Goal: Task Accomplishment & Management: Complete application form

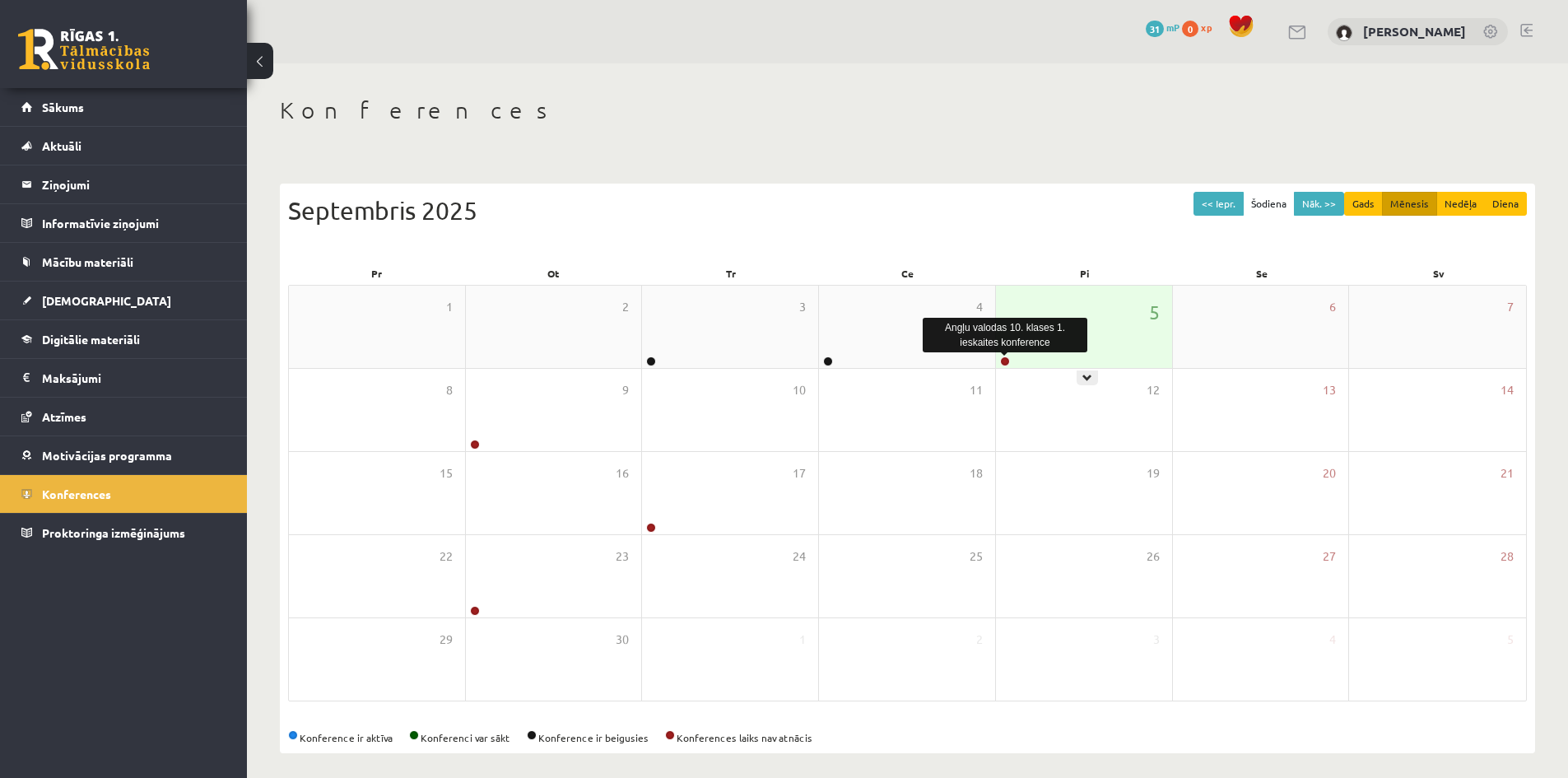
click at [1004, 362] on link at bounding box center [1004, 361] width 9 height 9
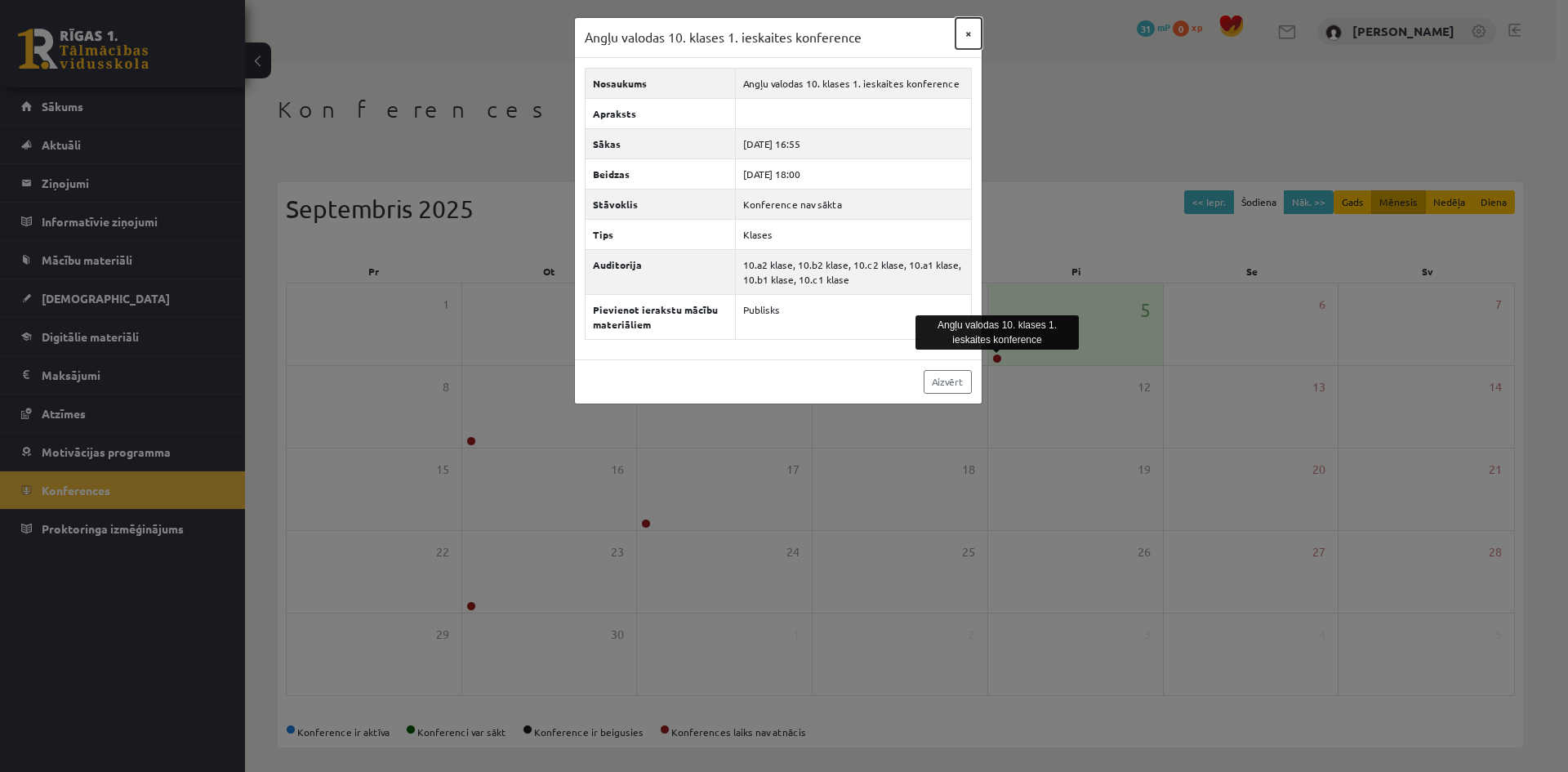
click at [972, 32] on button "×" at bounding box center [968, 33] width 26 height 31
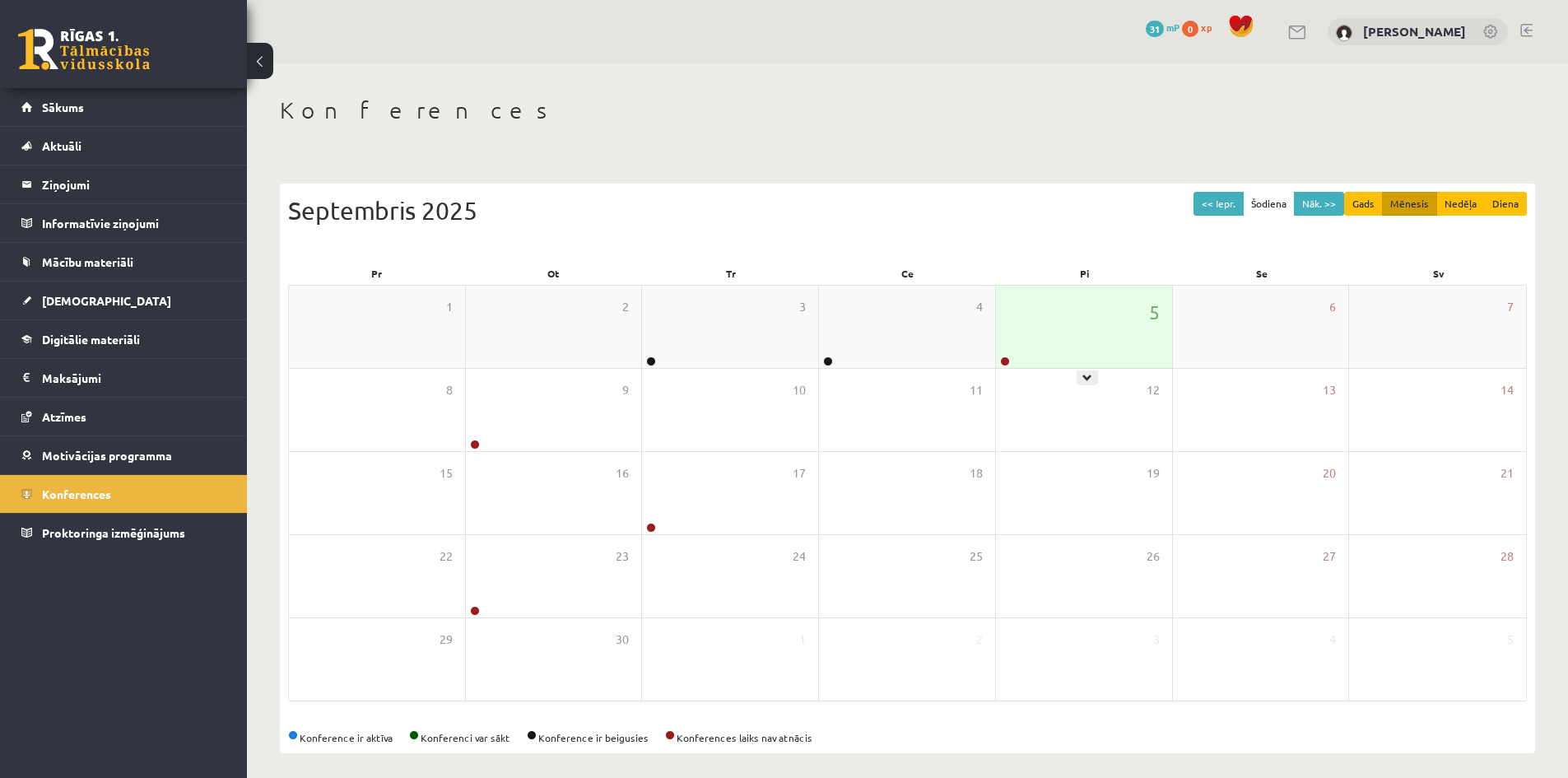
click at [997, 363] on div at bounding box center [1003, 361] width 15 height 11
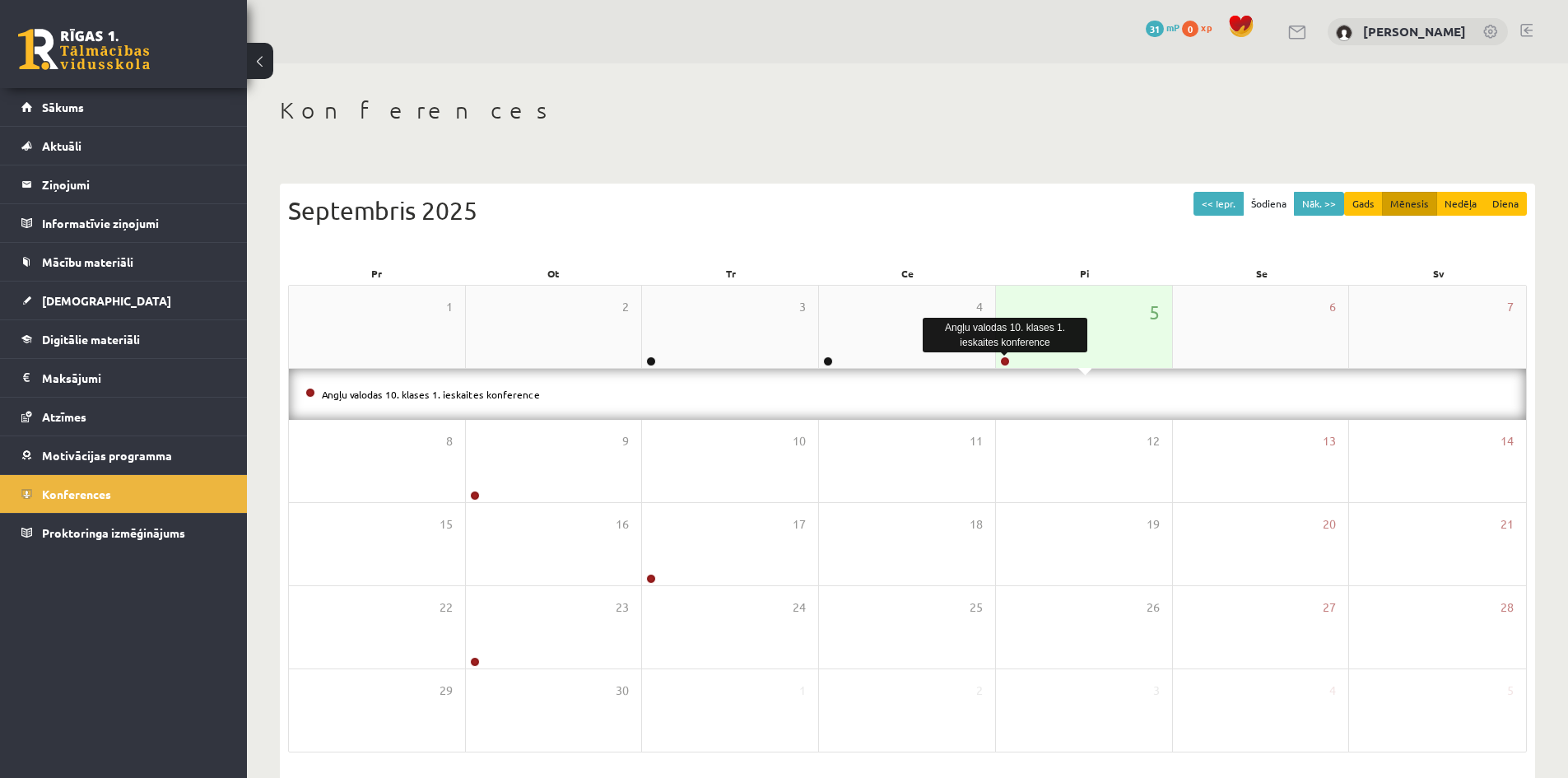
click at [1003, 362] on link at bounding box center [1004, 361] width 9 height 9
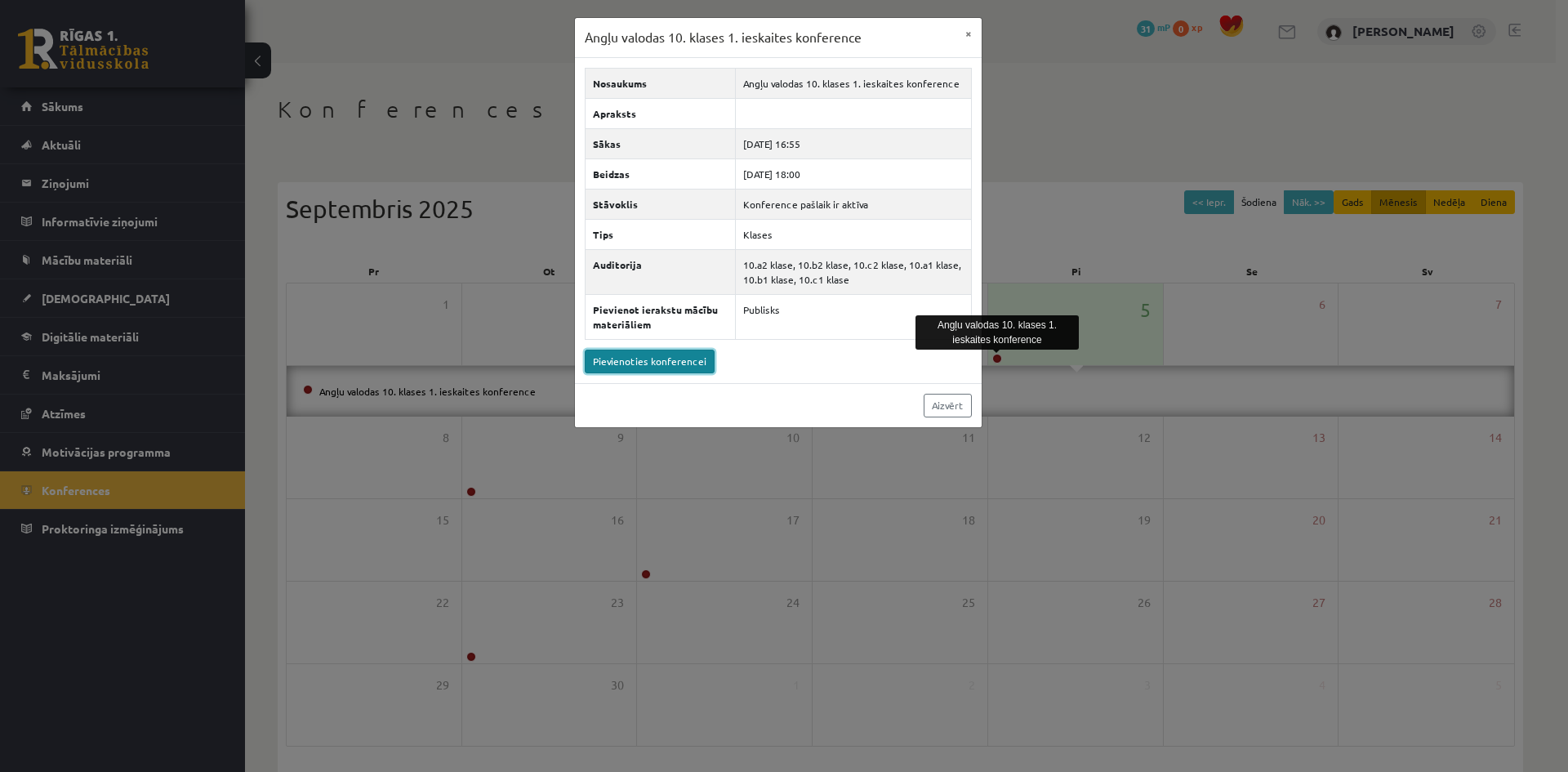
click at [676, 363] on link "Pievienoties konferencei" at bounding box center [650, 361] width 130 height 24
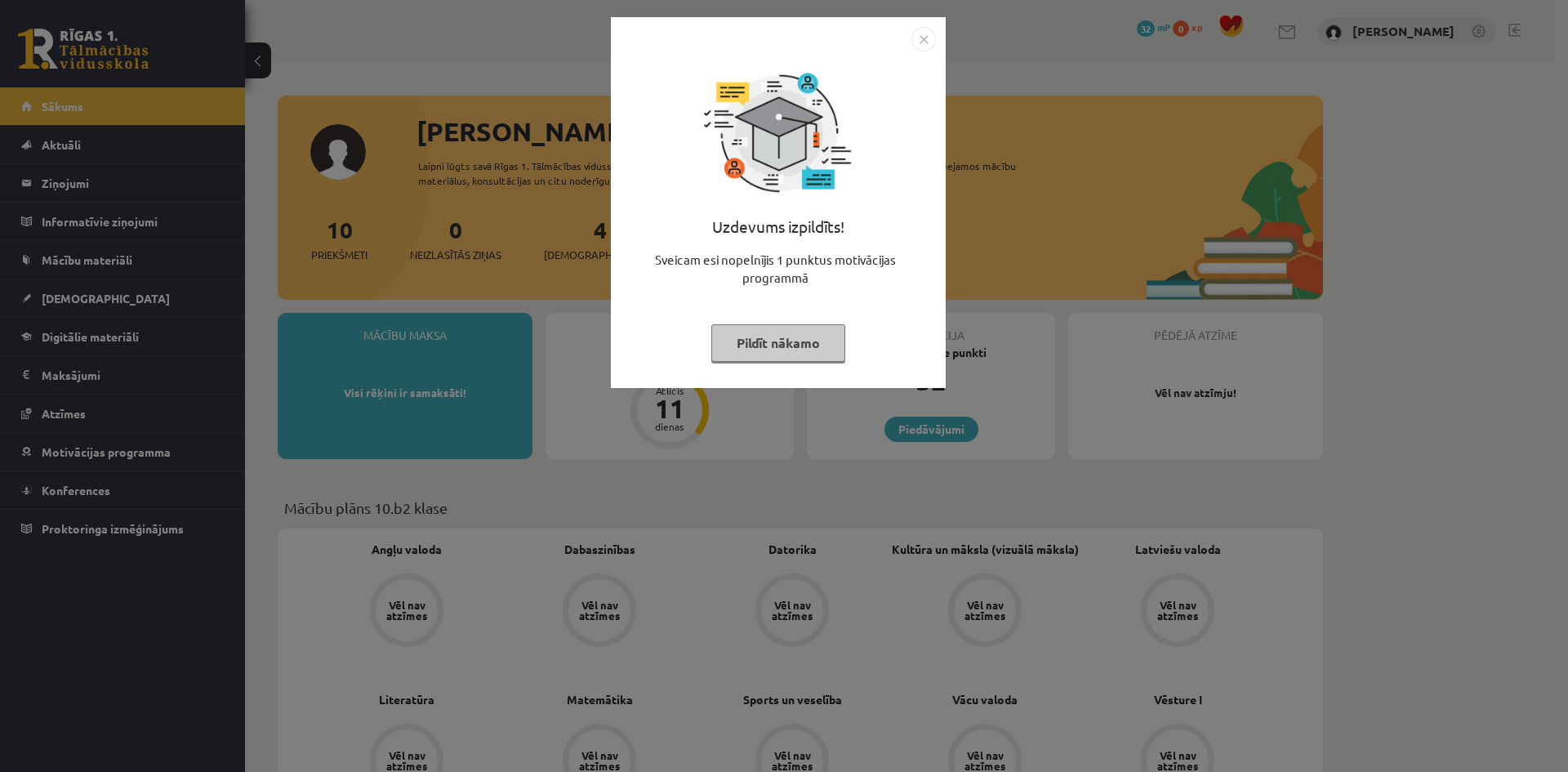
click at [798, 338] on button "Pildīt nākamo" at bounding box center [778, 343] width 134 height 38
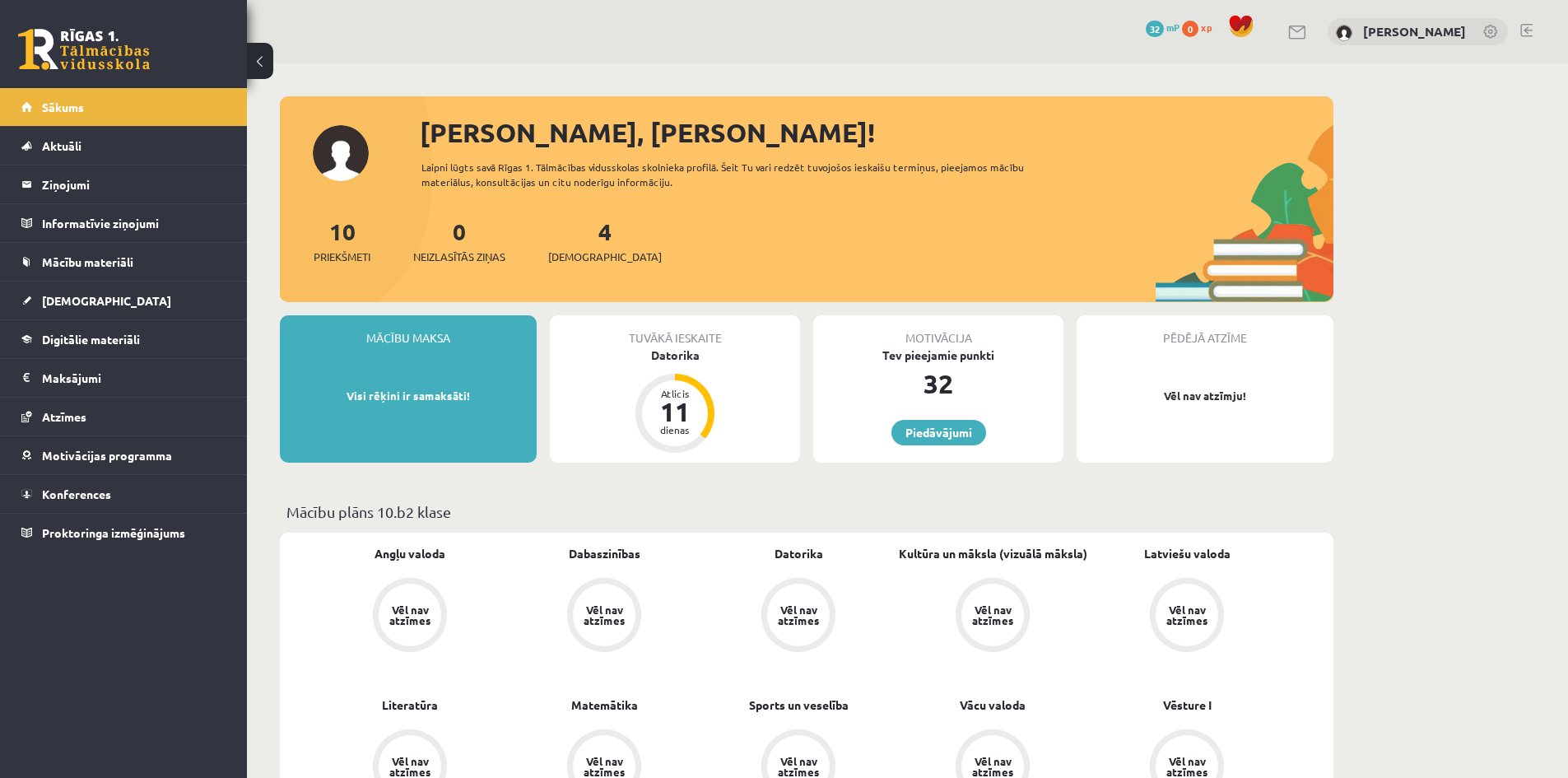
click at [589, 241] on div "4 Ieskaites" at bounding box center [605, 239] width 114 height 51
click at [570, 259] on span "[DEMOGRAPHIC_DATA]" at bounding box center [605, 256] width 114 height 16
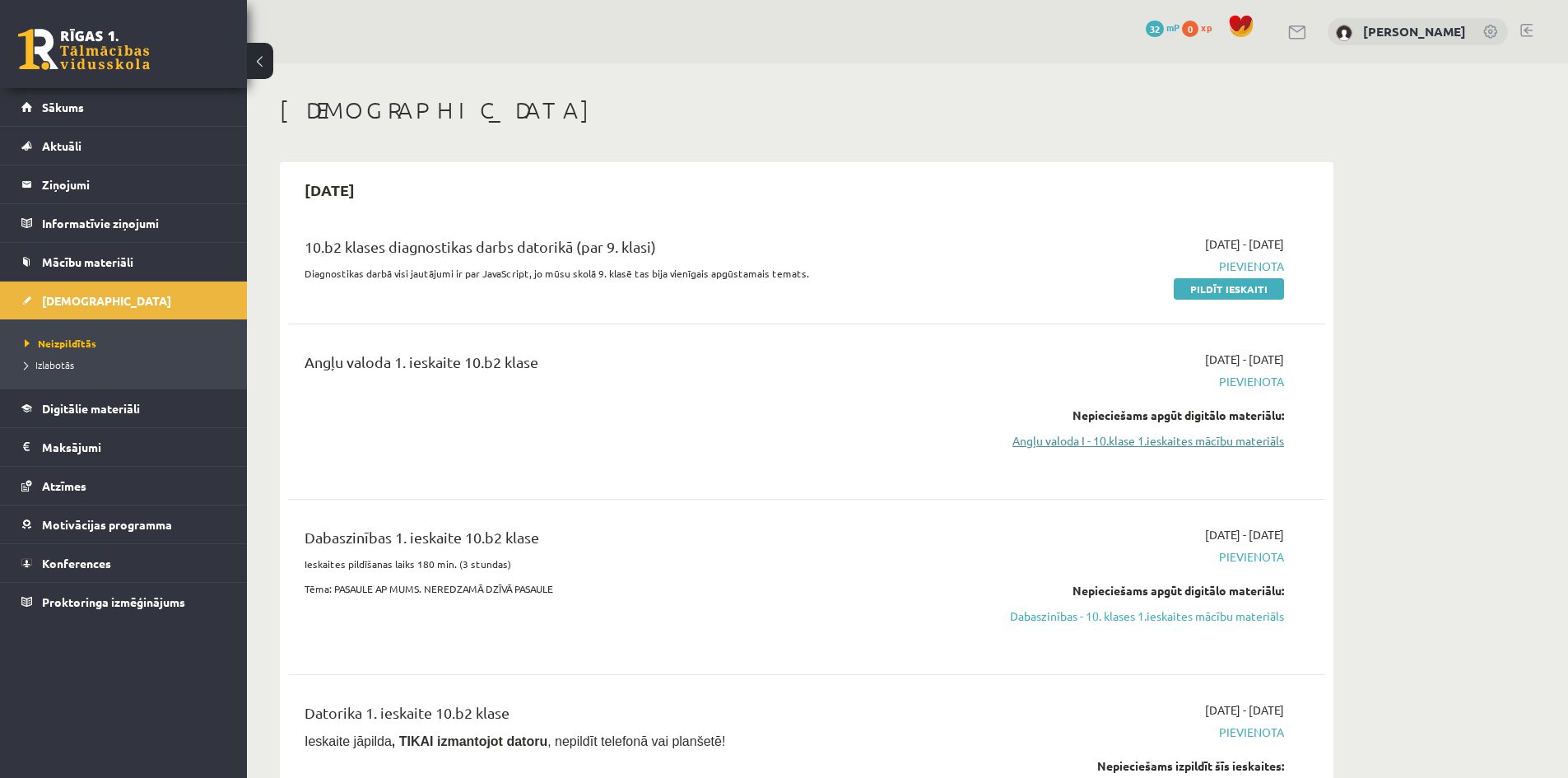
click at [1239, 435] on link "Angļu valoda I - 10.klase 1.ieskaites mācību materiāls" at bounding box center [1128, 441] width 311 height 17
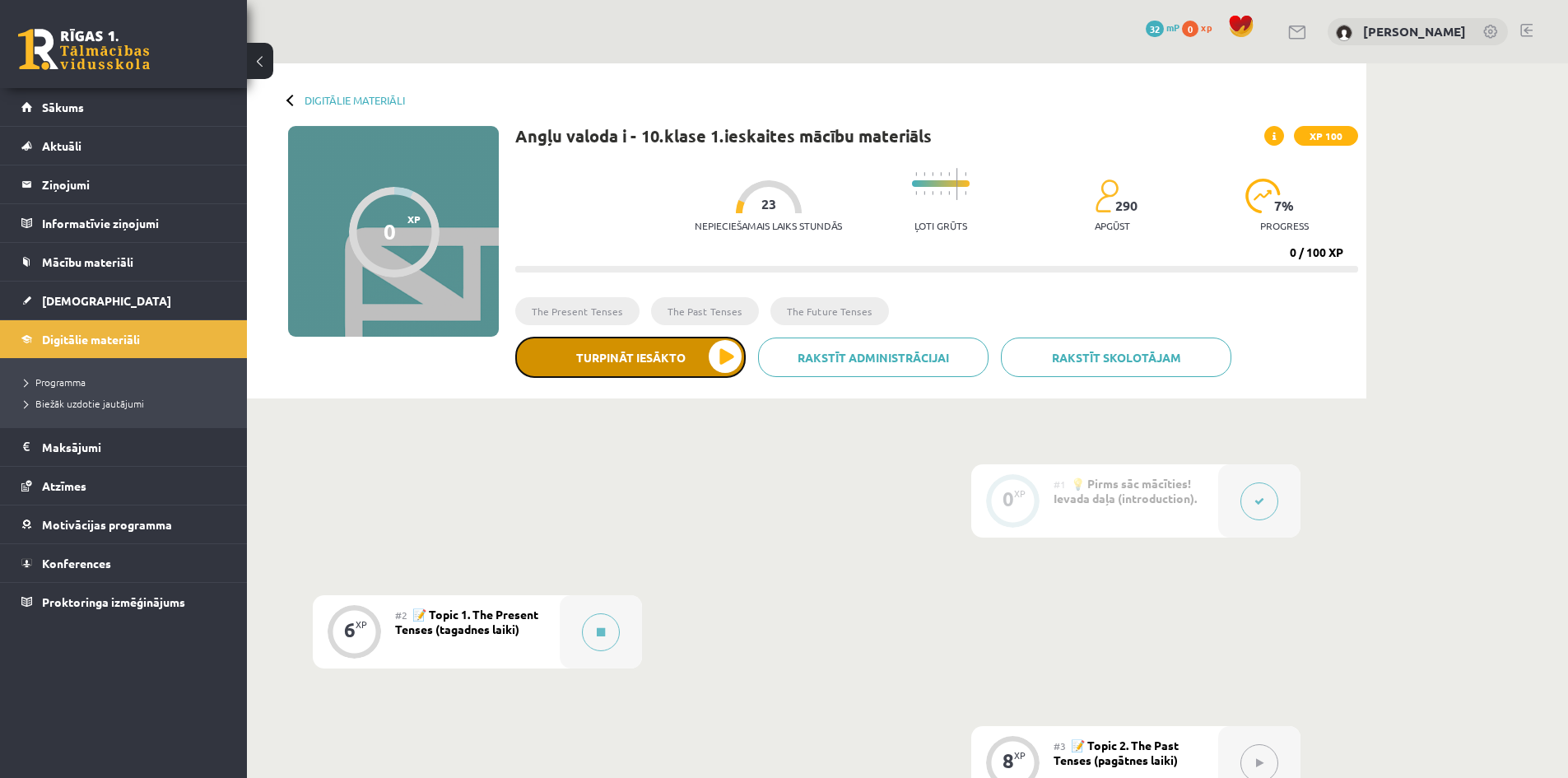
click at [689, 362] on button "Turpināt iesākto" at bounding box center [631, 357] width 231 height 41
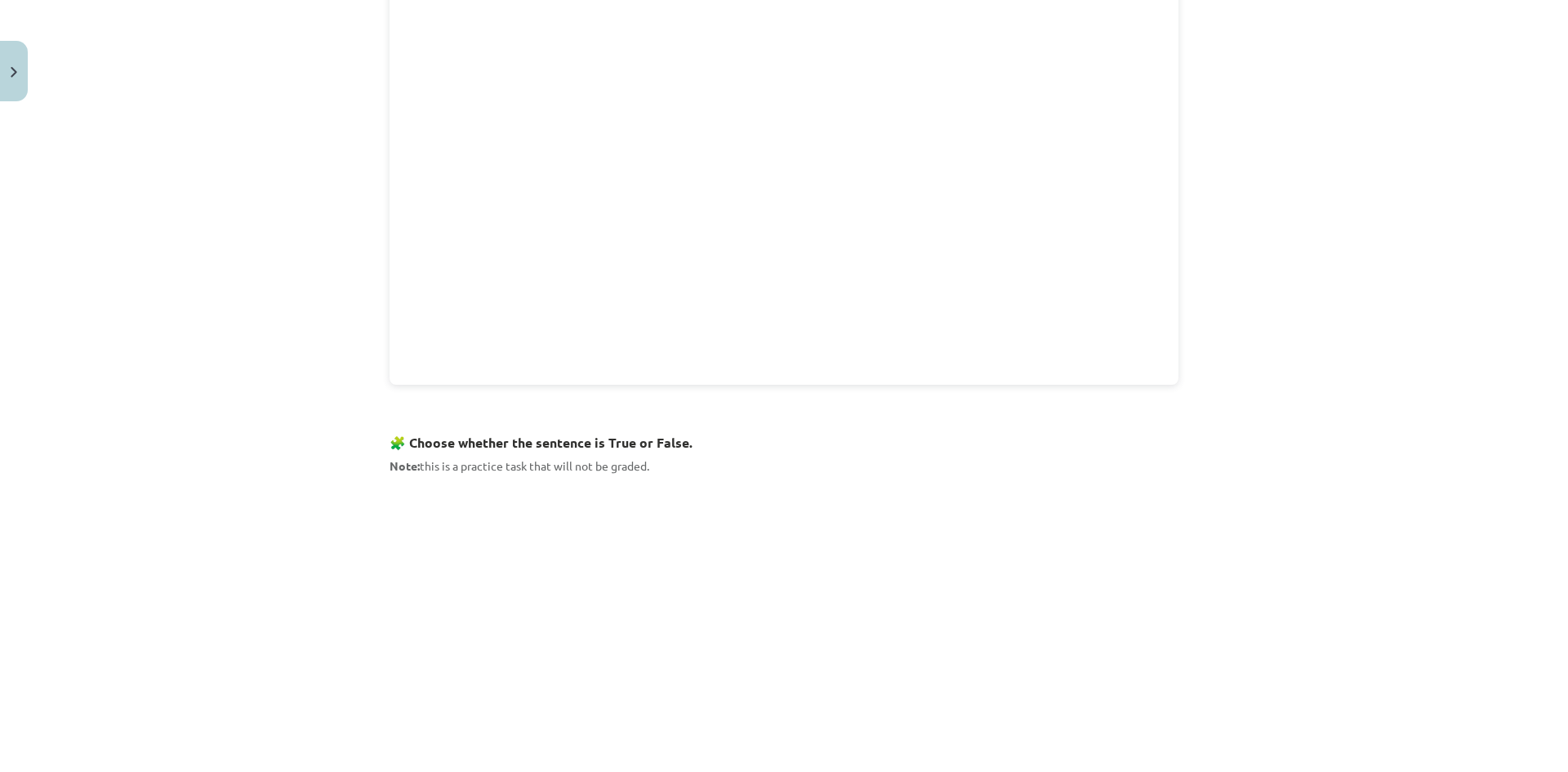
scroll to position [816, 0]
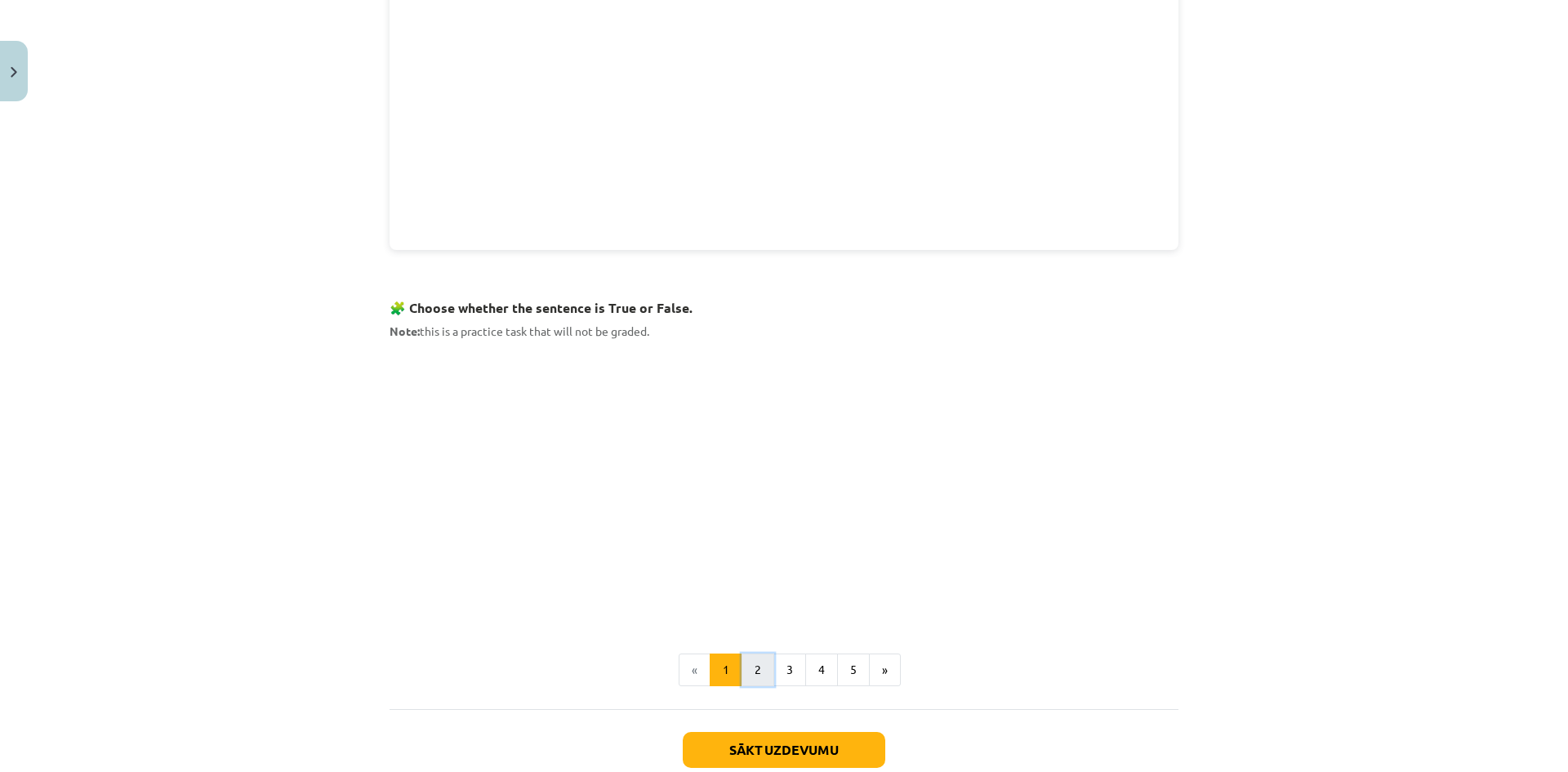
click at [751, 670] on button "2" at bounding box center [758, 670] width 32 height 32
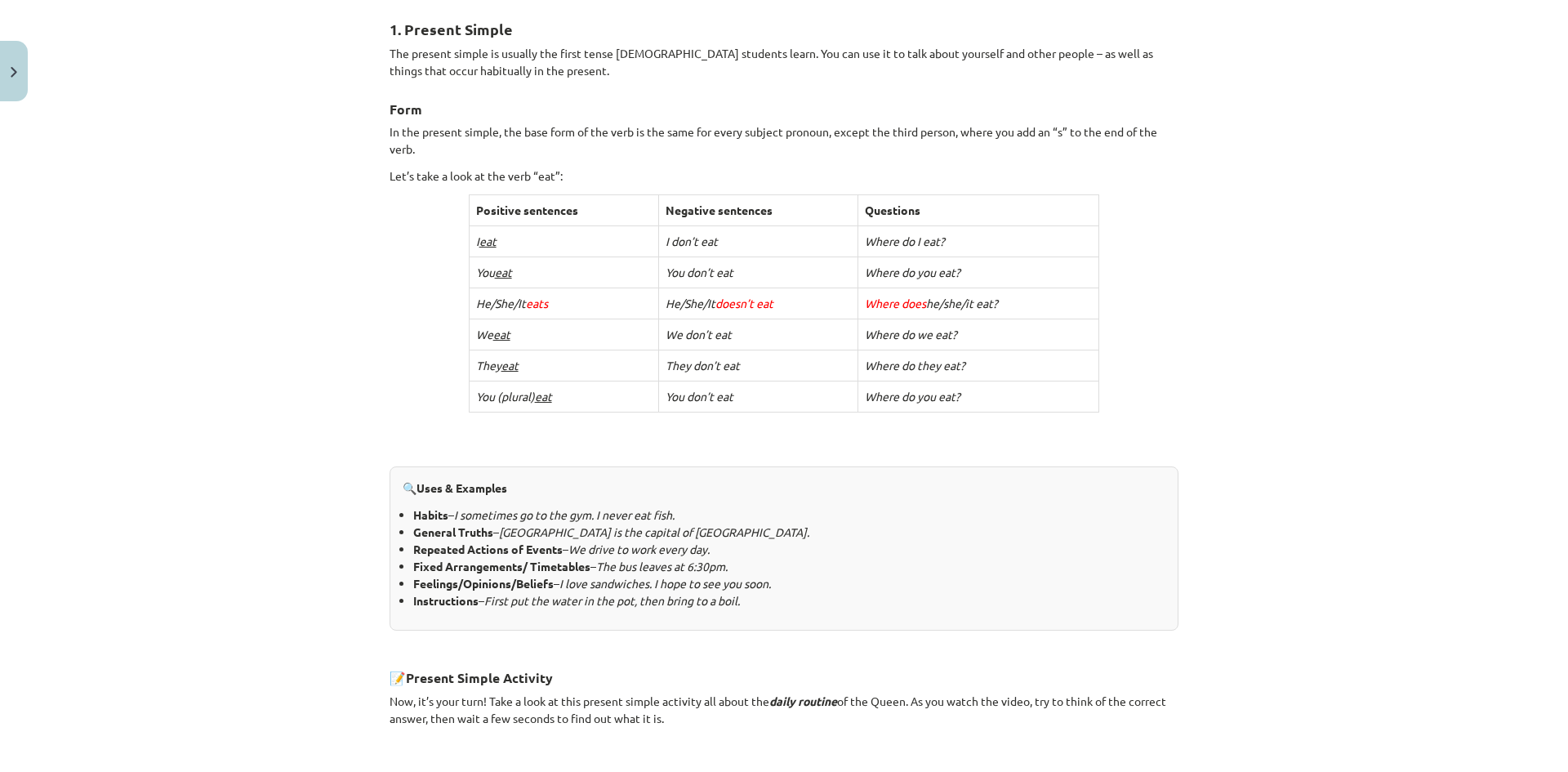
scroll to position [701, 0]
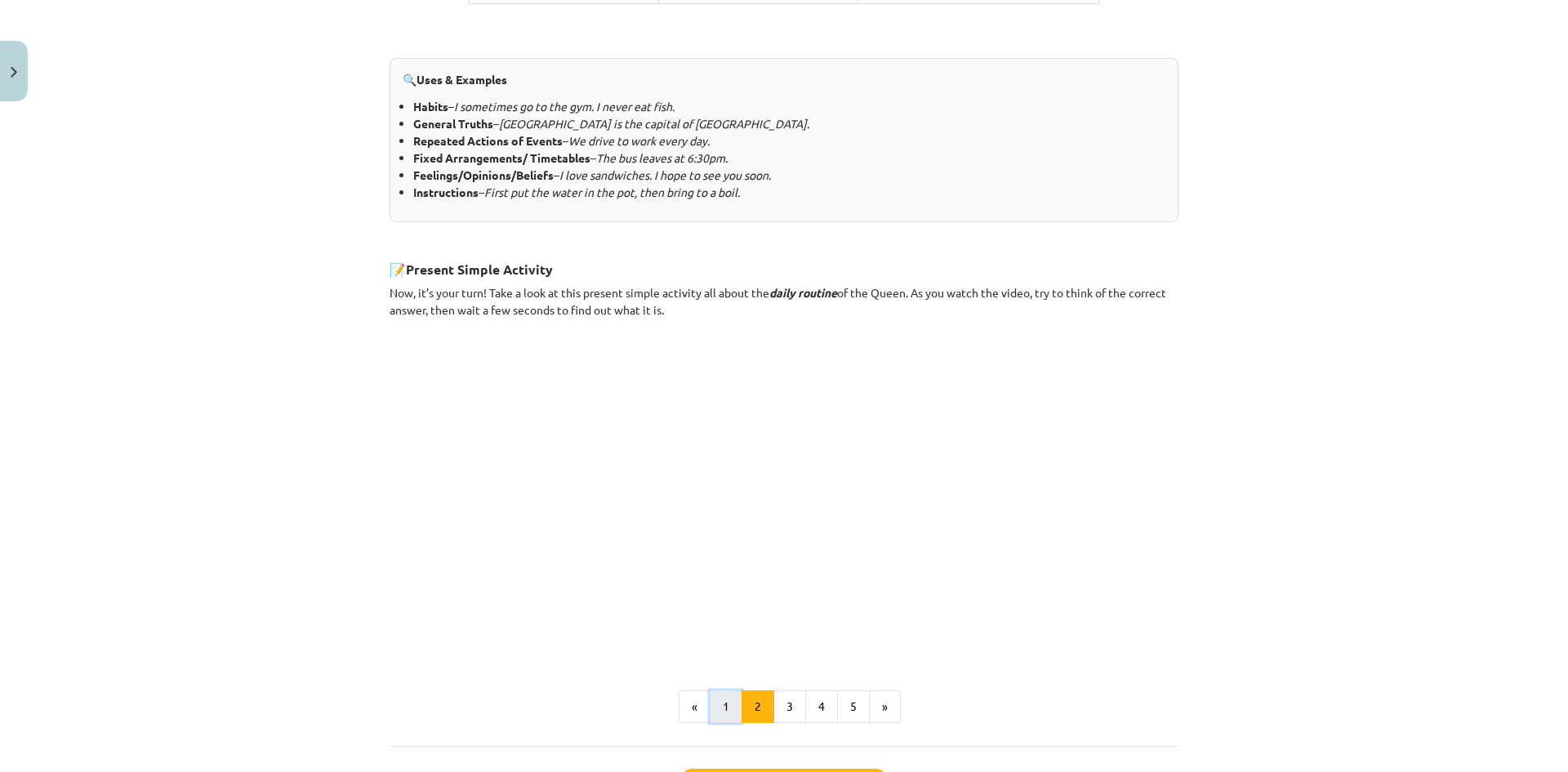
click at [720, 700] on button "1" at bounding box center [726, 706] width 32 height 32
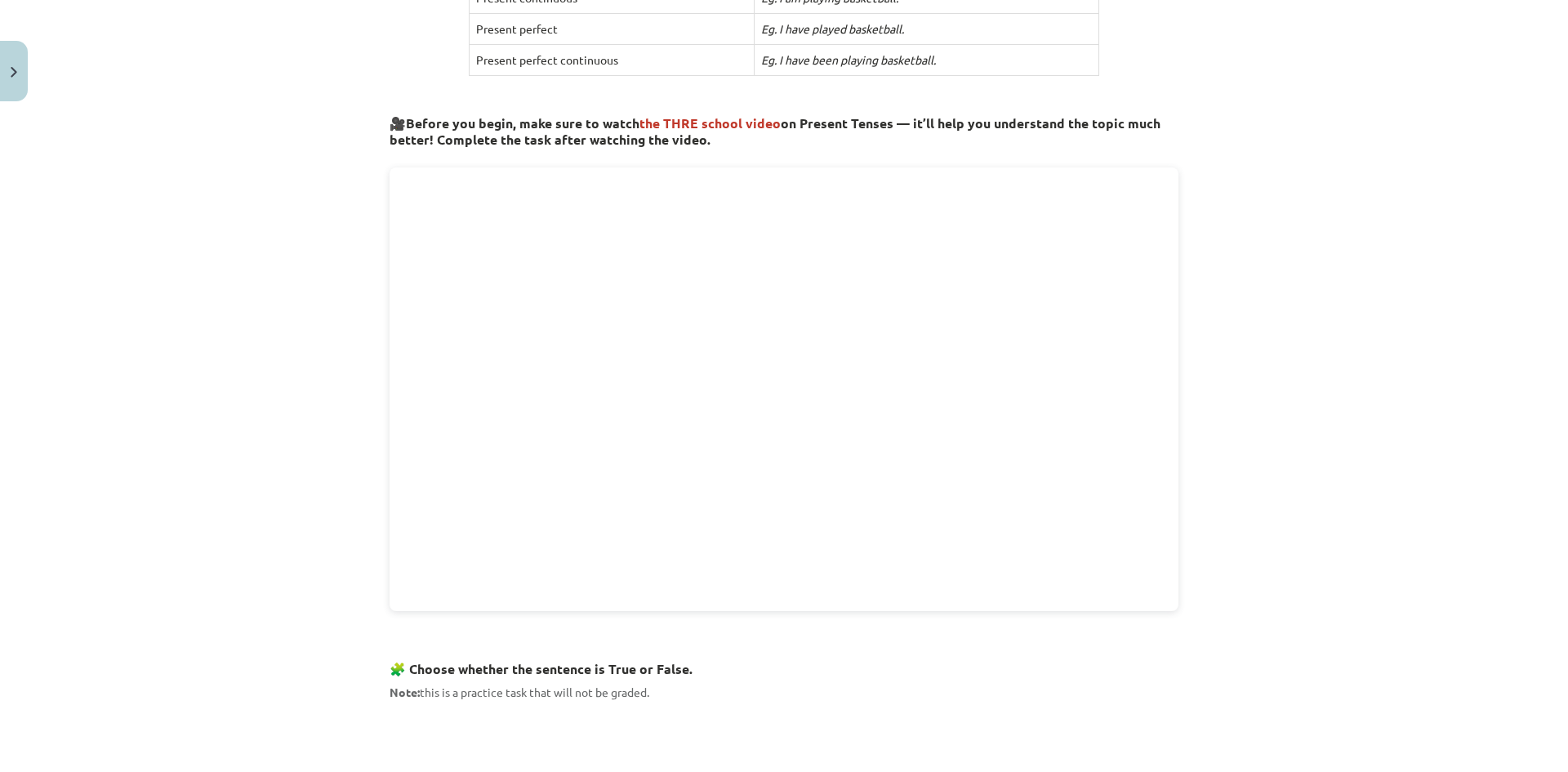
scroll to position [878, 0]
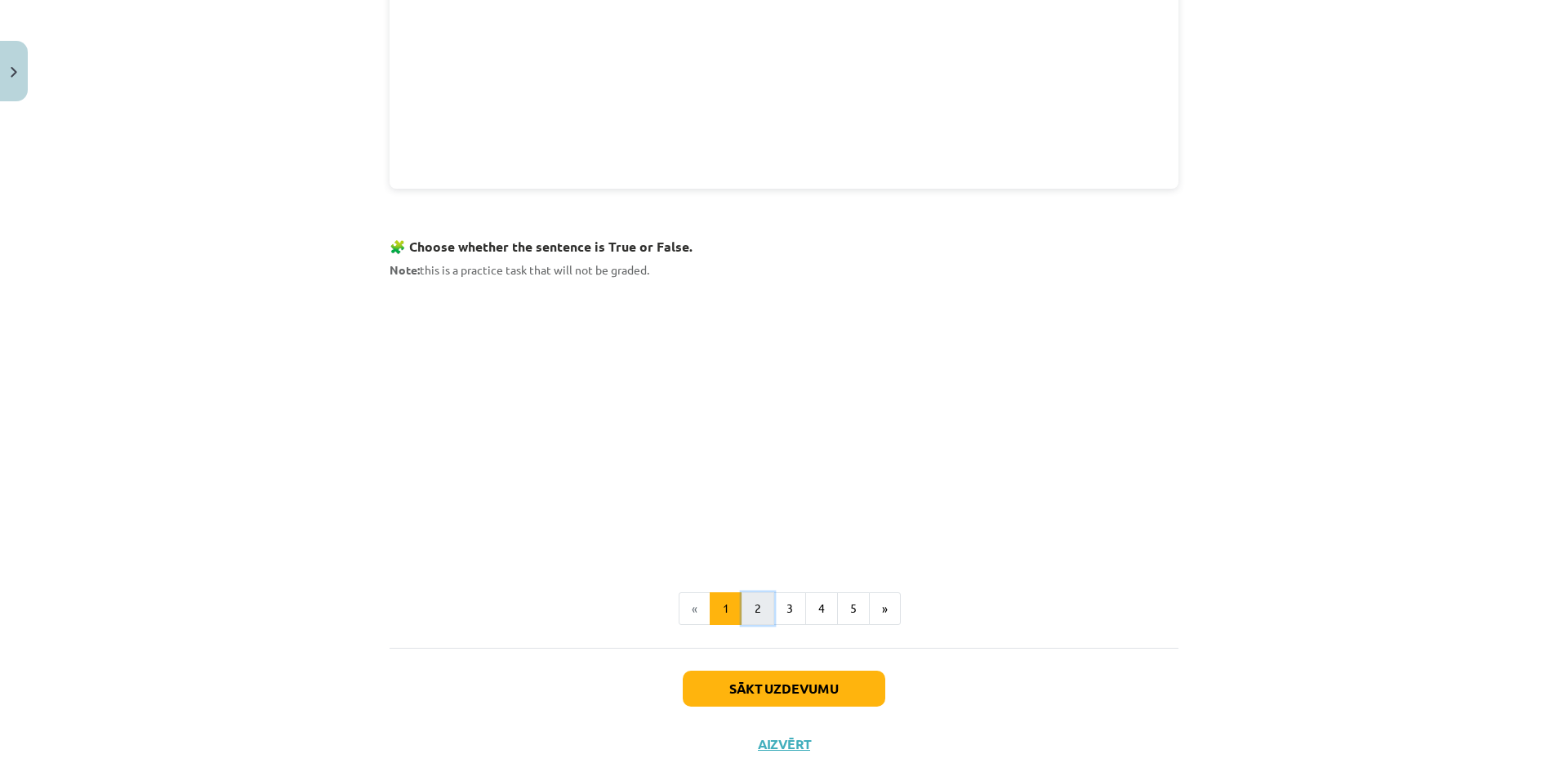
click at [754, 609] on button "2" at bounding box center [758, 608] width 32 height 32
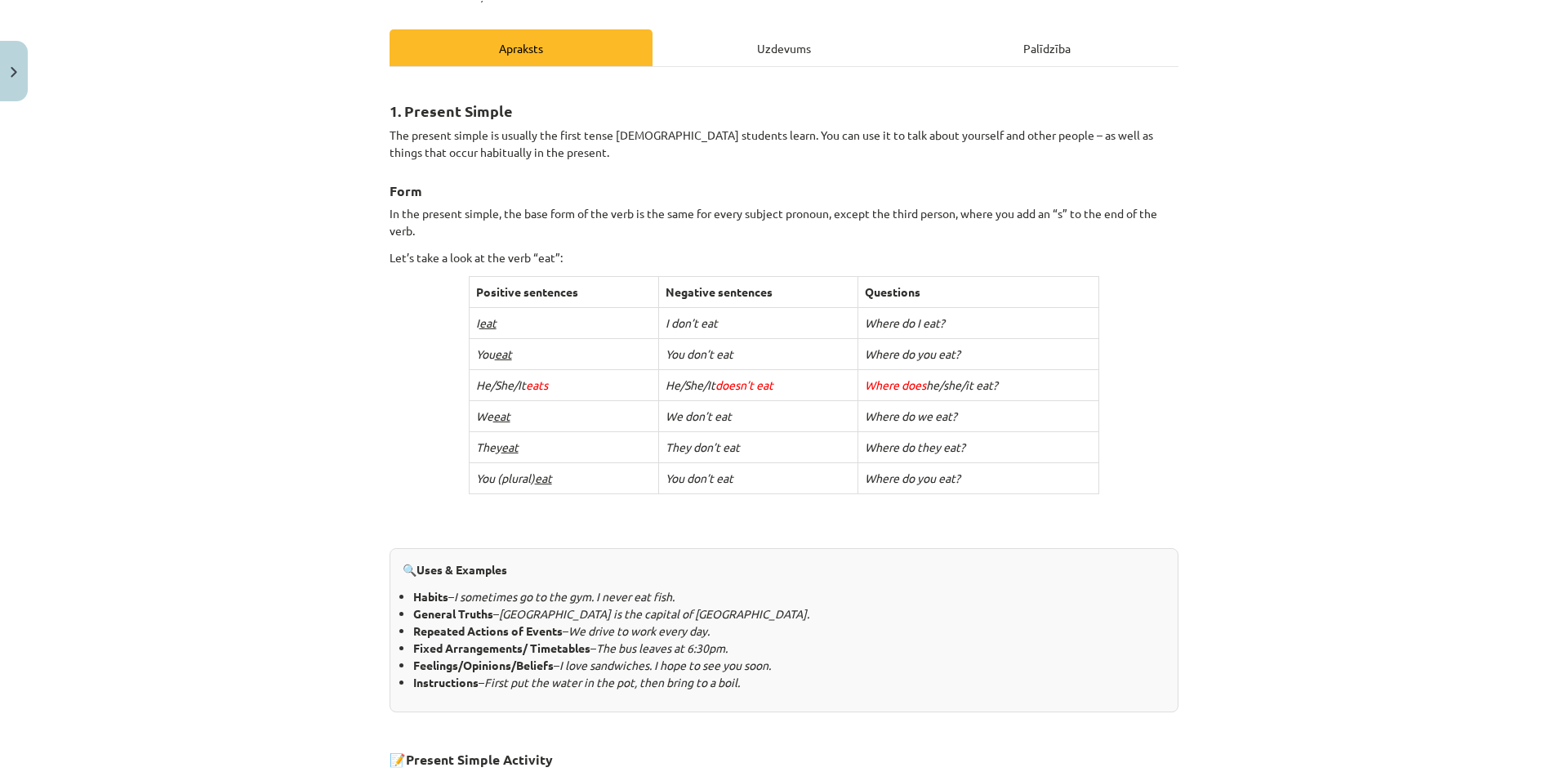
scroll to position [47, 0]
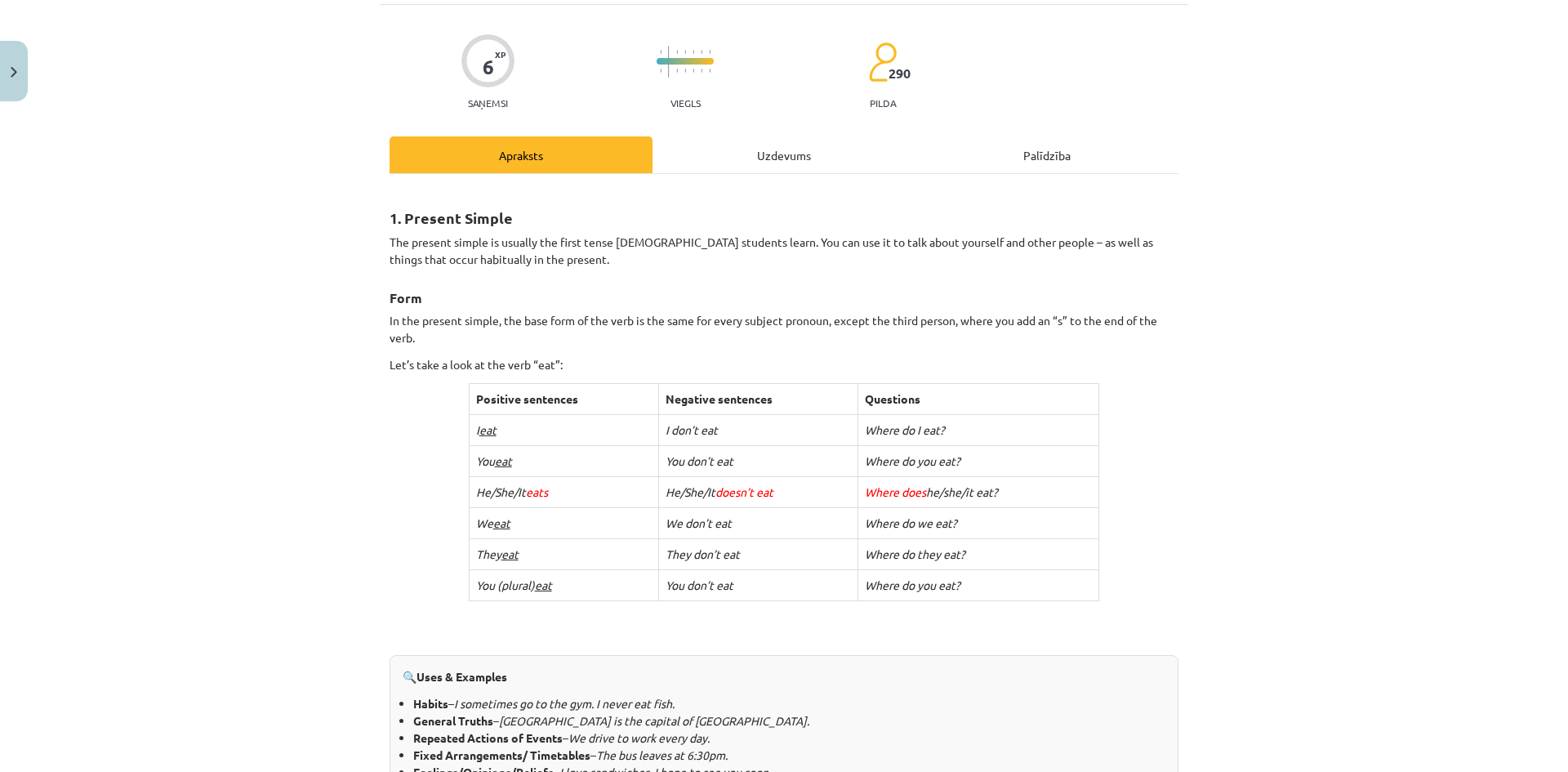
click at [753, 149] on div "Uzdevums" at bounding box center [784, 155] width 263 height 37
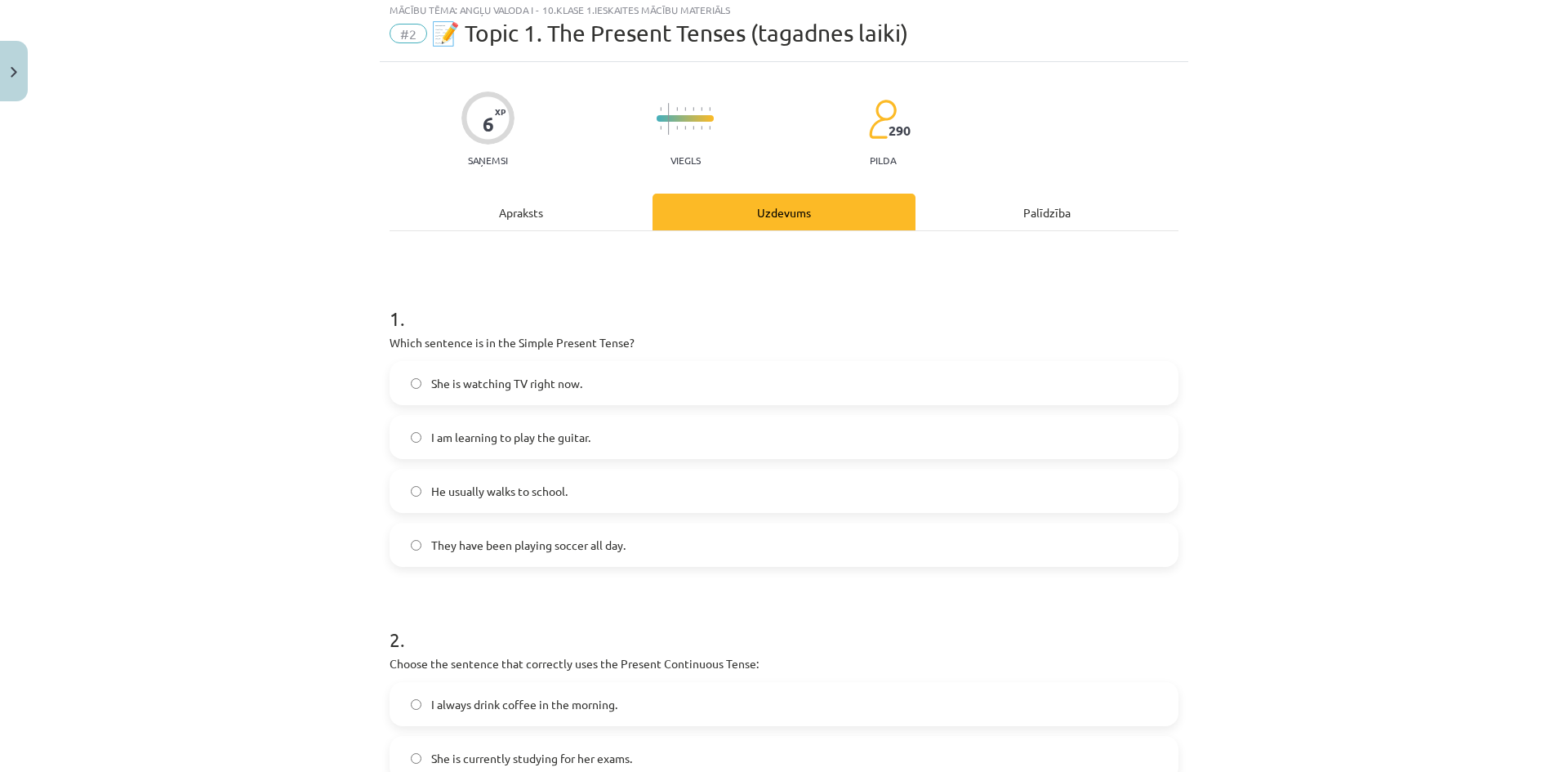
scroll to position [41, 0]
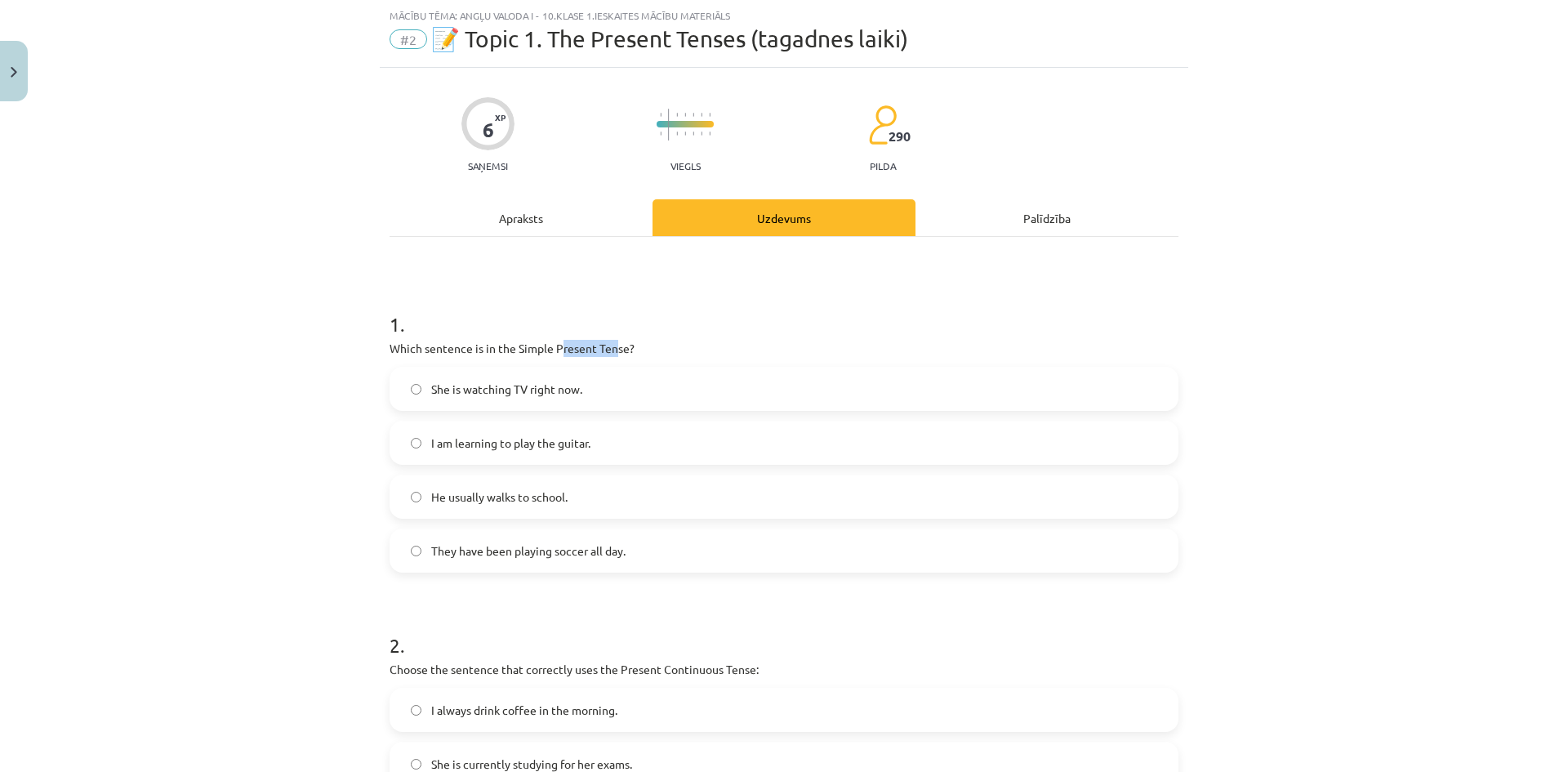
drag, startPoint x: 553, startPoint y: 347, endPoint x: 612, endPoint y: 352, distance: 59.2
click at [612, 352] on p "Which sentence is in the Simple Present Tense?" at bounding box center [784, 348] width 789 height 17
click at [629, 354] on p "Which sentence is in the Simple Present Tense?" at bounding box center [784, 348] width 789 height 17
click at [535, 350] on p "Which sentence is in the Simple Present Tense?" at bounding box center [784, 348] width 789 height 17
click at [519, 350] on p "Which sentence is in the Simple Present Tense?" at bounding box center [784, 348] width 789 height 17
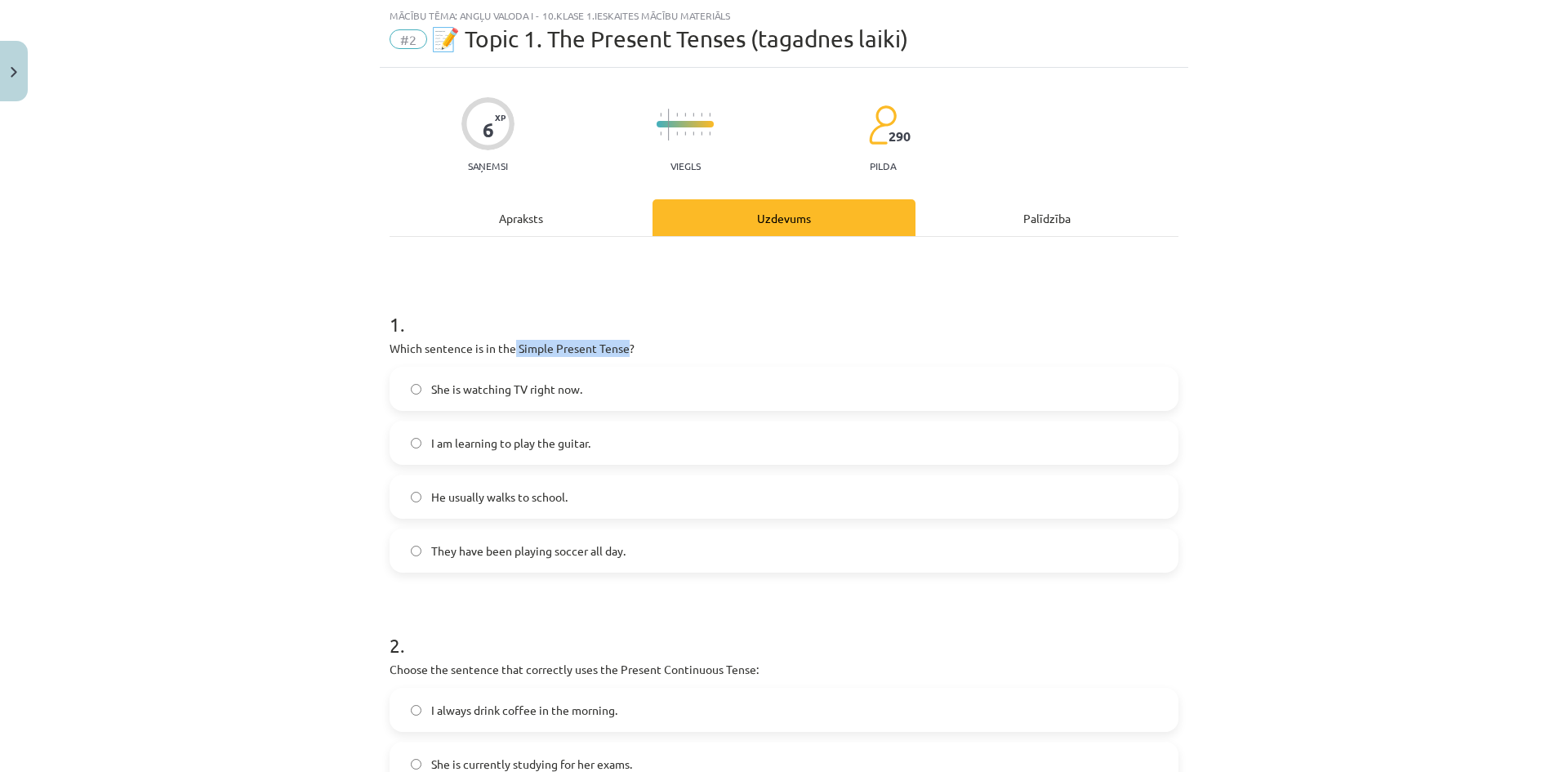
drag, startPoint x: 509, startPoint y: 348, endPoint x: 622, endPoint y: 348, distance: 113.0
click at [622, 348] on p "Which sentence is in the Simple Present Tense?" at bounding box center [784, 348] width 789 height 17
copy p "Simple Present Tense"
click at [522, 500] on span "He usually walks to school." at bounding box center [500, 497] width 137 height 17
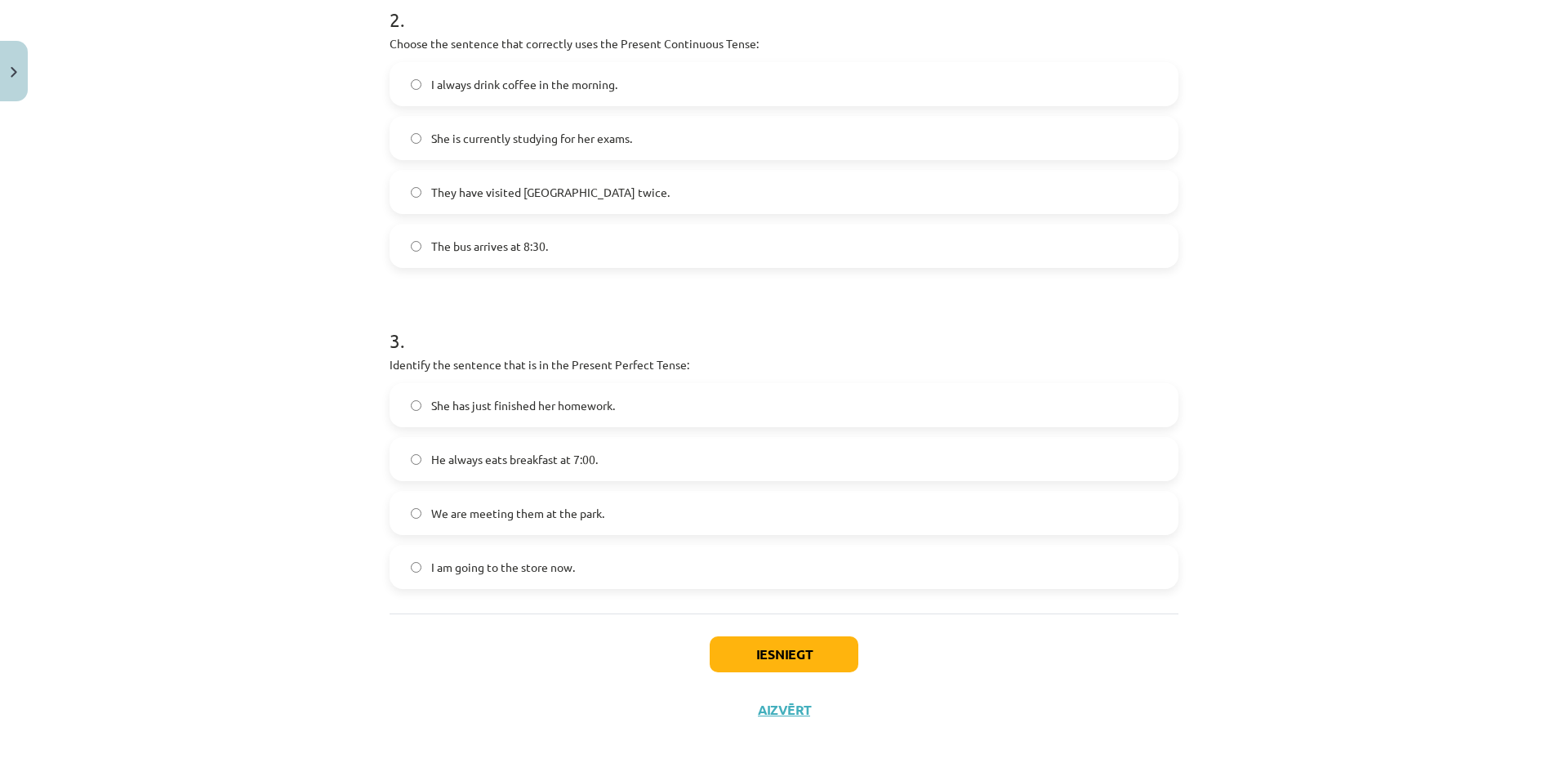
scroll to position [347, 0]
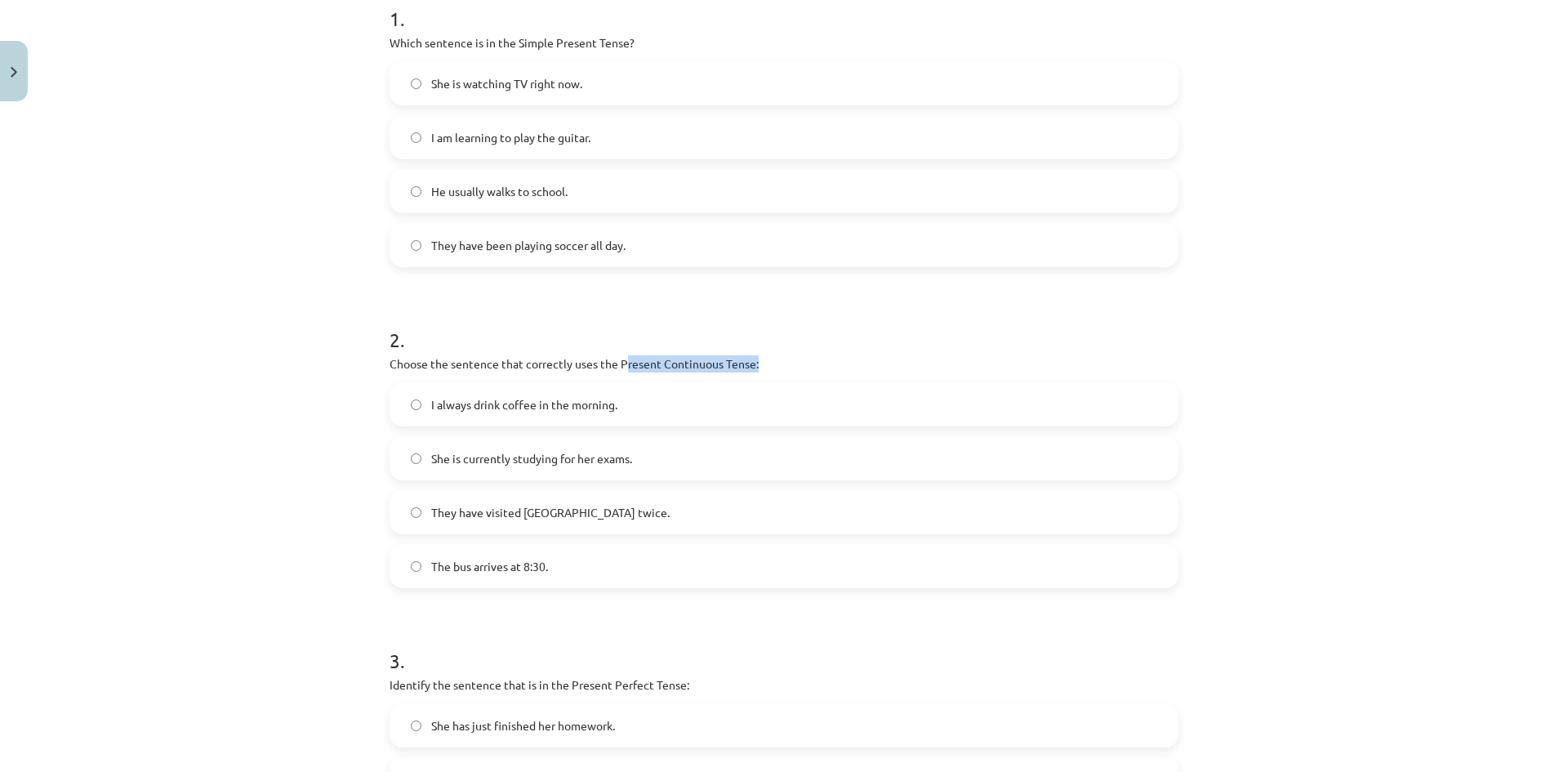
drag, startPoint x: 618, startPoint y: 362, endPoint x: 791, endPoint y: 370, distance: 173.2
click at [791, 370] on p "Choose the sentence that correctly uses the Present Continuous Tense:" at bounding box center [784, 364] width 789 height 17
click at [563, 450] on span "She is currently studying for her exams." at bounding box center [531, 459] width 201 height 17
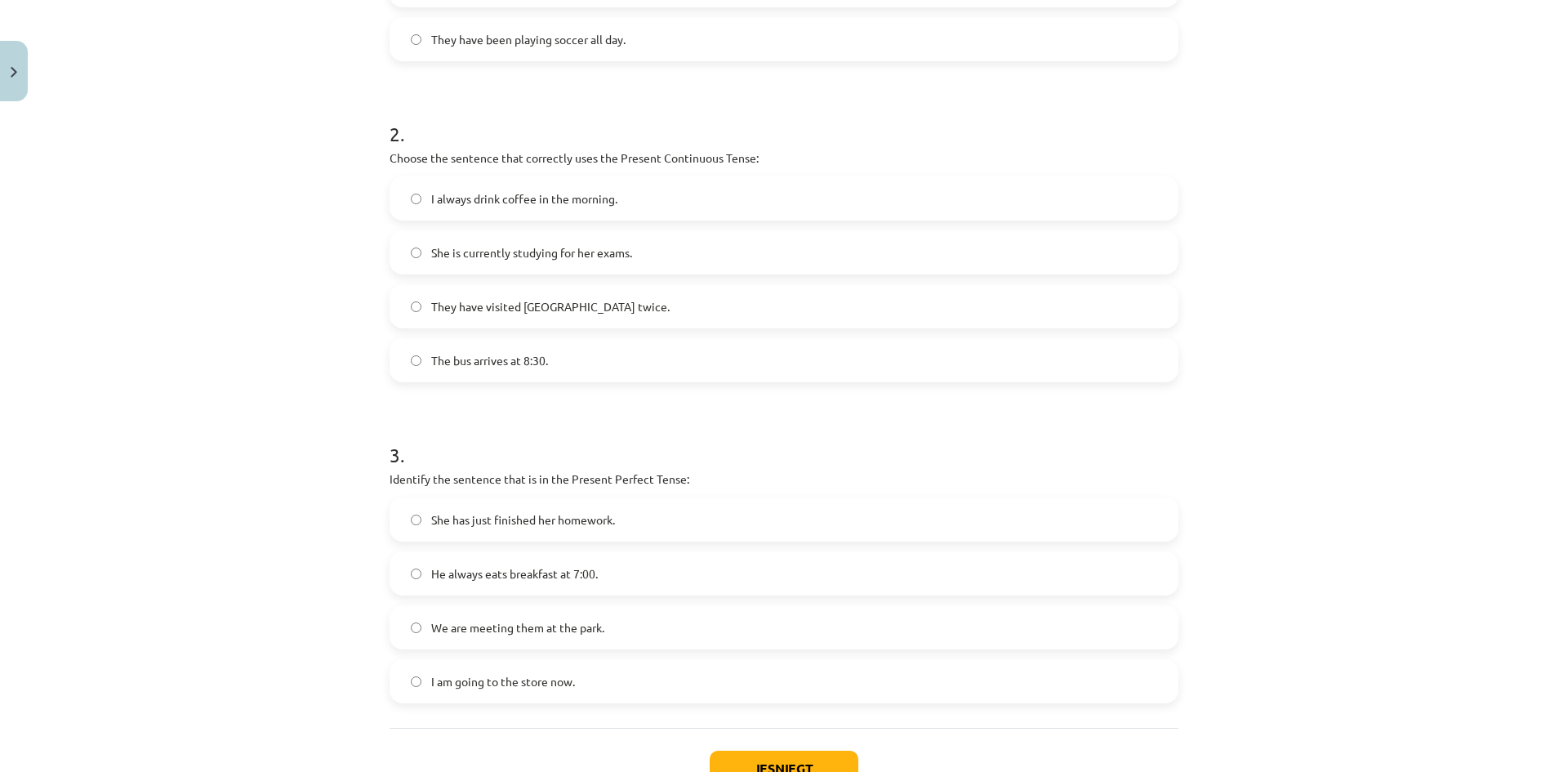
scroll to position [591, 0]
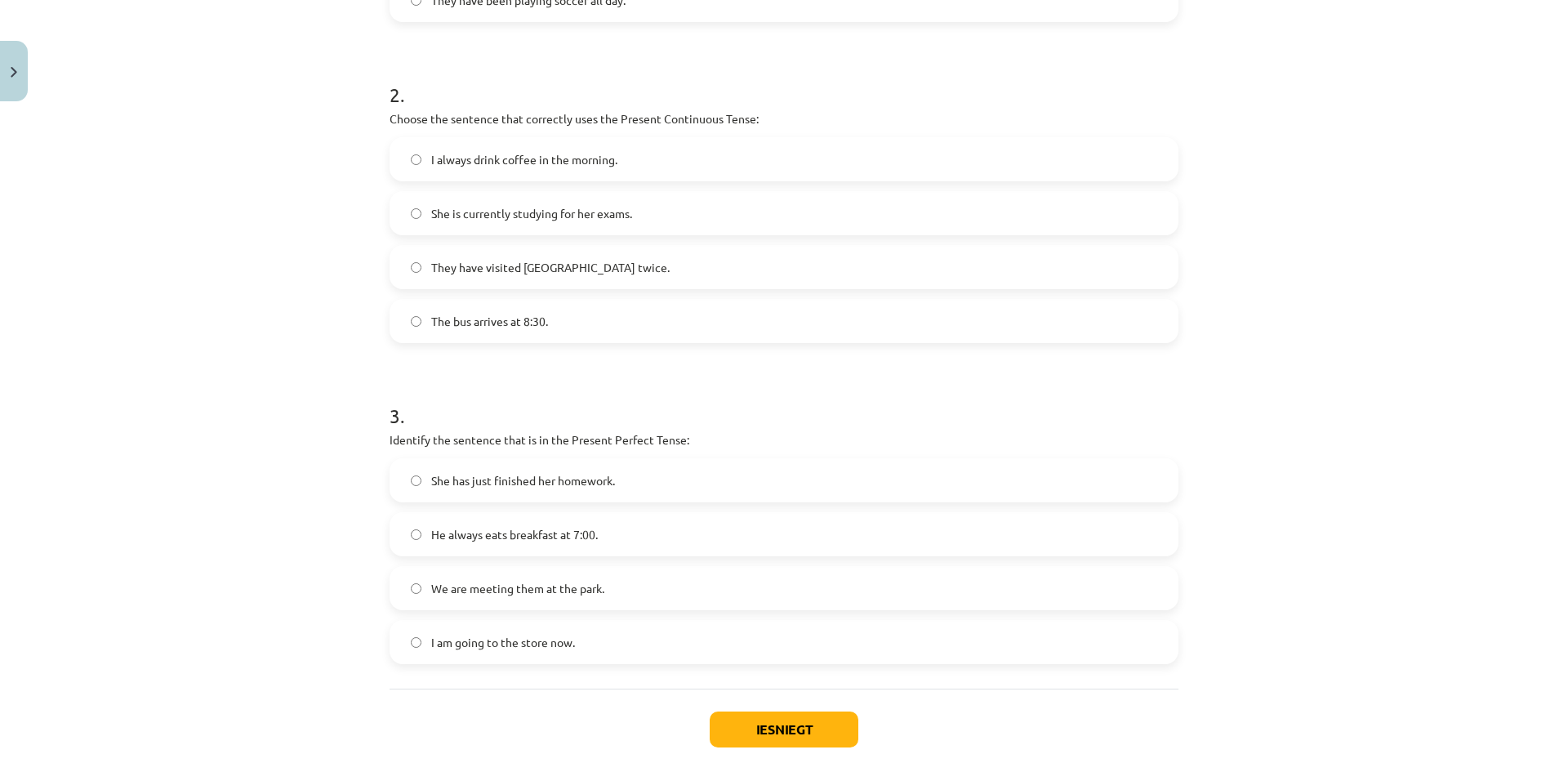
drag, startPoint x: 571, startPoint y: 475, endPoint x: 569, endPoint y: 458, distance: 17.1
click at [571, 472] on span "She has just finished her homework." at bounding box center [523, 481] width 184 height 17
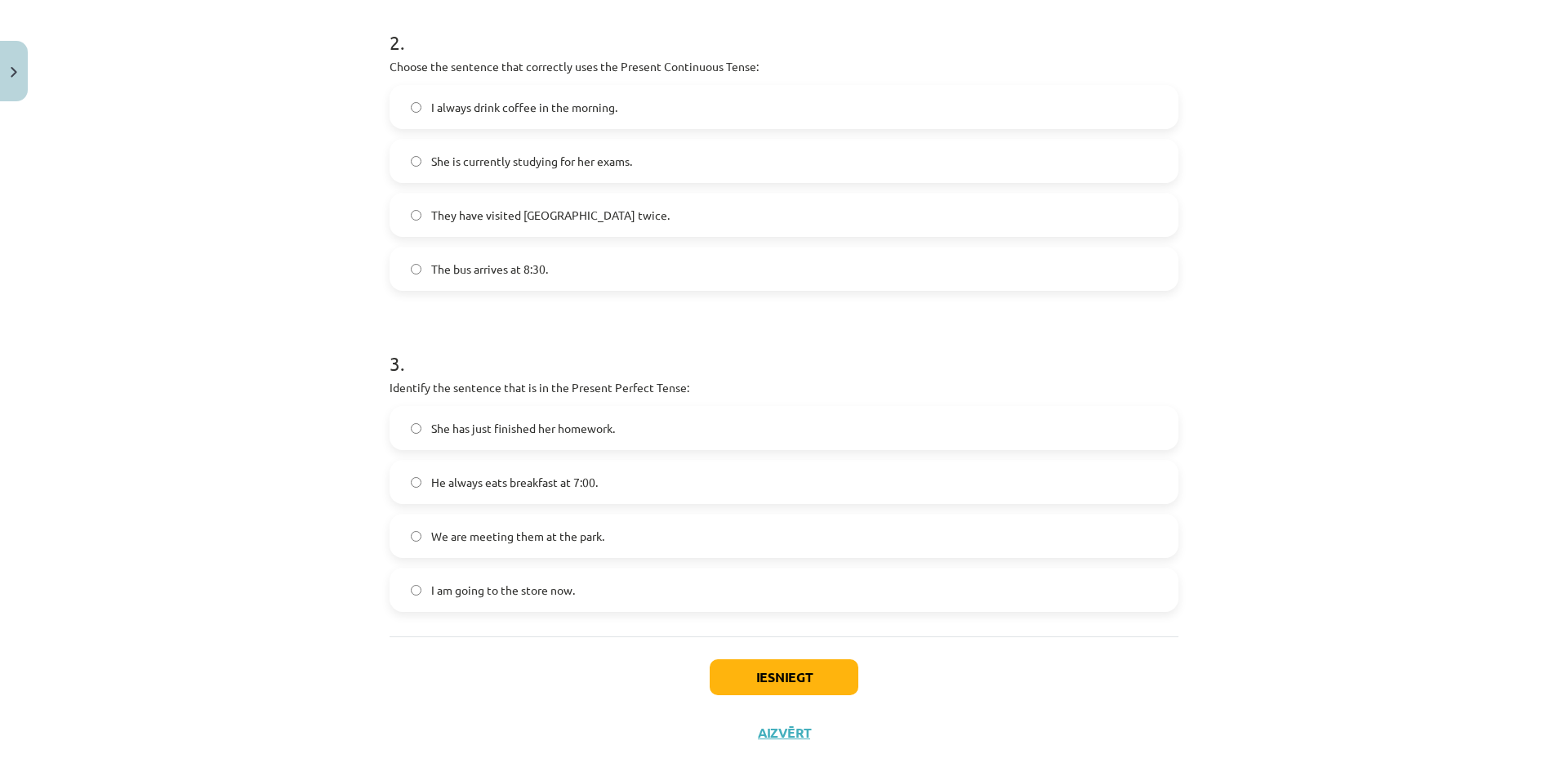
scroll to position [673, 0]
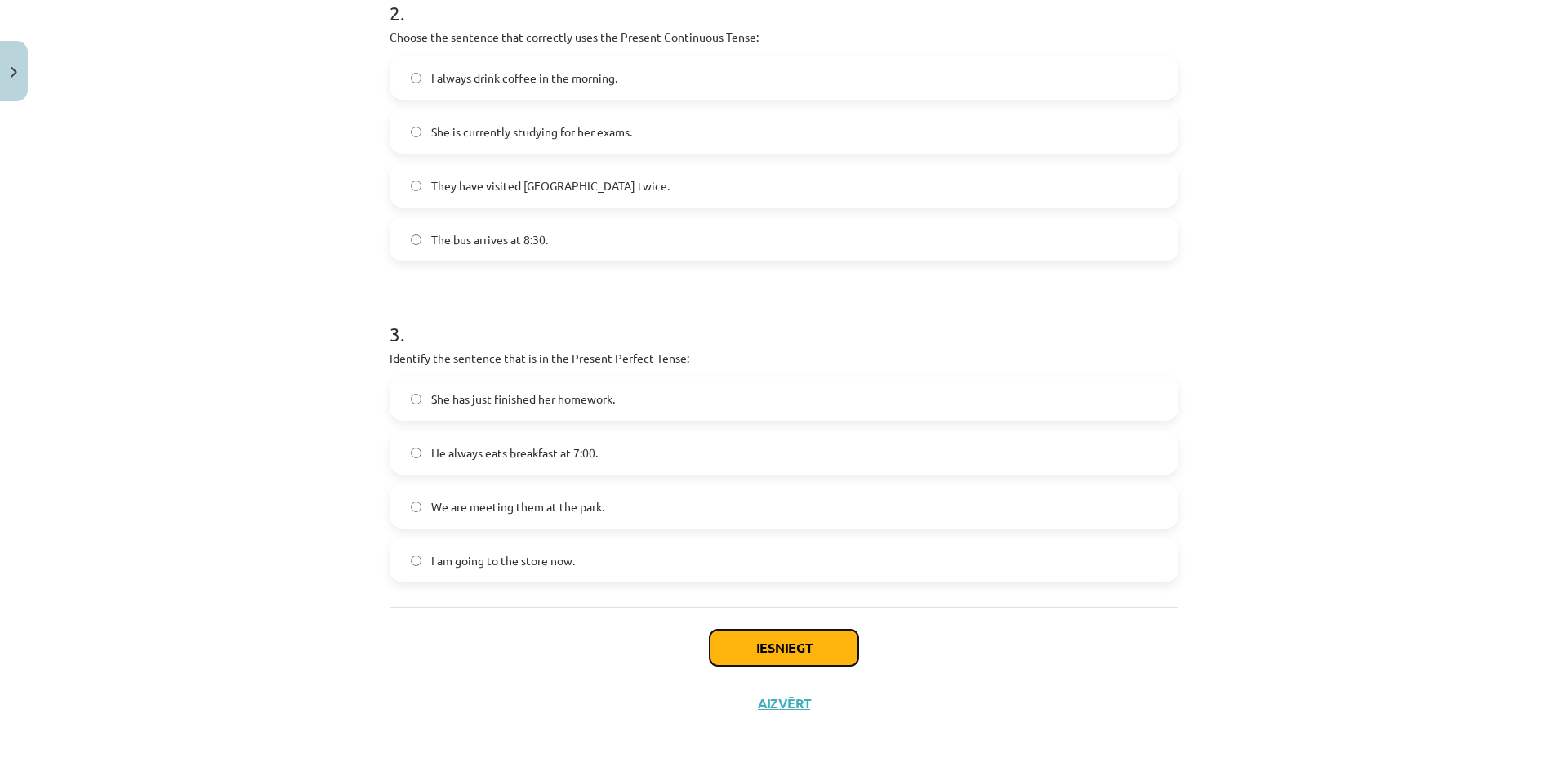
click at [791, 657] on button "Iesniegt" at bounding box center [784, 647] width 149 height 36
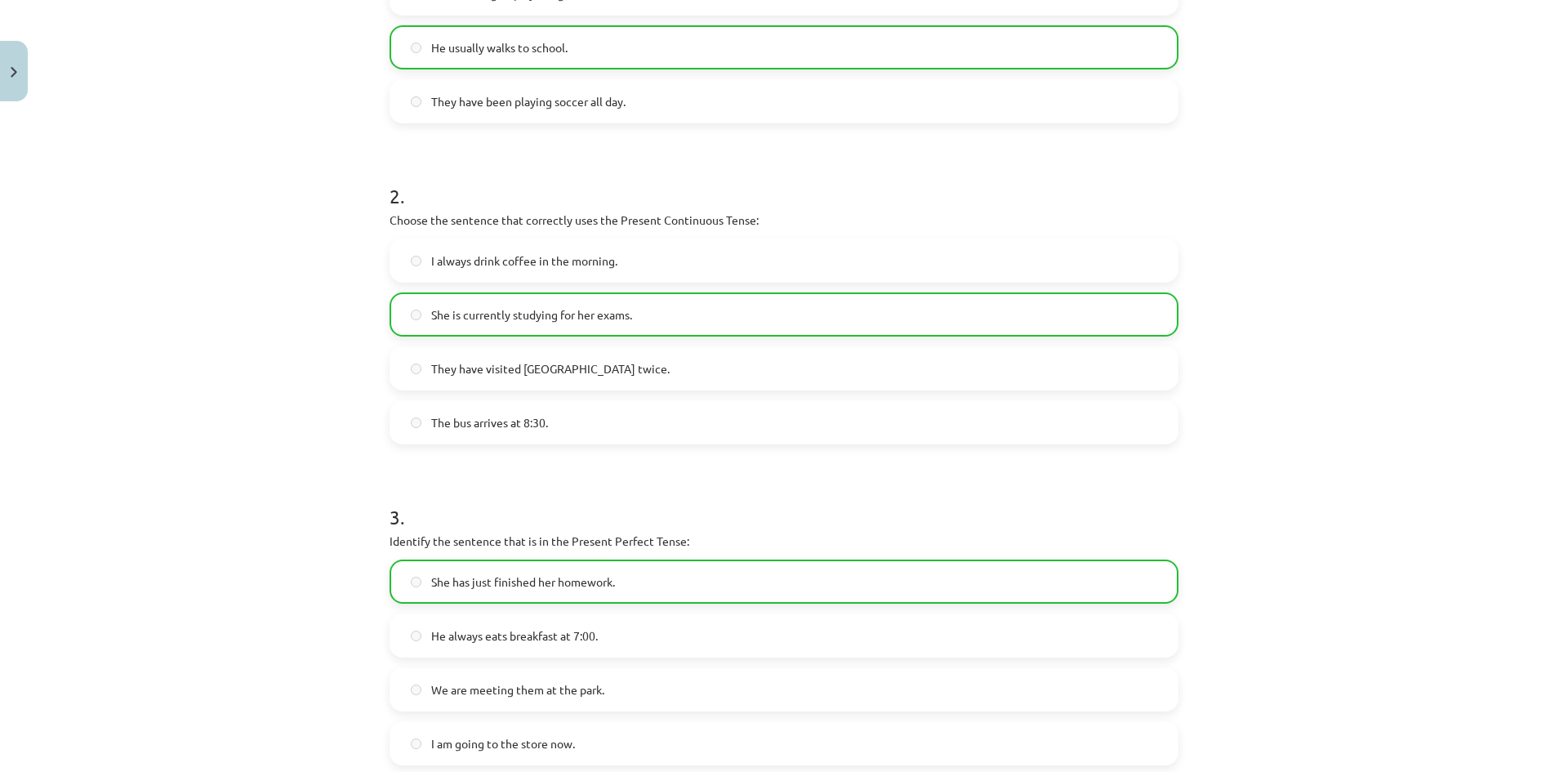
scroll to position [725, 0]
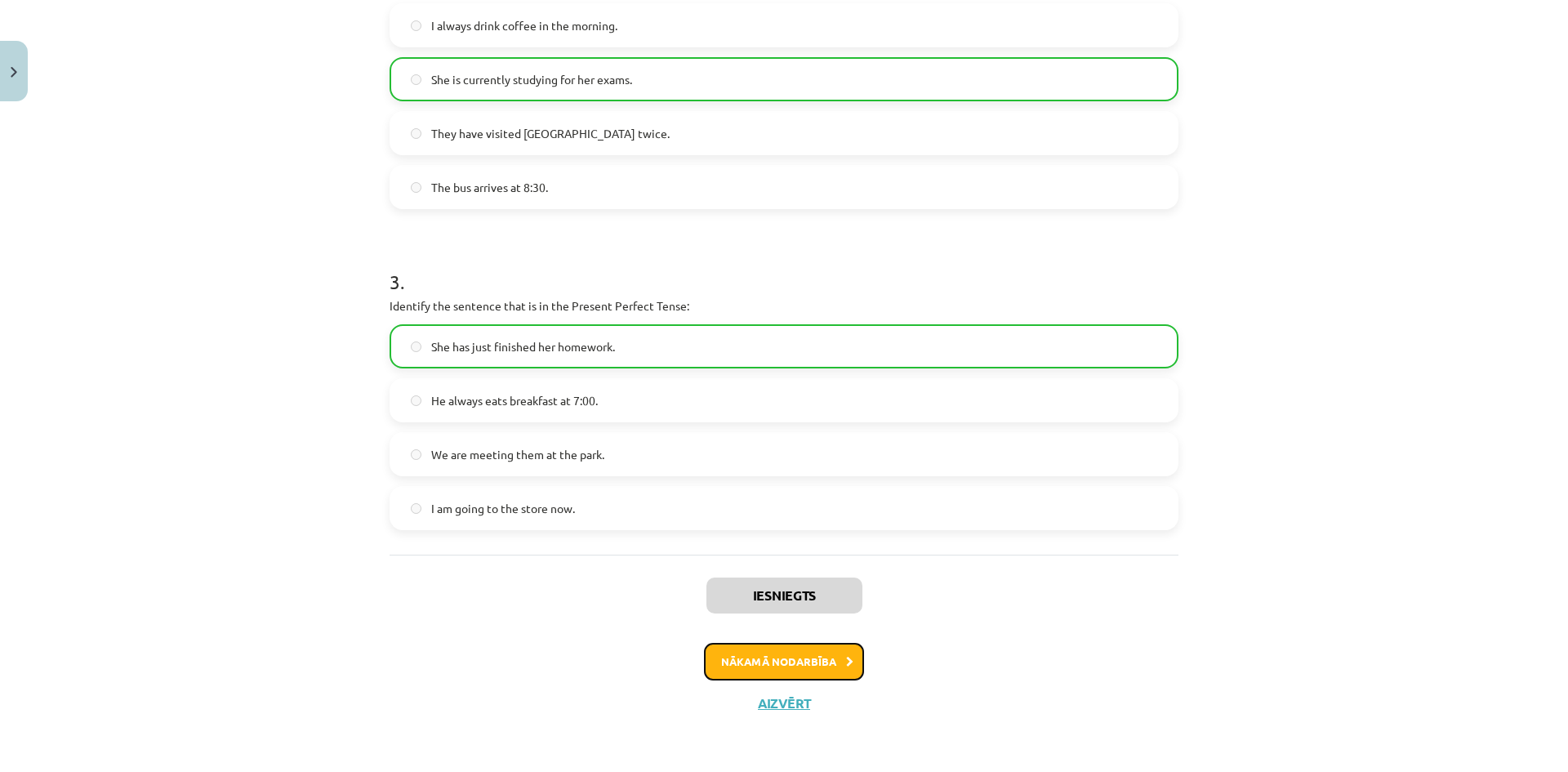
click at [815, 674] on button "Nākamā nodarbība" at bounding box center [783, 662] width 160 height 38
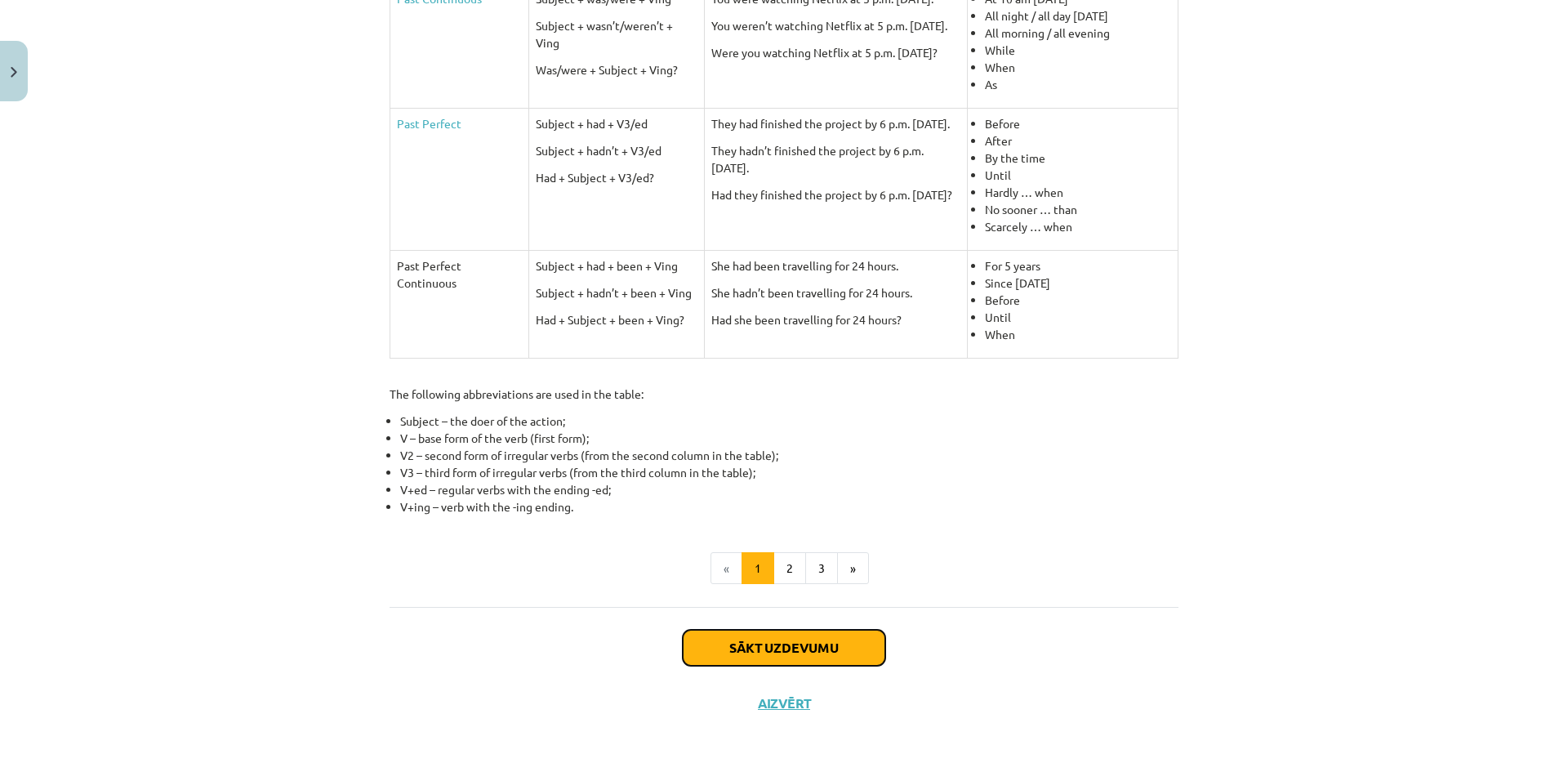
click at [740, 658] on button "Sākt uzdevumu" at bounding box center [784, 647] width 202 height 36
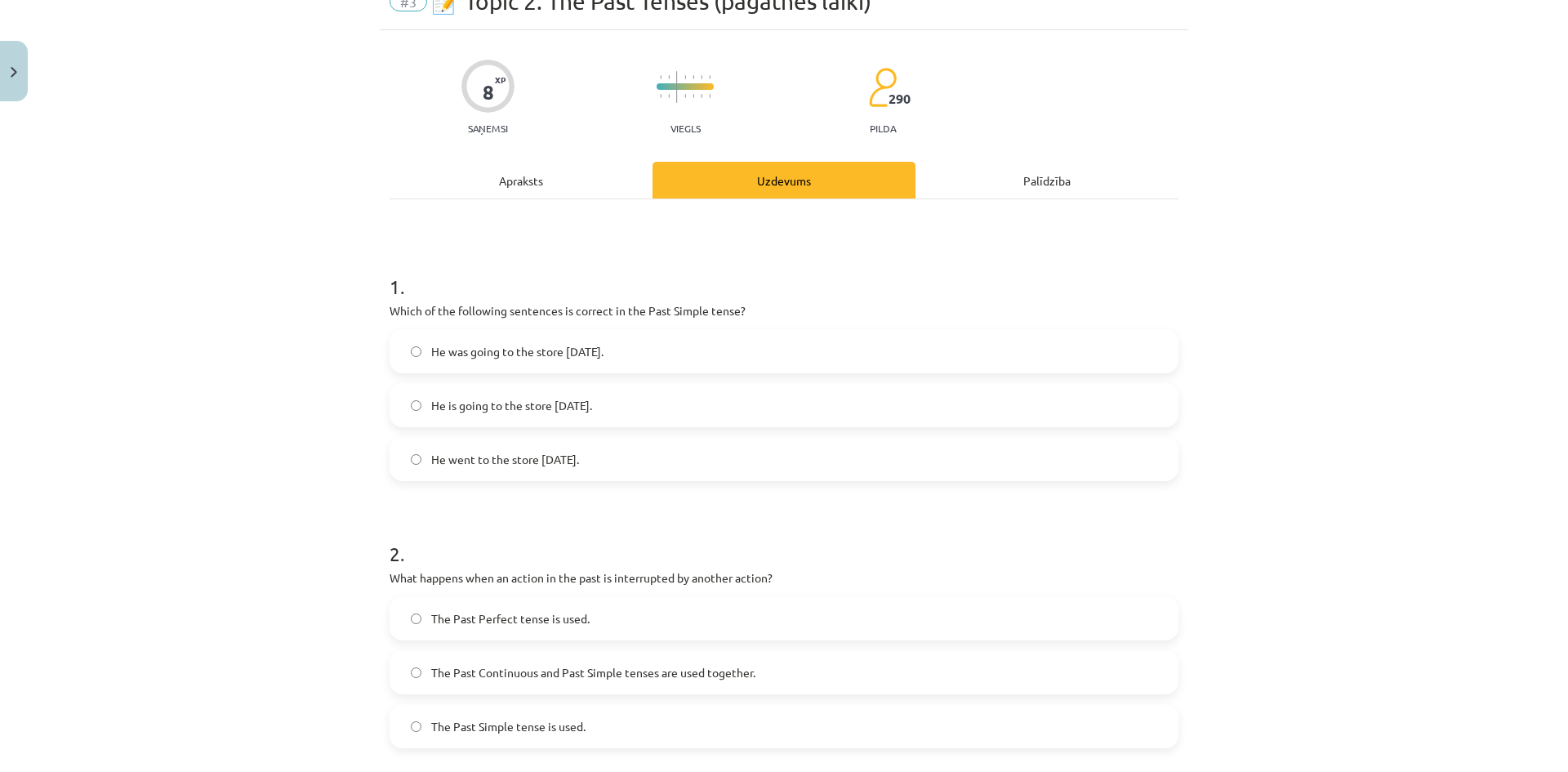
scroll to position [0, 0]
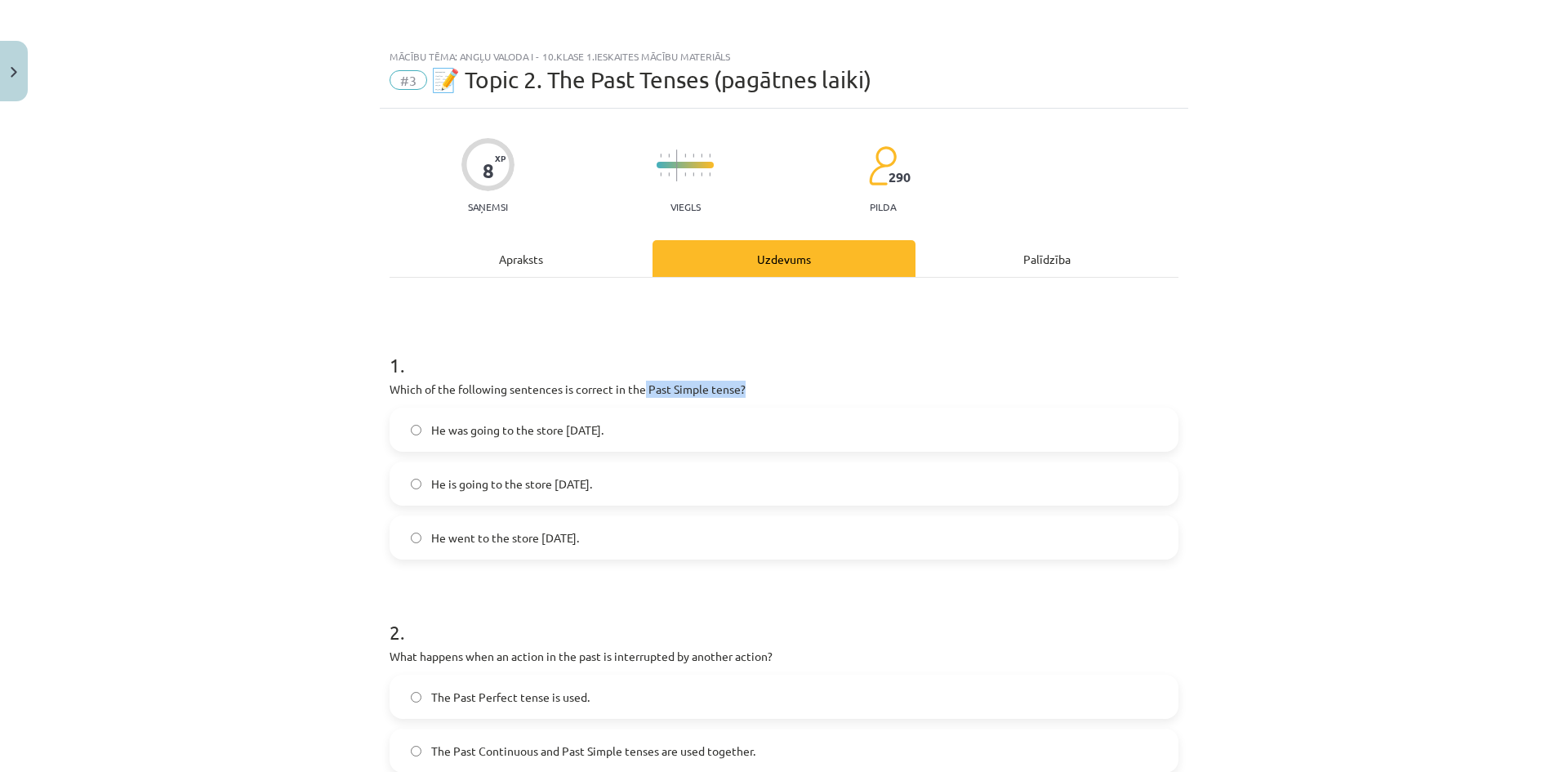
drag, startPoint x: 641, startPoint y: 386, endPoint x: 746, endPoint y: 390, distance: 105.1
click at [746, 390] on p "Which of the following sentences is correct in the Past Simple tense?" at bounding box center [784, 389] width 789 height 17
click at [514, 536] on span "He went to the store yesterday." at bounding box center [505, 538] width 148 height 17
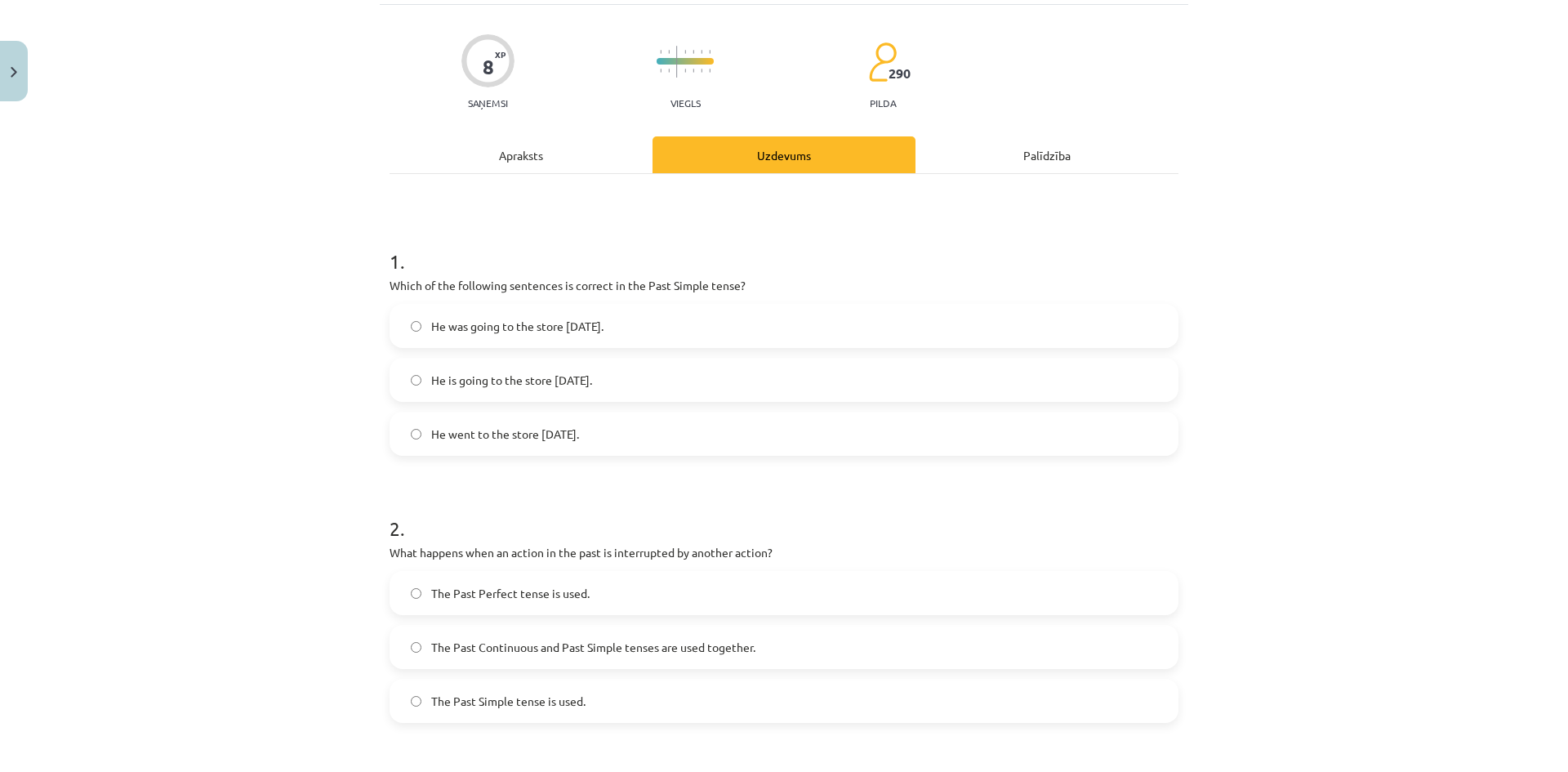
scroll to position [245, 0]
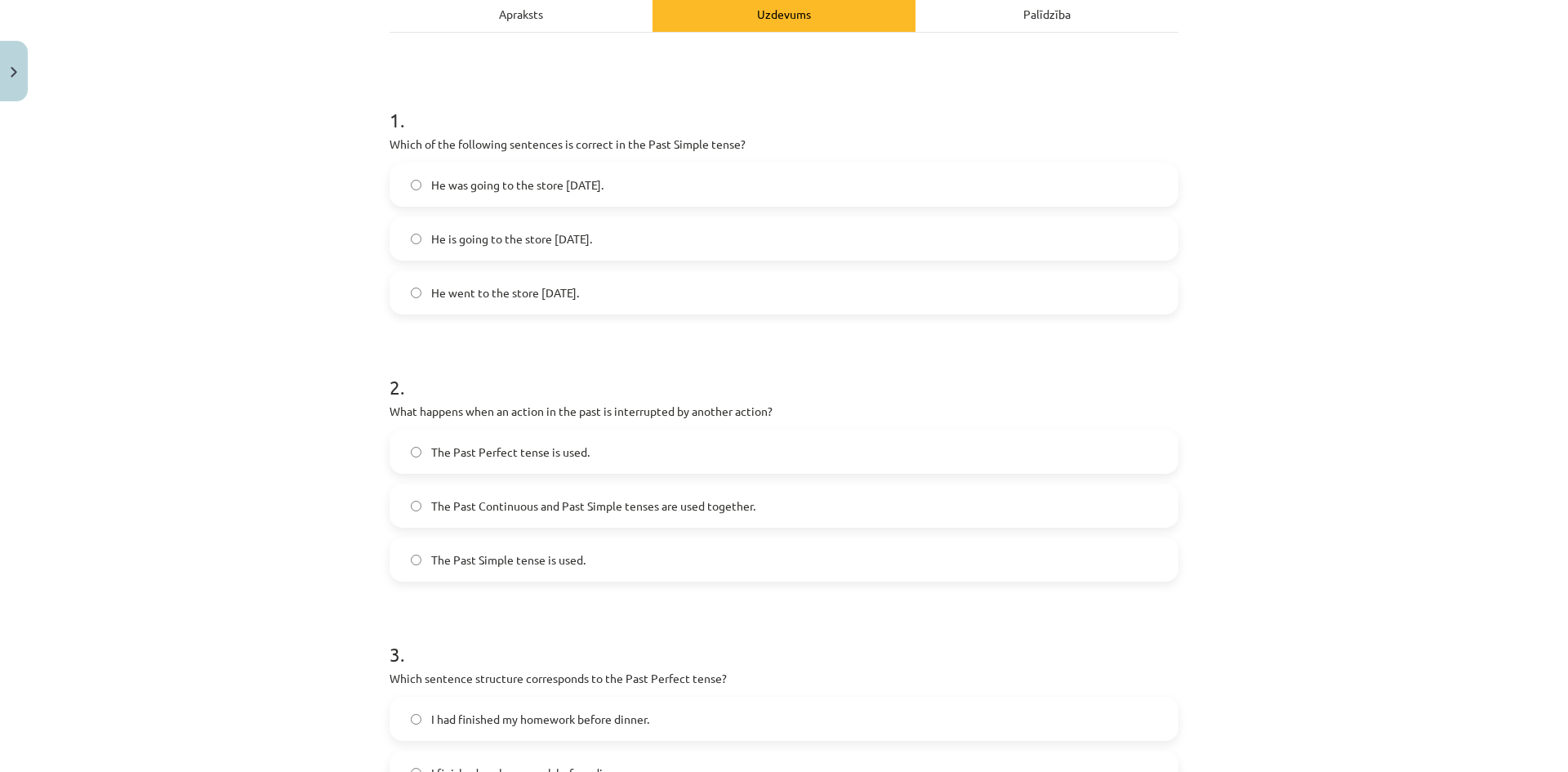
drag, startPoint x: 601, startPoint y: 430, endPoint x: 746, endPoint y: 423, distance: 145.2
click at [746, 423] on div "2 . What happens when an action in the past is interrupted by another action? T…" at bounding box center [784, 464] width 789 height 234
drag, startPoint x: 738, startPoint y: 418, endPoint x: 746, endPoint y: 424, distance: 10.0
click at [801, 420] on div "2 . What happens when an action in the past is interrupted by another action? T…" at bounding box center [784, 464] width 789 height 234
click at [714, 417] on p "What happens when an action in the past is interrupted by another action?" at bounding box center [784, 411] width 789 height 17
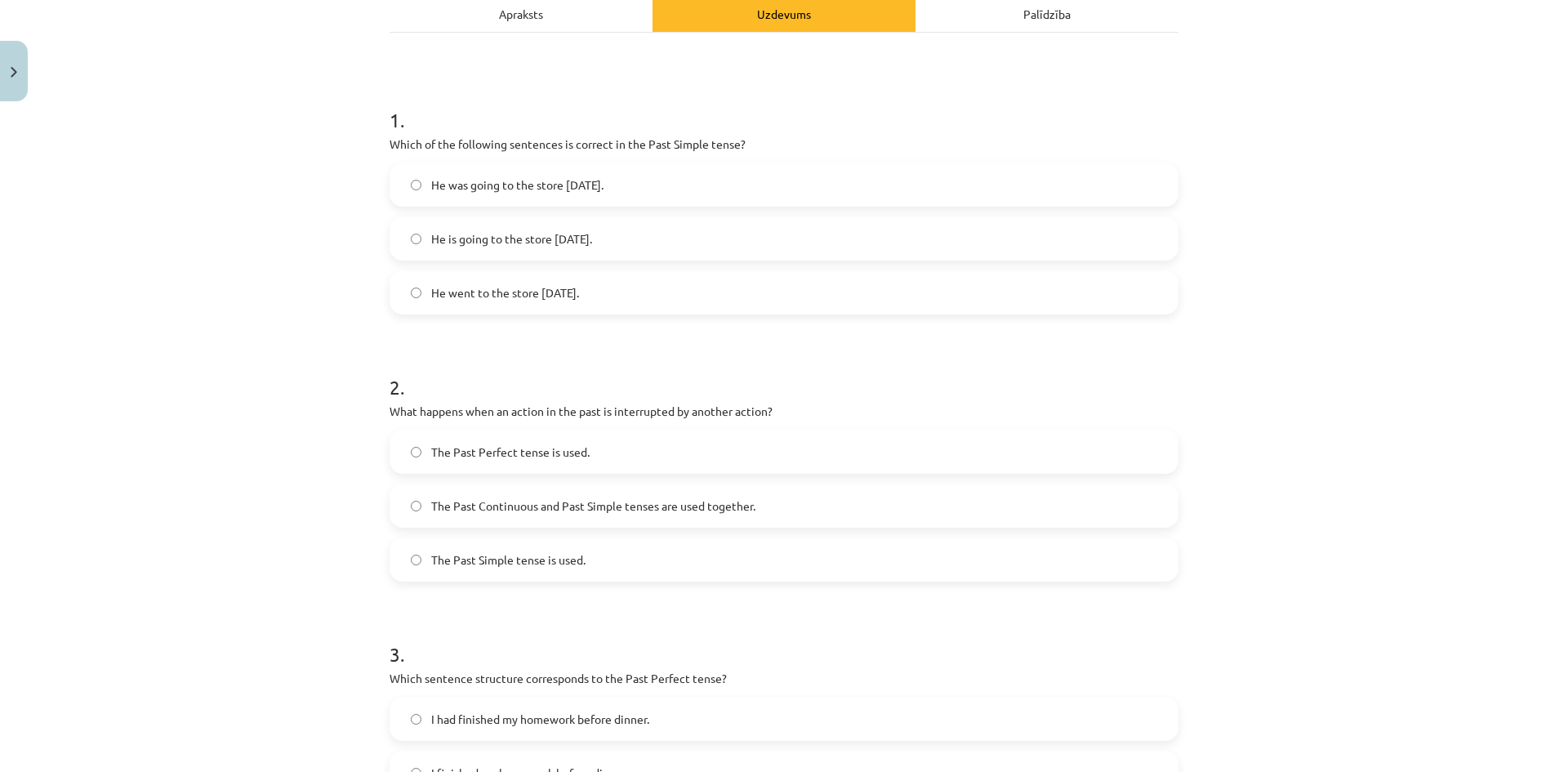
click at [564, 461] on label "The Past Perfect tense is used." at bounding box center [784, 452] width 786 height 41
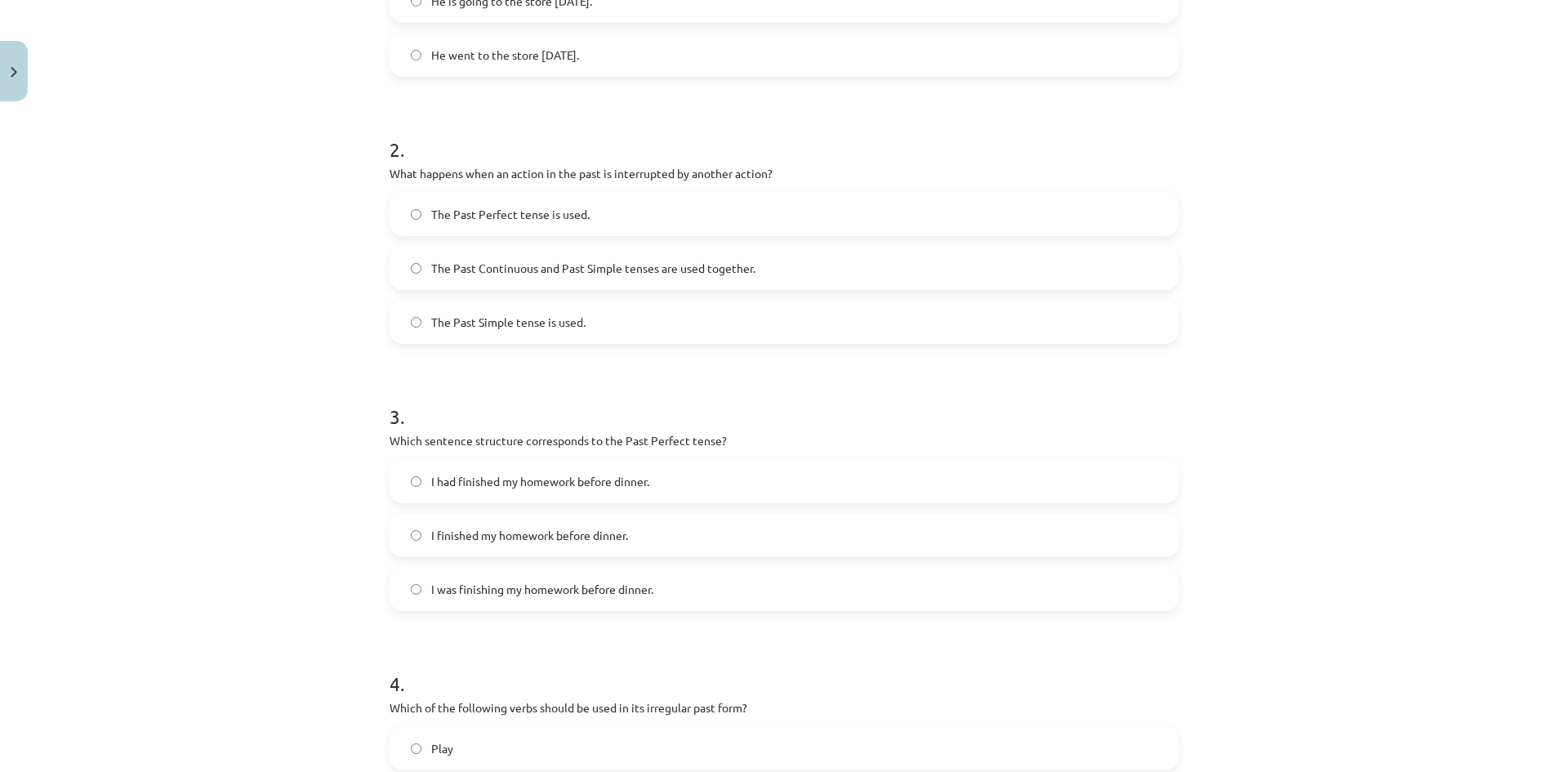
scroll to position [490, 0]
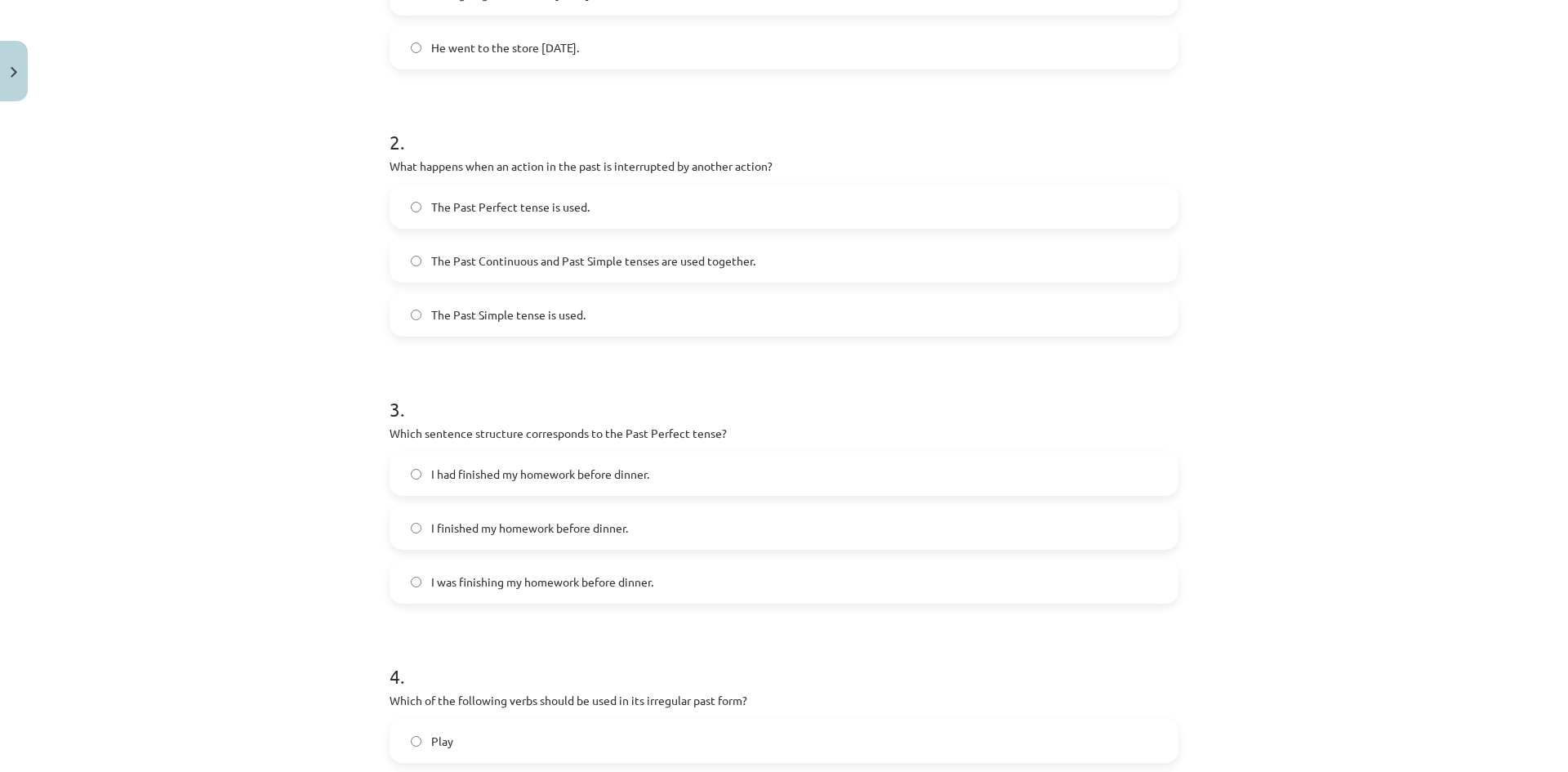
click at [564, 529] on span "I finished my homework before dinner." at bounding box center [529, 528] width 196 height 17
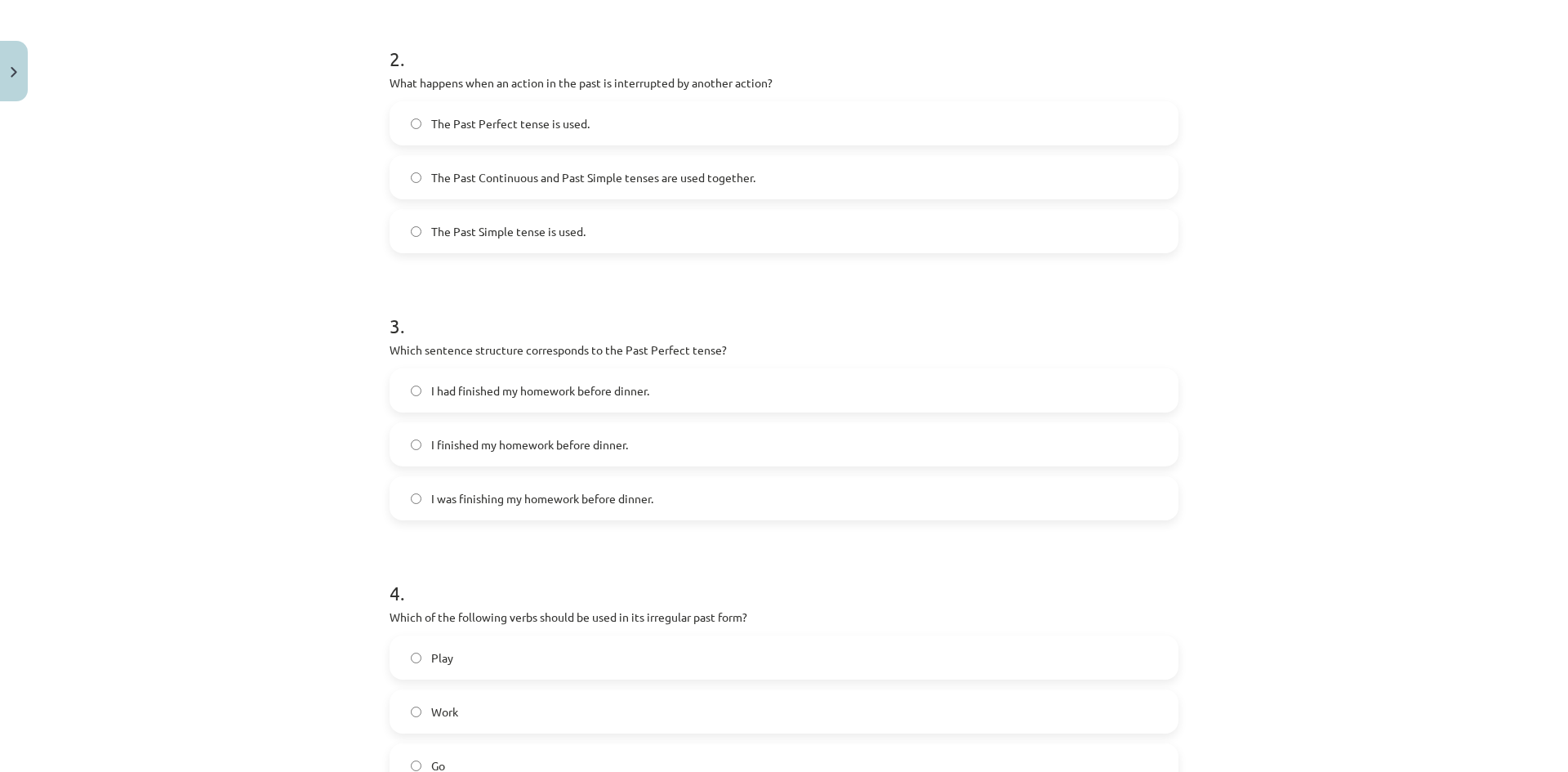
scroll to position [653, 0]
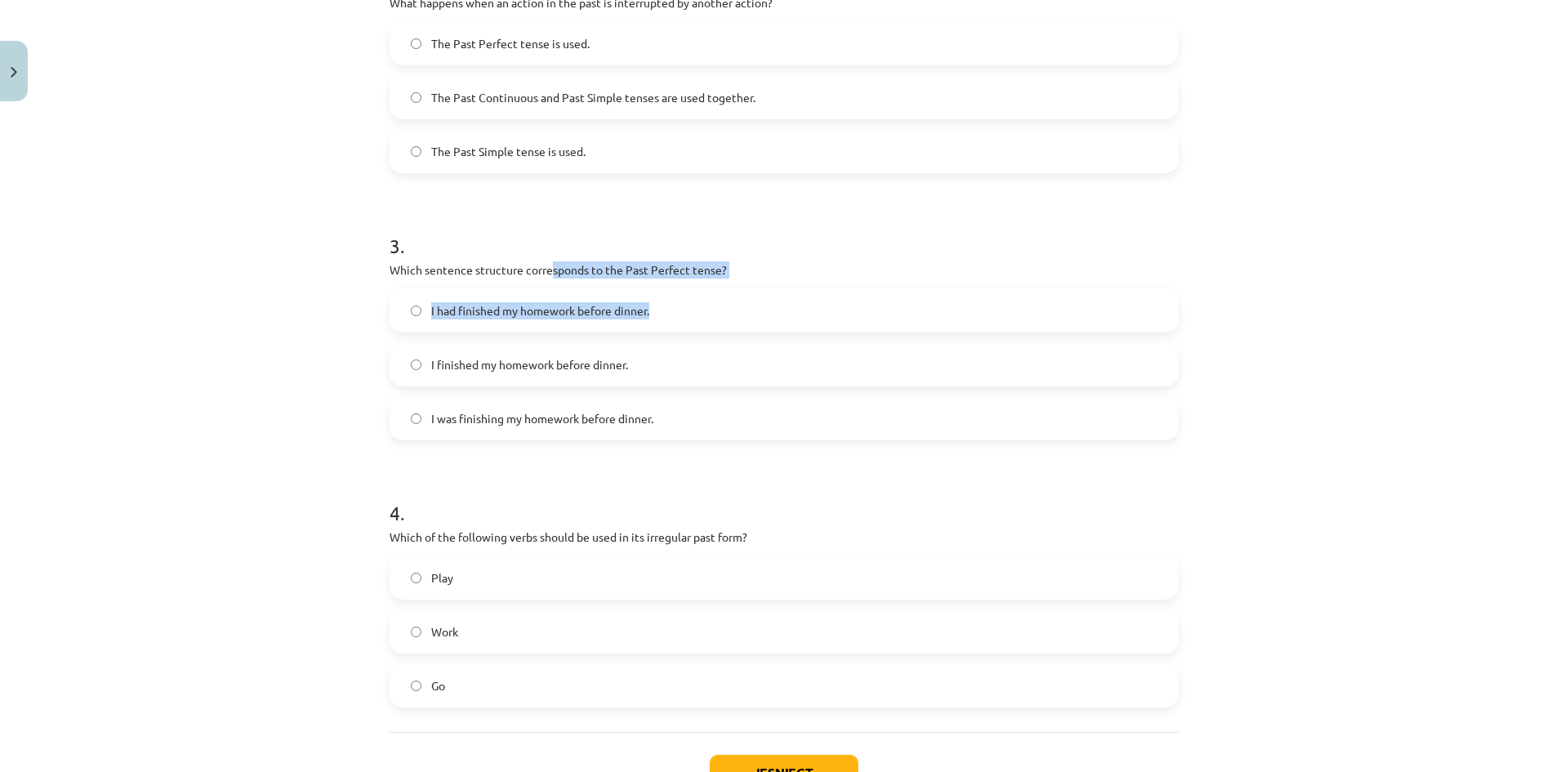
drag, startPoint x: 548, startPoint y: 266, endPoint x: 660, endPoint y: 288, distance: 114.1
click at [660, 288] on div "3 . Which sentence structure corresponds to the Past Perfect tense? I had finis…" at bounding box center [784, 323] width 789 height 234
click at [853, 188] on form "1 . Which of the following sentences is correct in the Past Simple tense? He wa…" at bounding box center [784, 190] width 789 height 1036
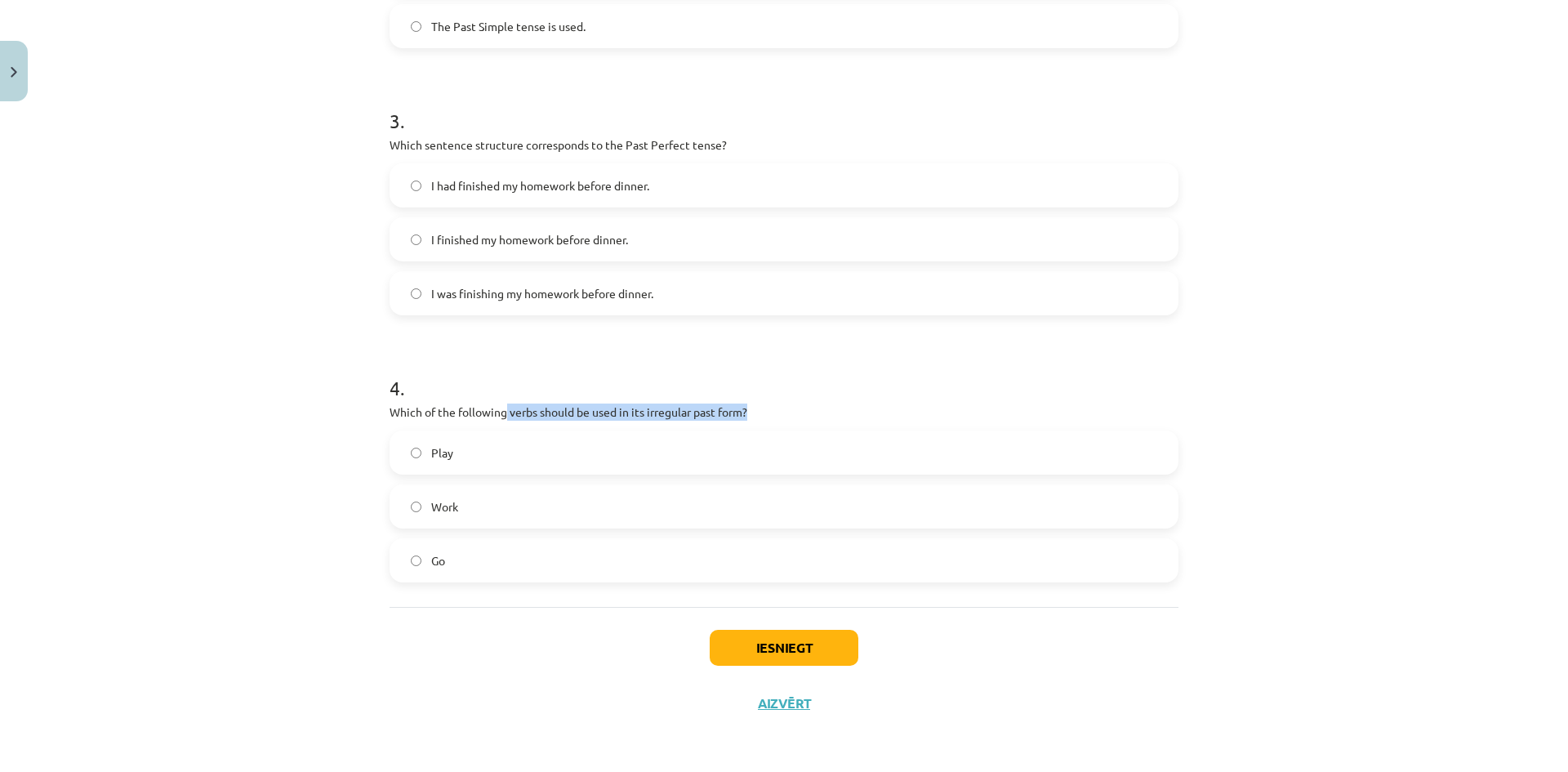
drag, startPoint x: 507, startPoint y: 417, endPoint x: 748, endPoint y: 415, distance: 241.0
click at [748, 415] on p "Which of the following verbs should be used in its irregular past form?" at bounding box center [784, 412] width 789 height 17
click at [775, 402] on div "4 . Which of the following verbs should be used in its irregular past form? Pla…" at bounding box center [784, 465] width 789 height 234
click at [591, 512] on label "Work" at bounding box center [784, 506] width 786 height 41
click at [521, 442] on label "Play" at bounding box center [784, 453] width 786 height 41
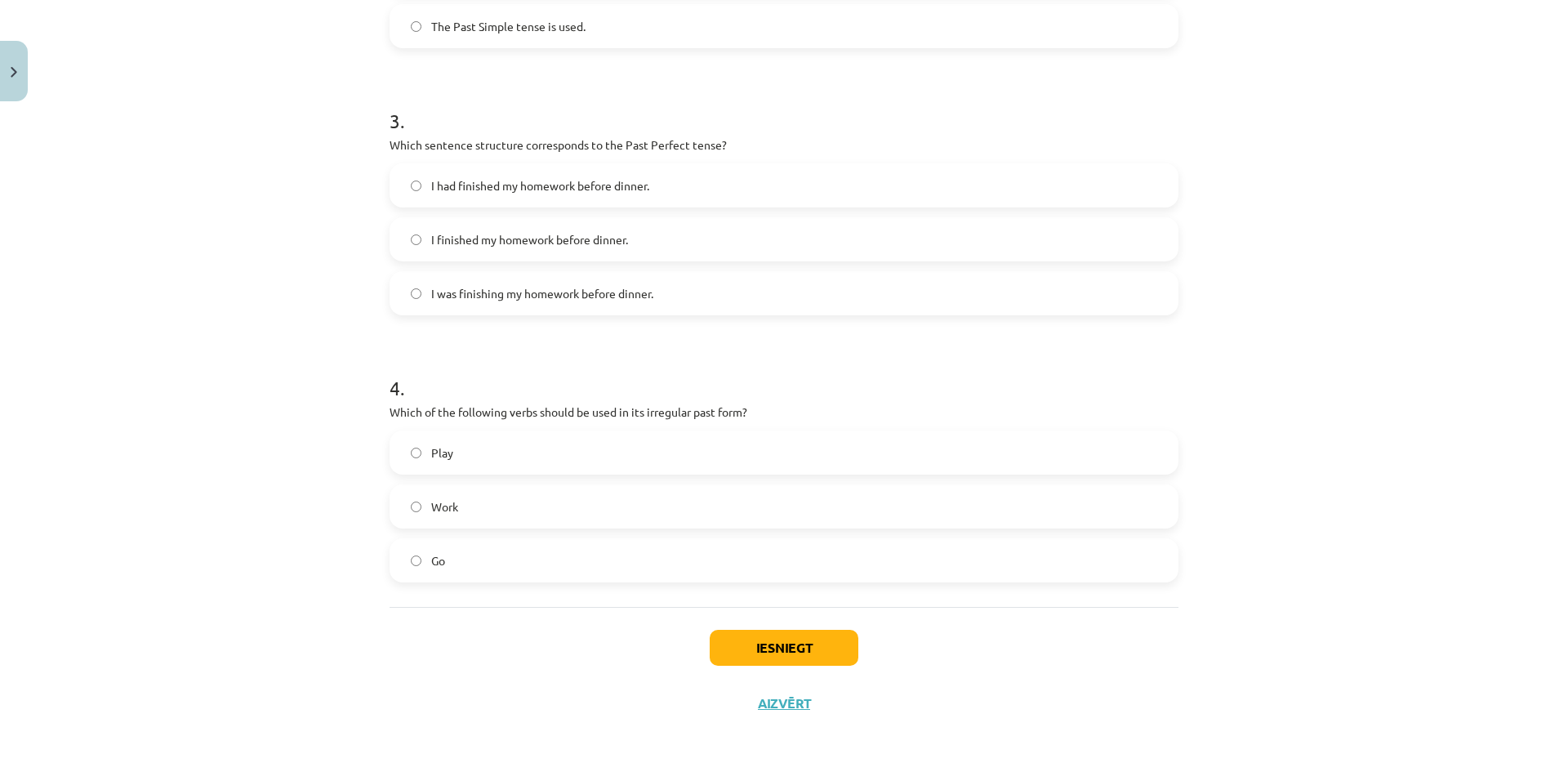
click at [552, 522] on label "Work" at bounding box center [784, 506] width 786 height 41
click at [768, 637] on button "Iesniegt" at bounding box center [784, 647] width 149 height 36
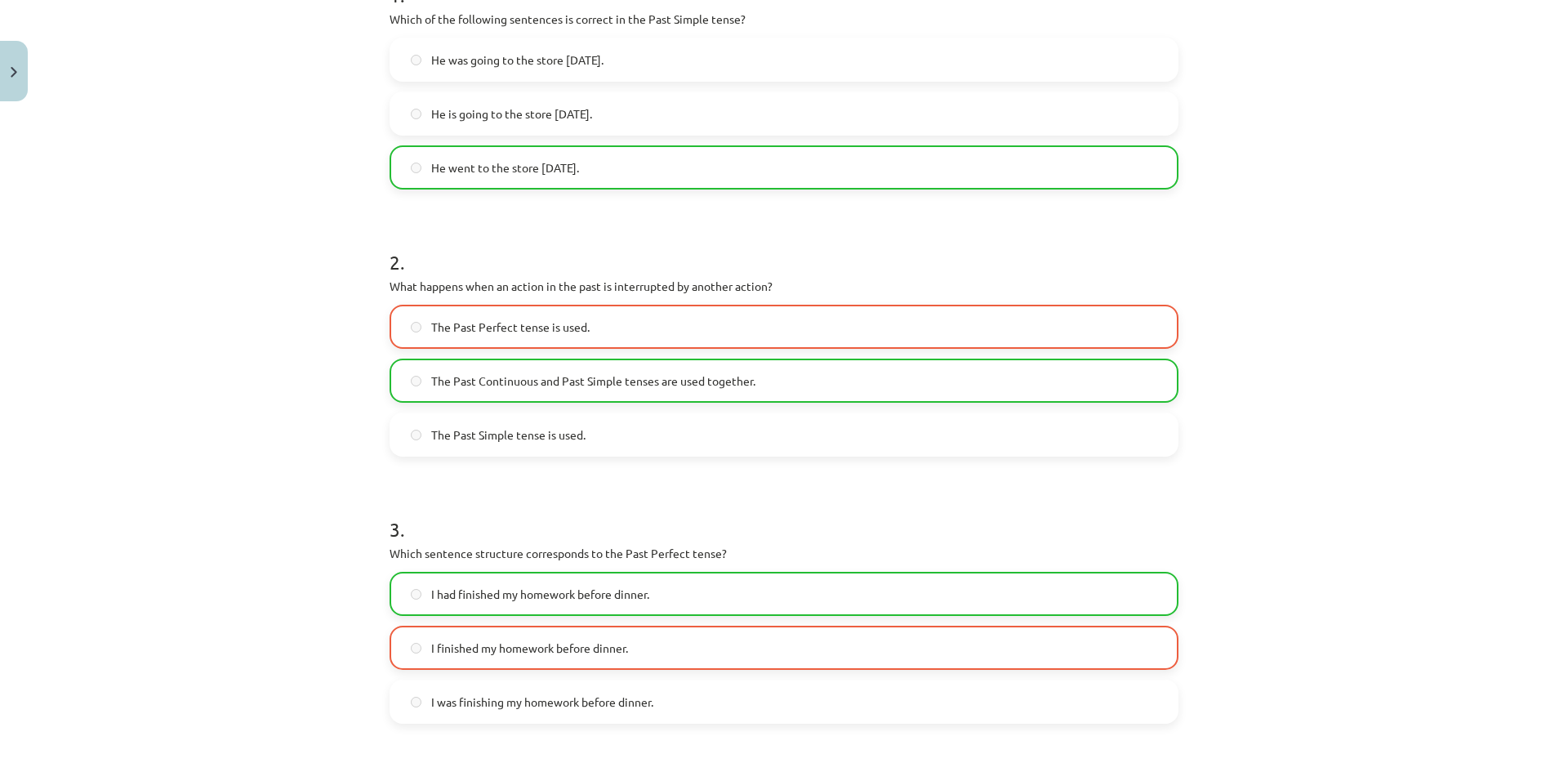
scroll to position [831, 0]
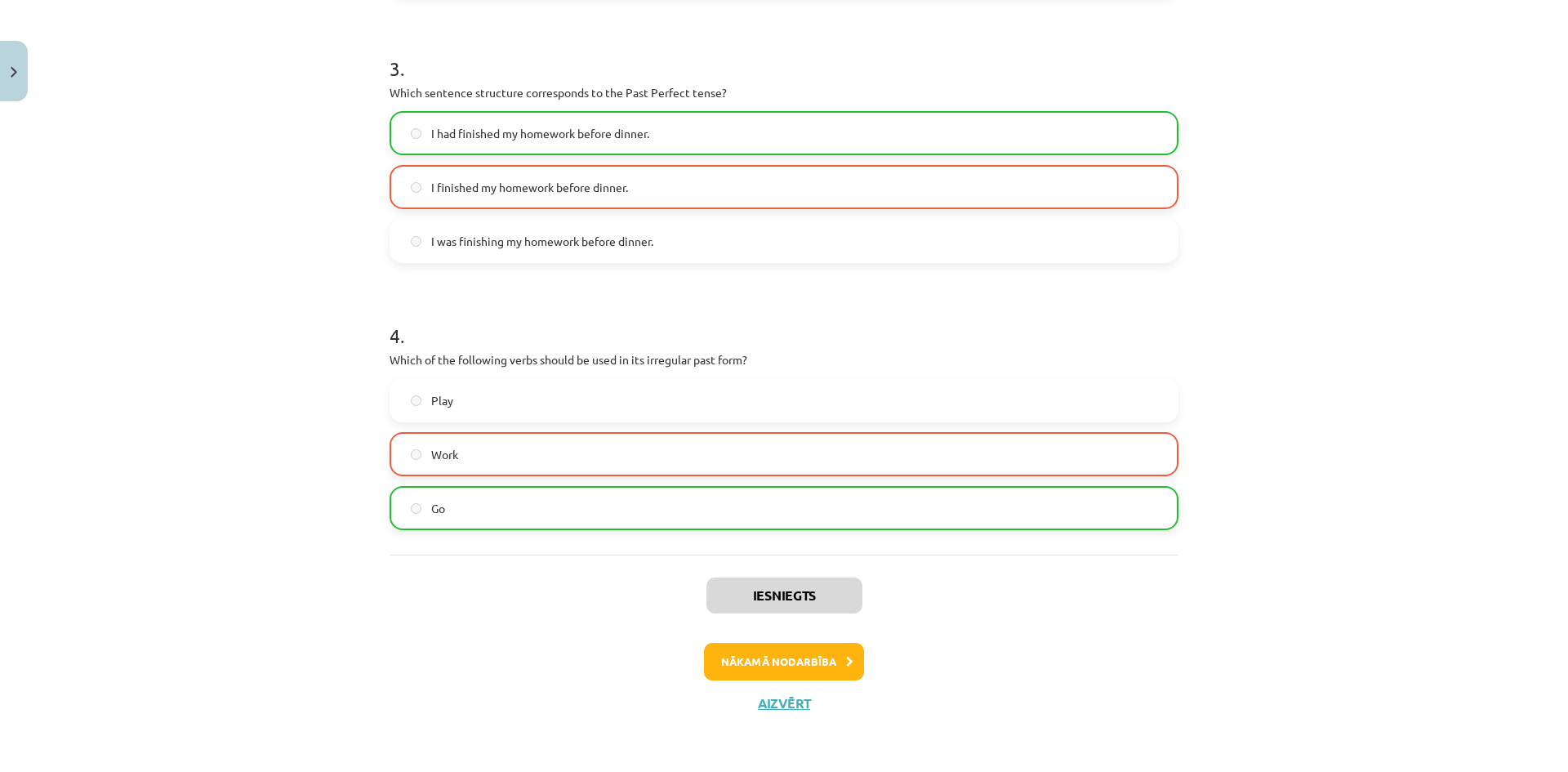
click at [506, 517] on label "Go" at bounding box center [784, 508] width 786 height 41
click at [787, 663] on button "Nākamā nodarbība" at bounding box center [783, 662] width 160 height 38
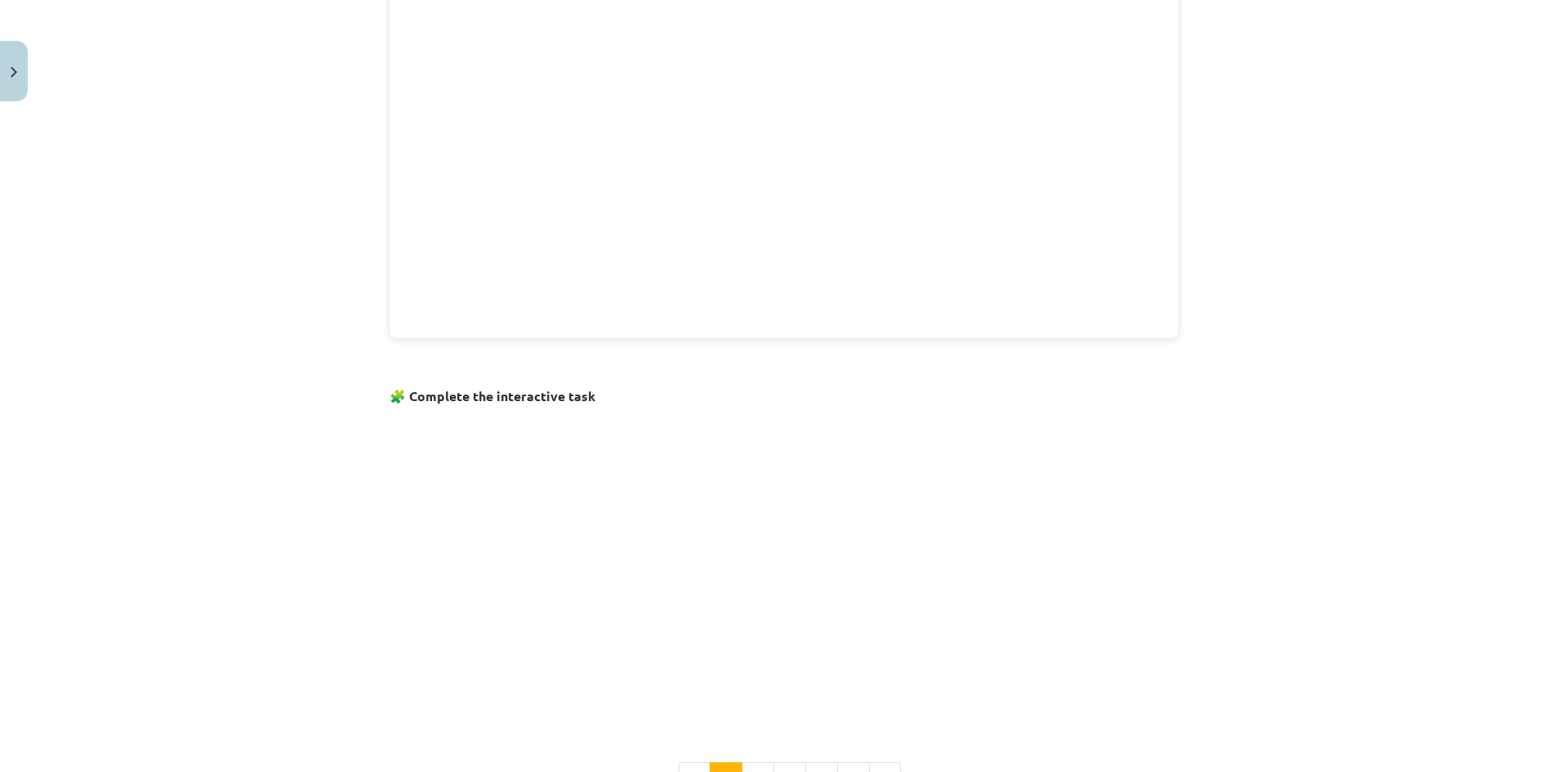
scroll to position [640, 0]
click at [1207, 608] on div "Mācību tēma: Angļu valoda i - 10.klase 1.ieskaites mācību materiāls #4 📝 Topic …" at bounding box center [784, 386] width 1568 height 772
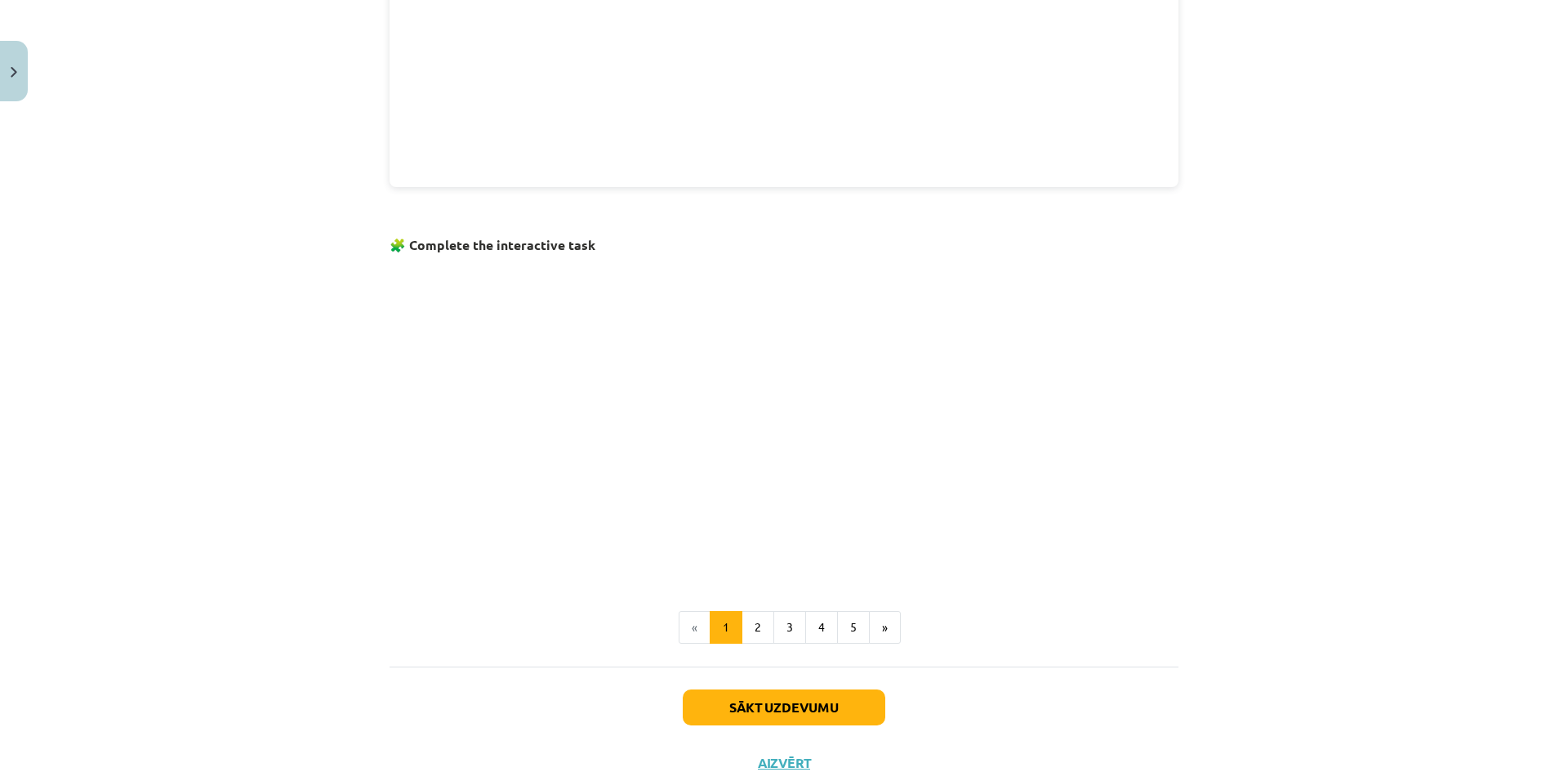
scroll to position [885, 0]
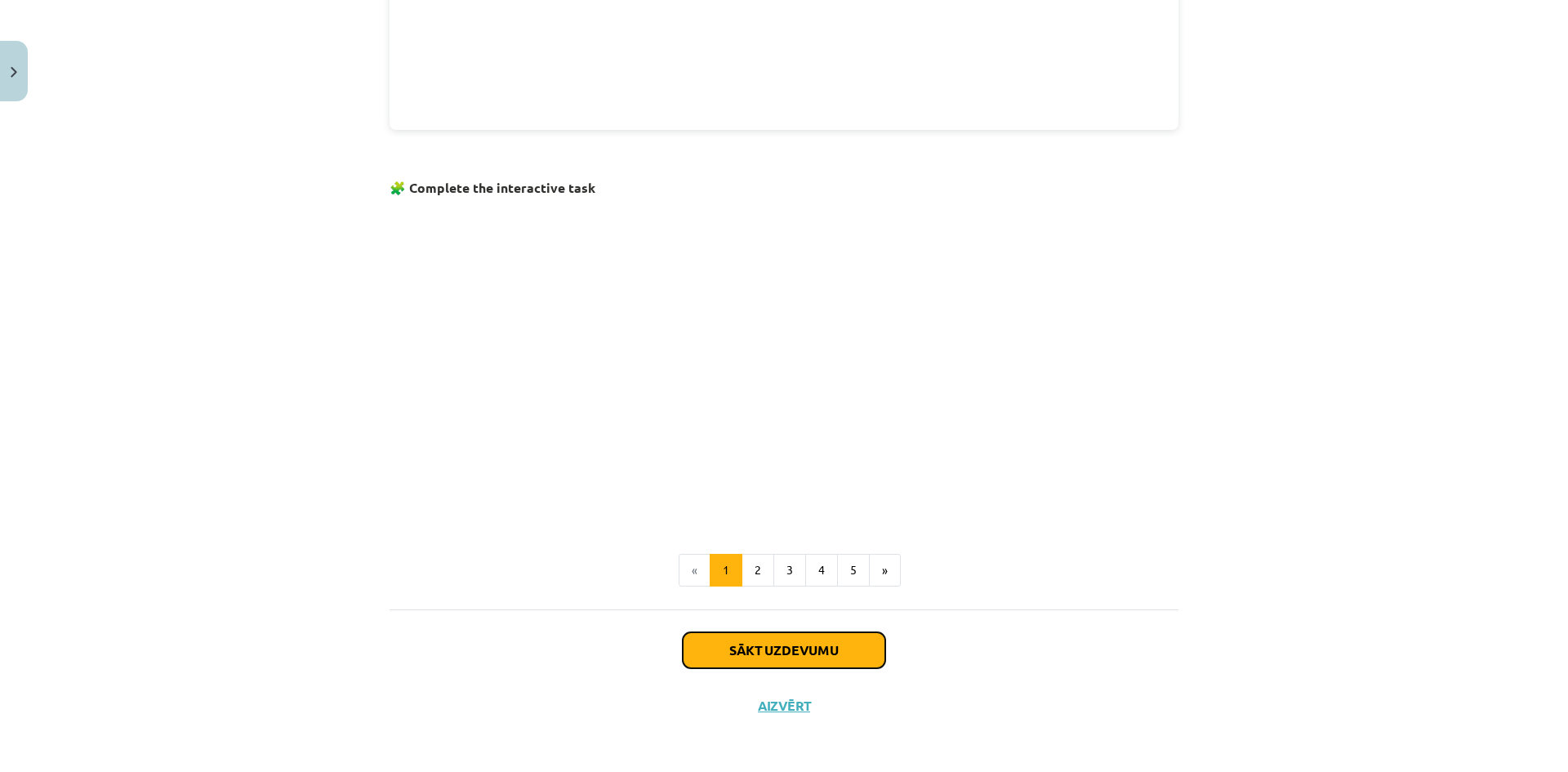
click at [826, 646] on button "Sākt uzdevumu" at bounding box center [784, 650] width 202 height 36
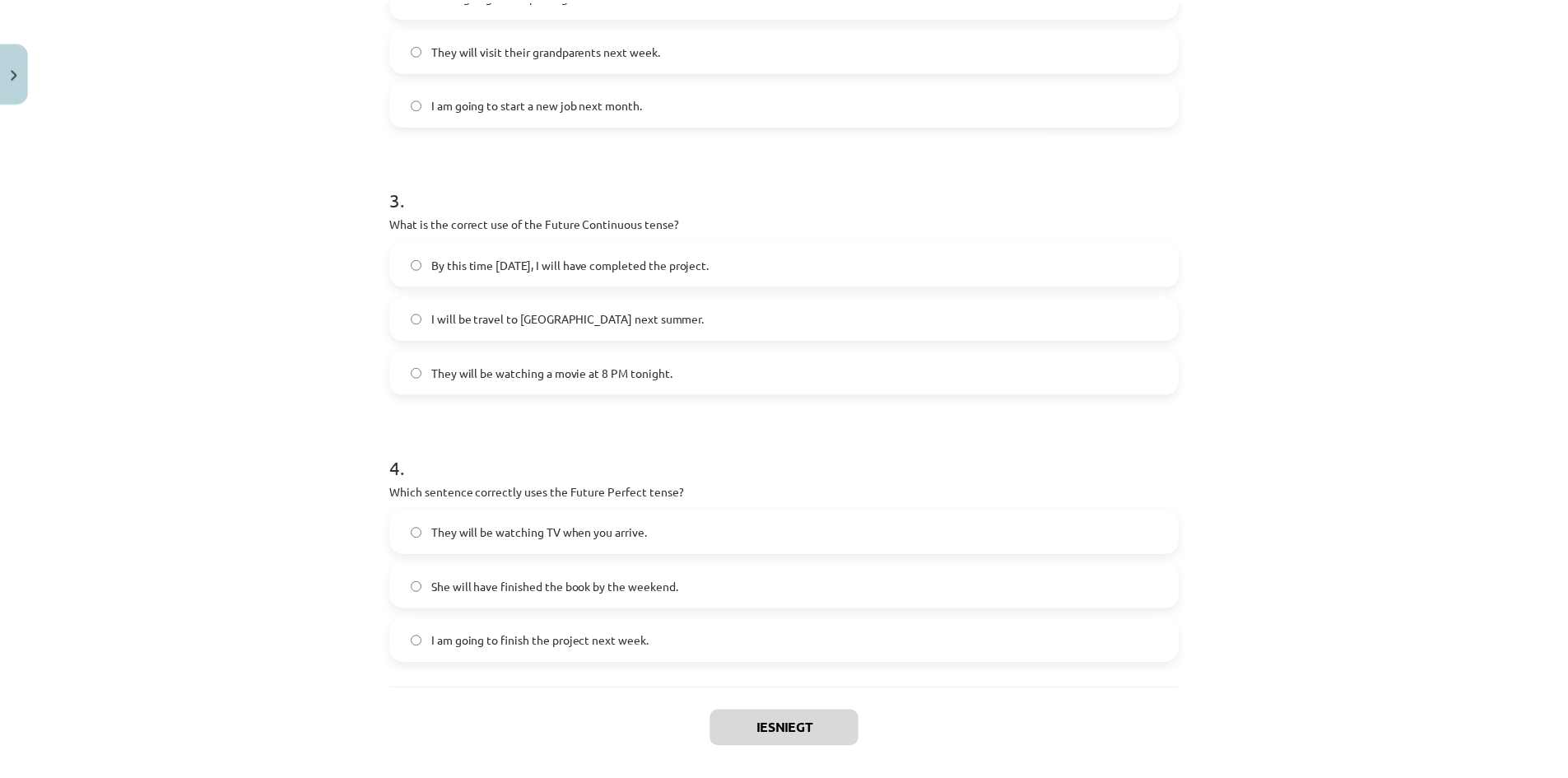
scroll to position [784, 0]
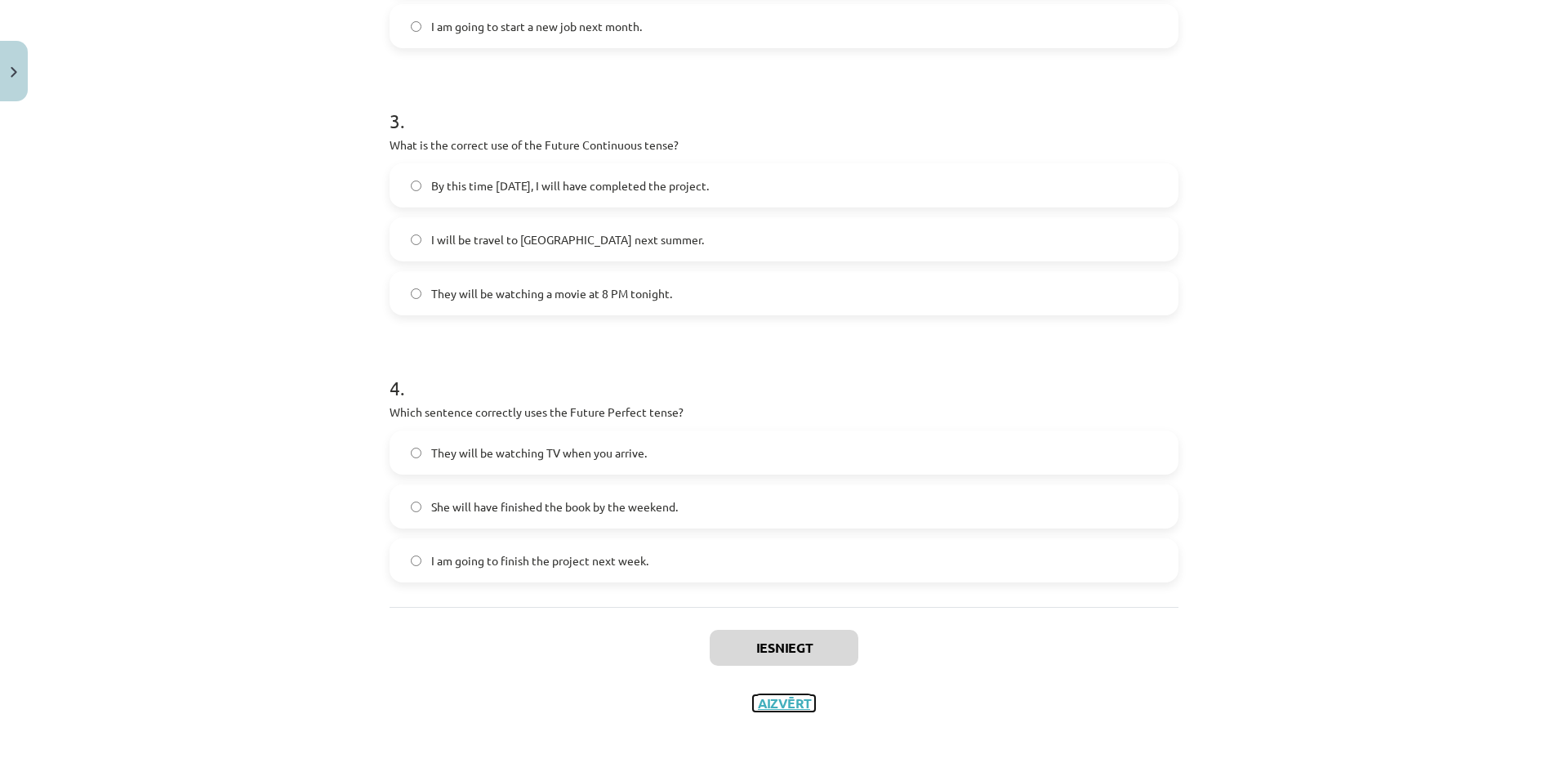
click at [761, 699] on button "Aizvērt" at bounding box center [784, 703] width 62 height 16
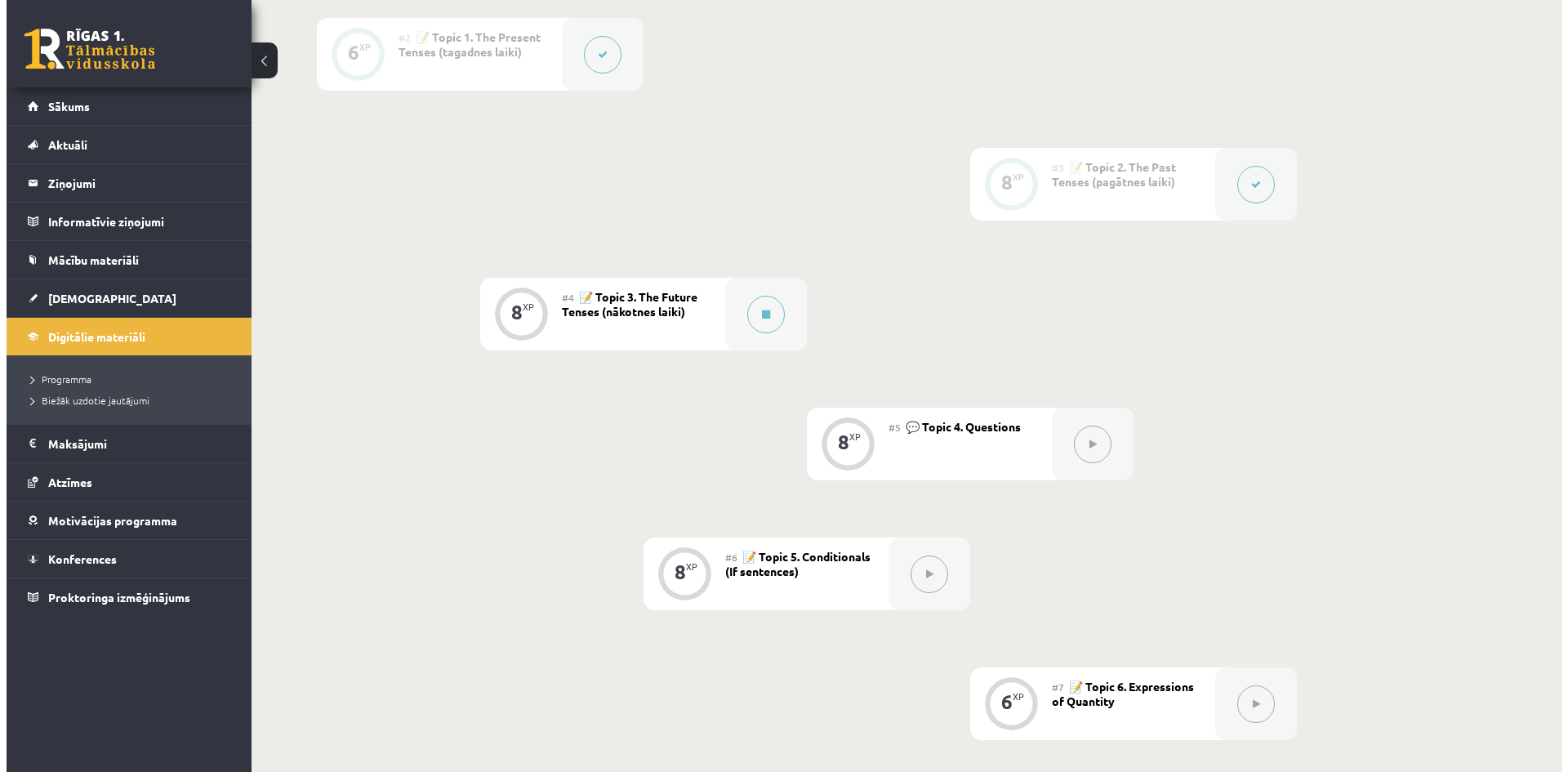
scroll to position [571, 0]
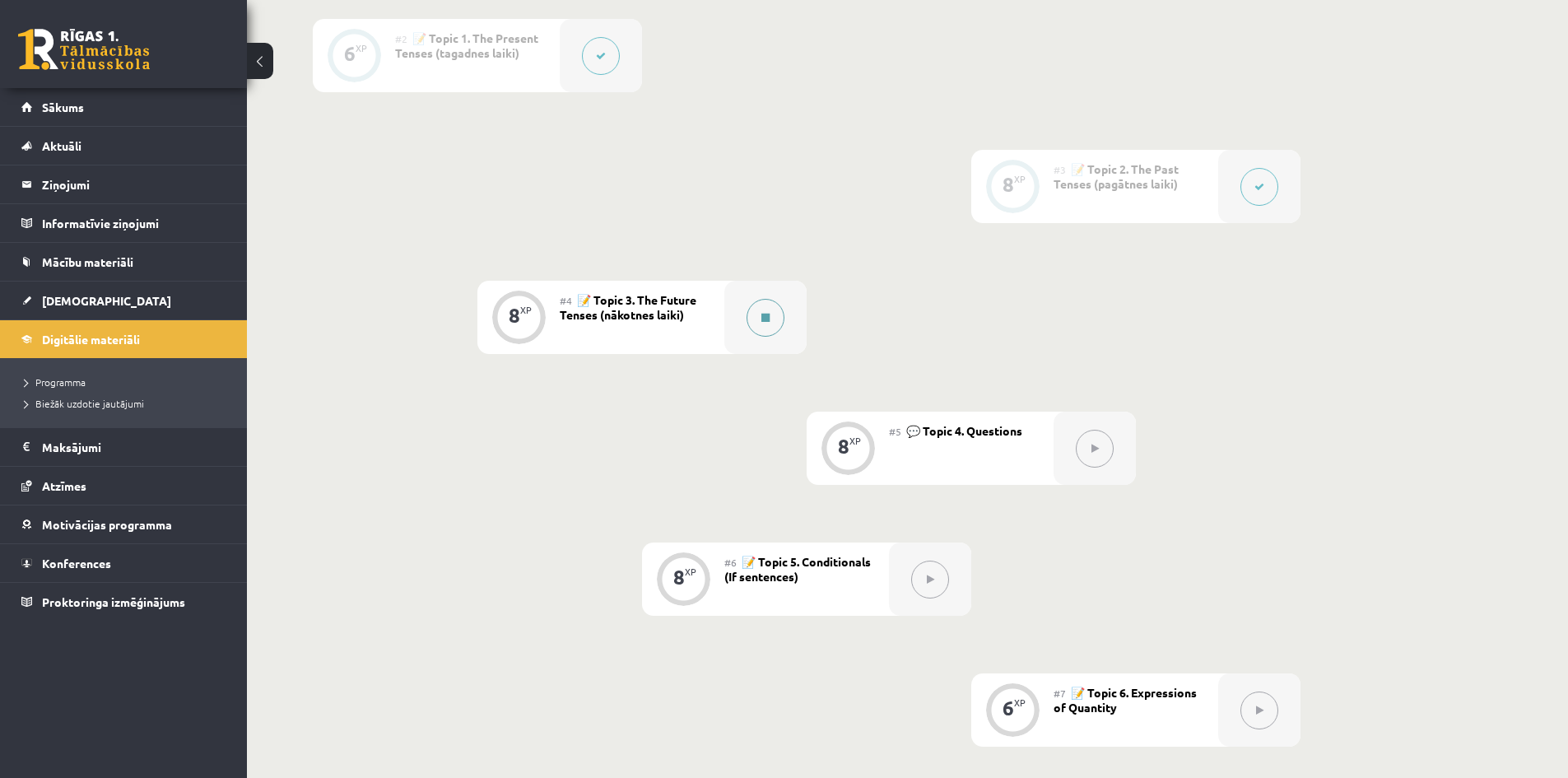
click at [769, 321] on icon at bounding box center [766, 317] width 9 height 9
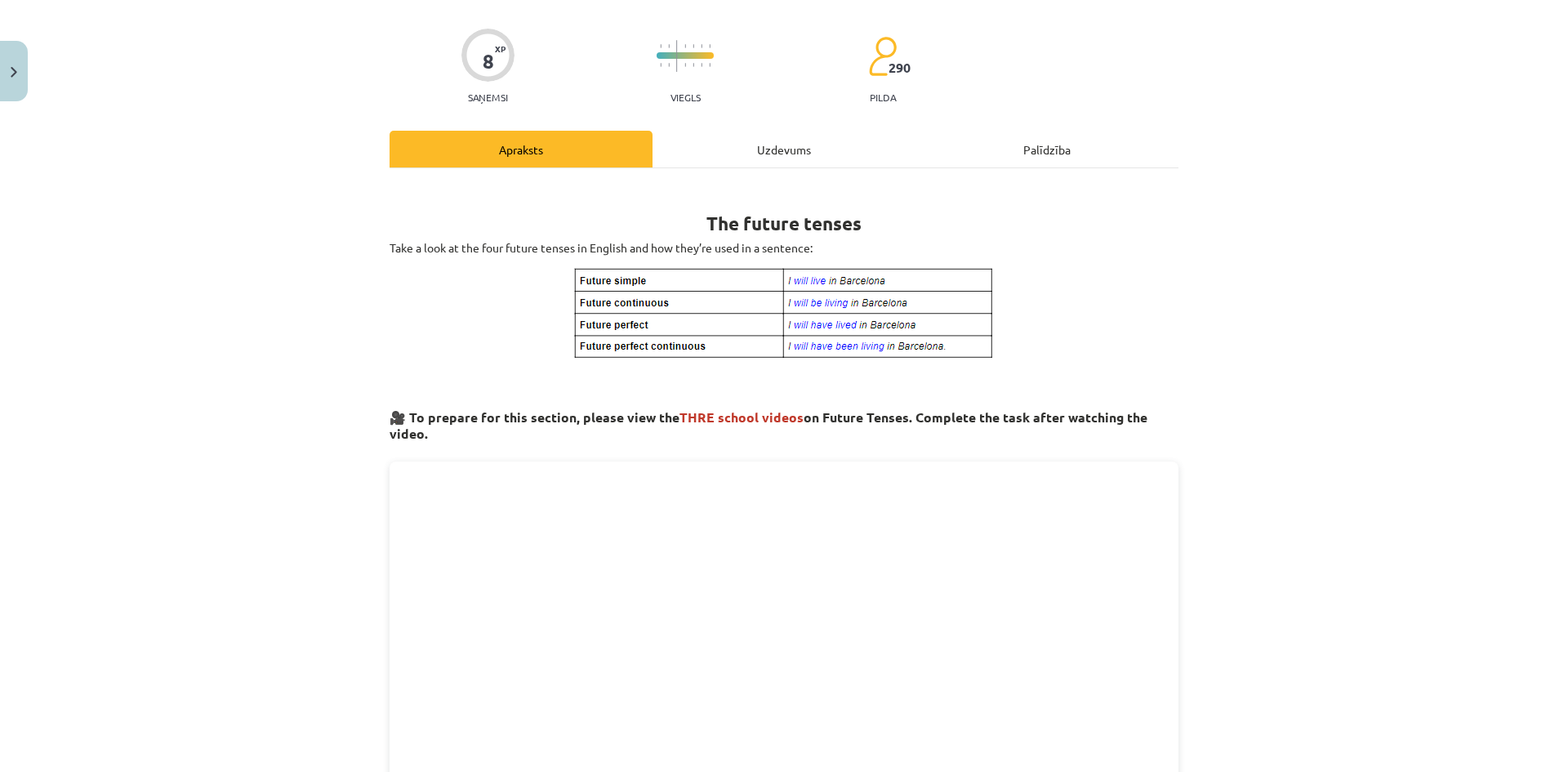
scroll to position [0, 0]
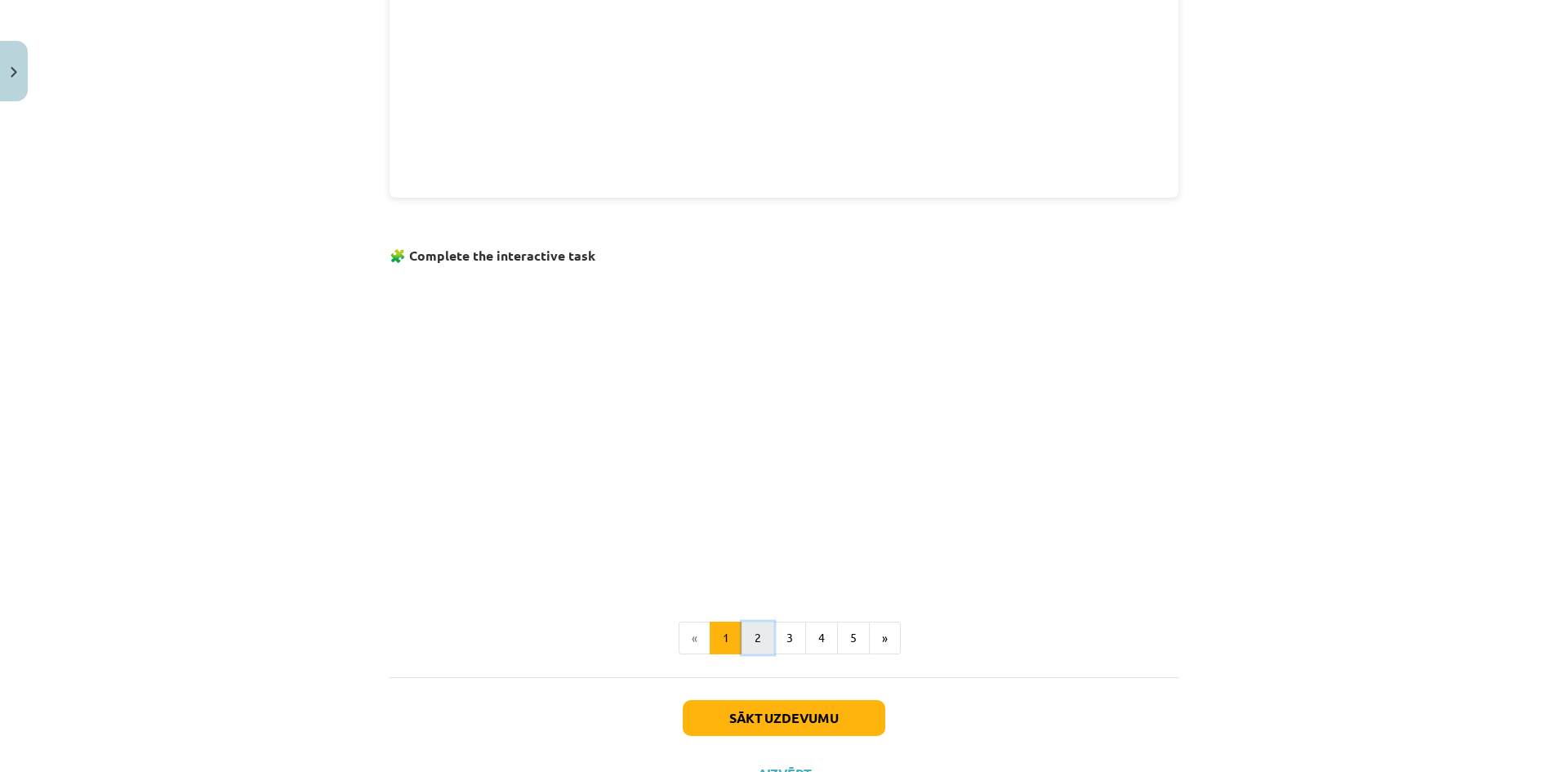
click at [759, 635] on button "2" at bounding box center [758, 638] width 32 height 32
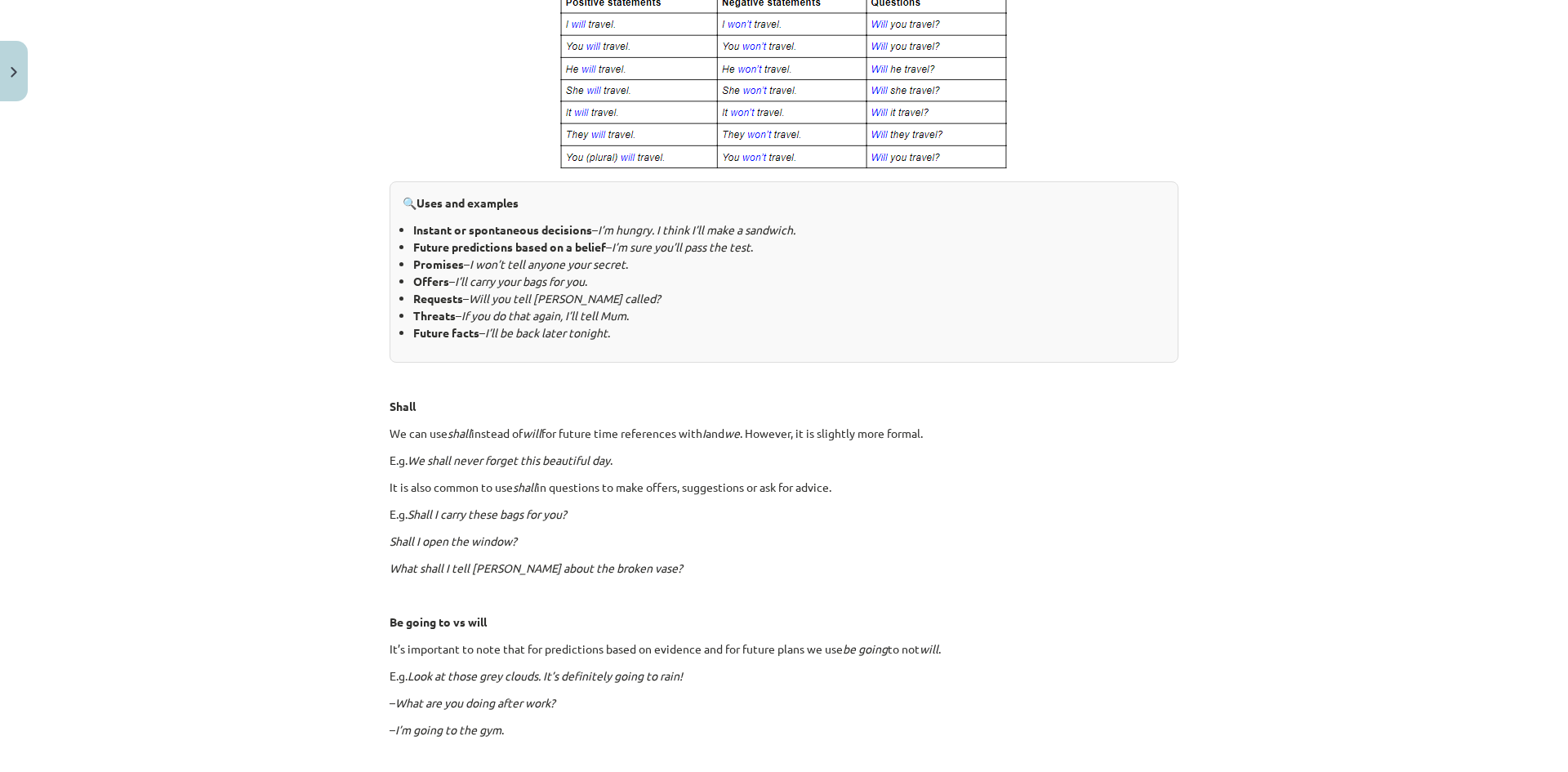
scroll to position [782, 0]
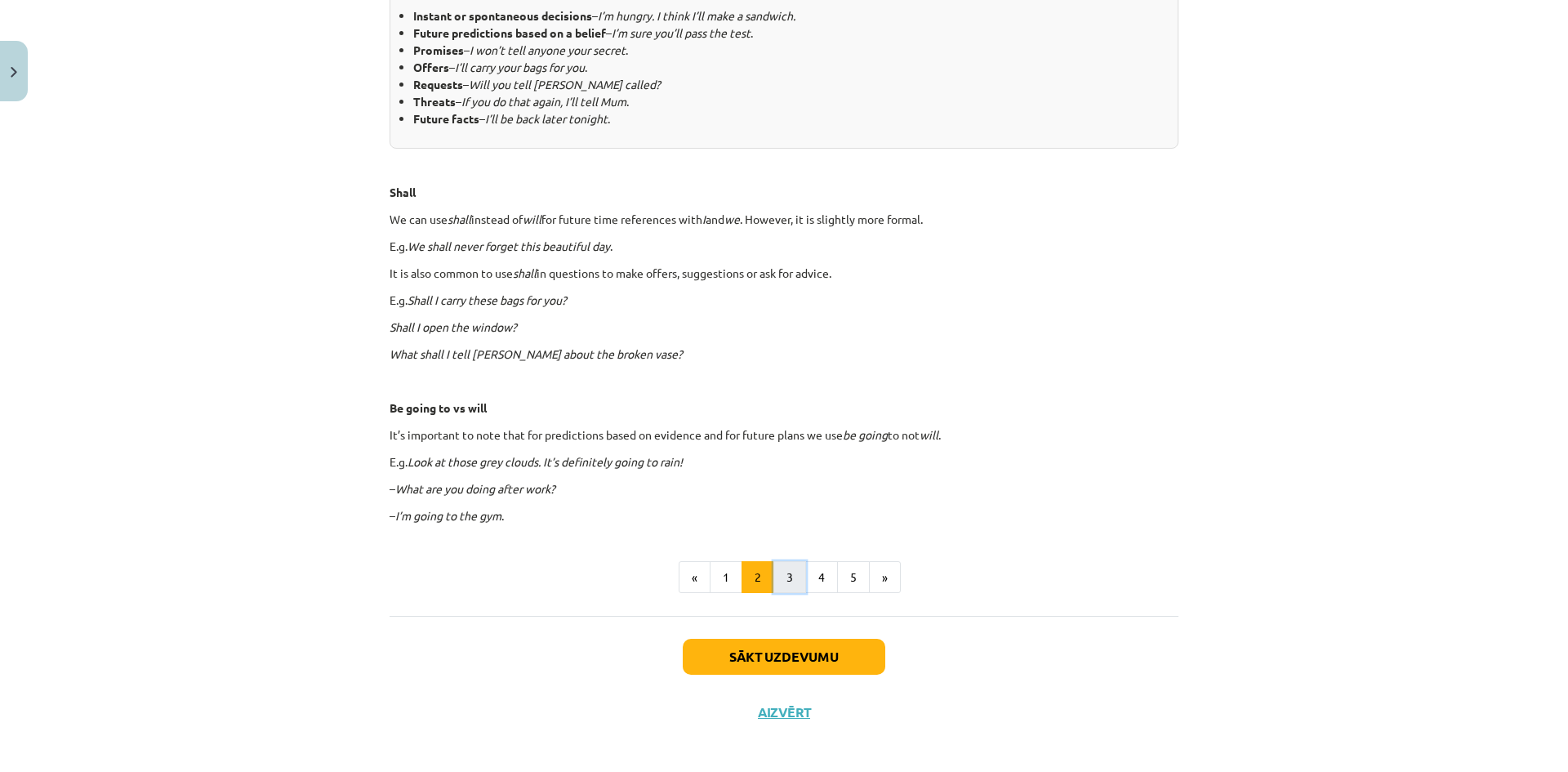
click at [788, 582] on button "3" at bounding box center [790, 577] width 32 height 32
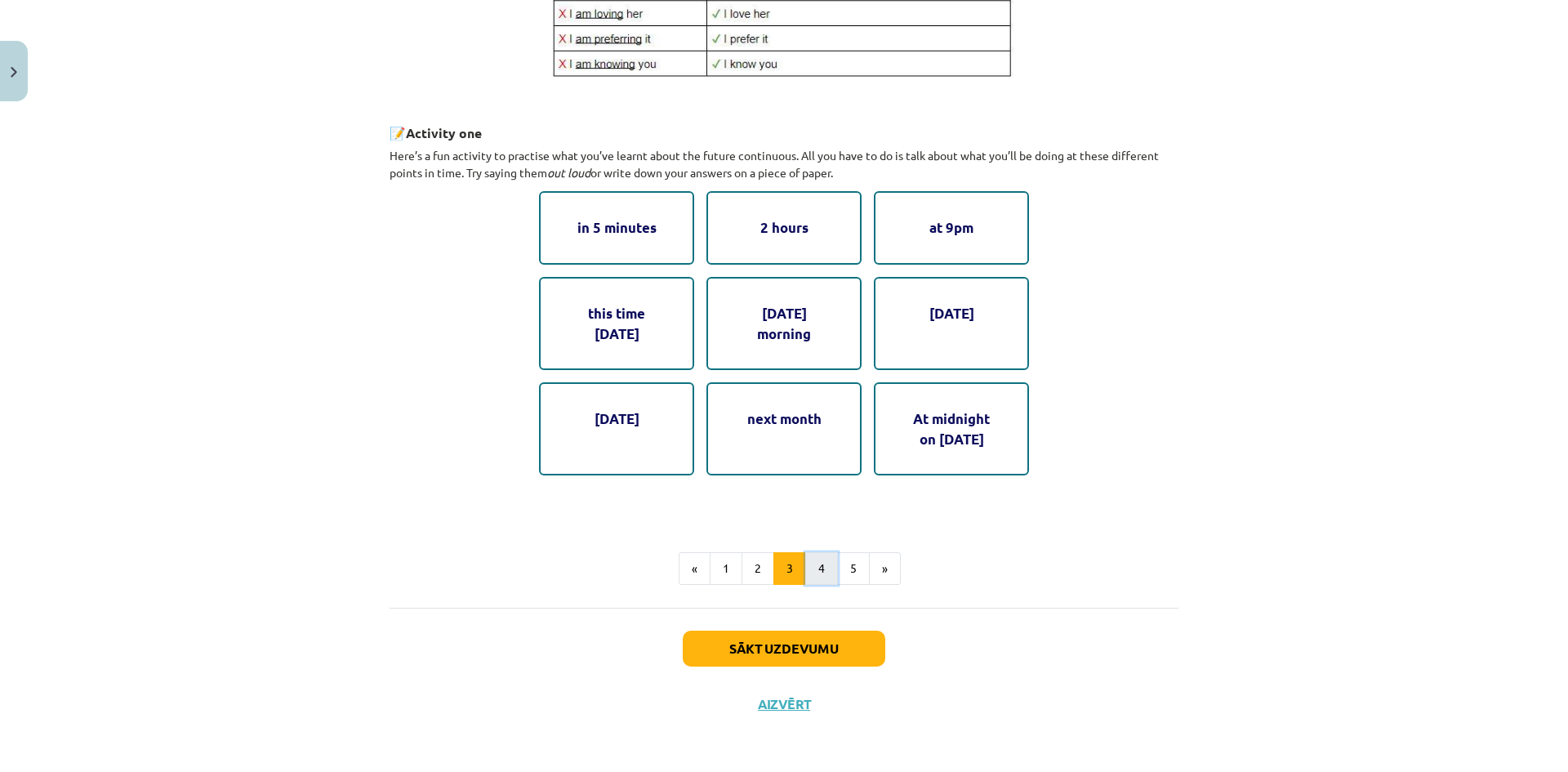
click at [818, 568] on button "4" at bounding box center [822, 569] width 32 height 32
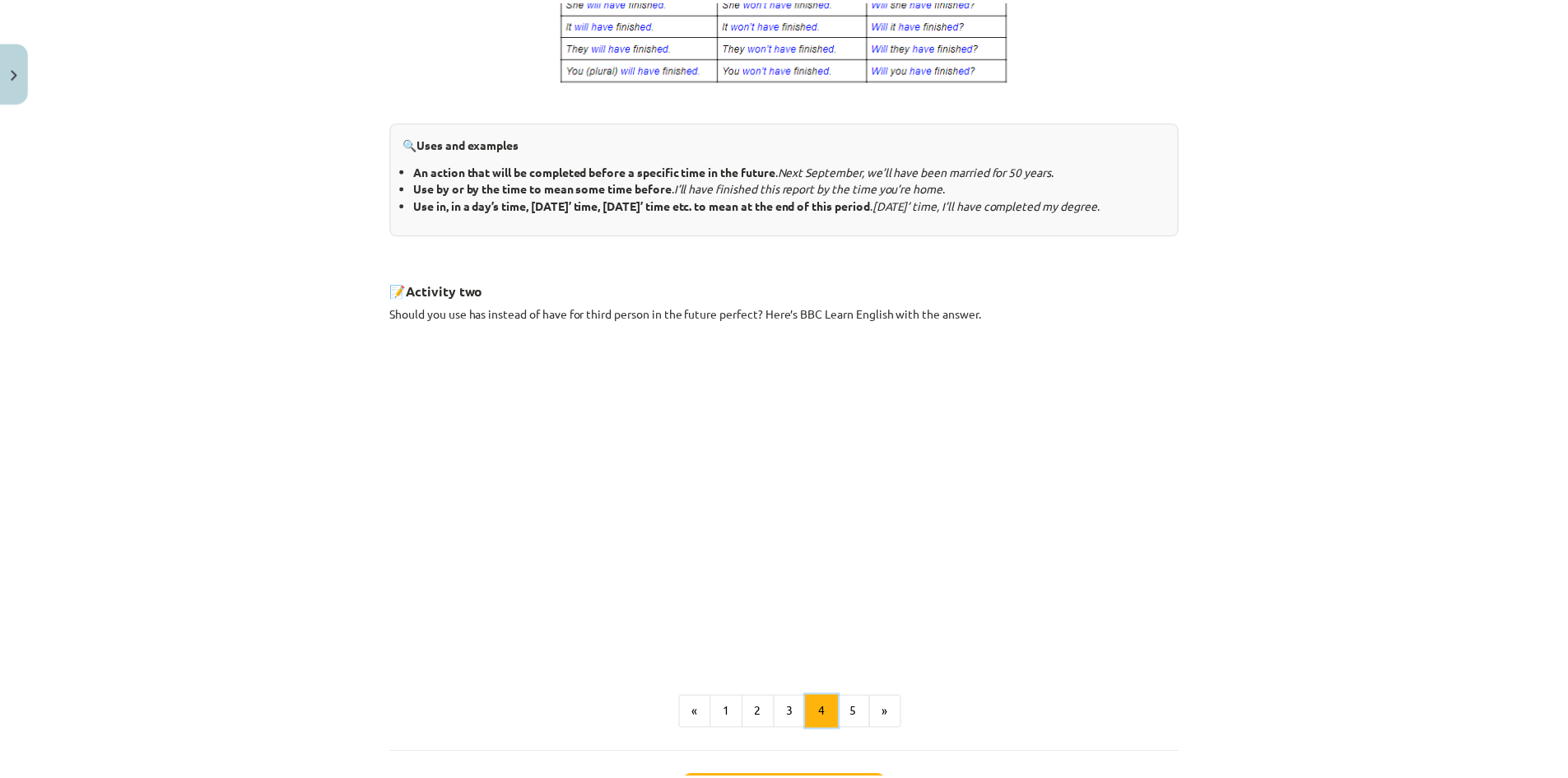
scroll to position [760, 0]
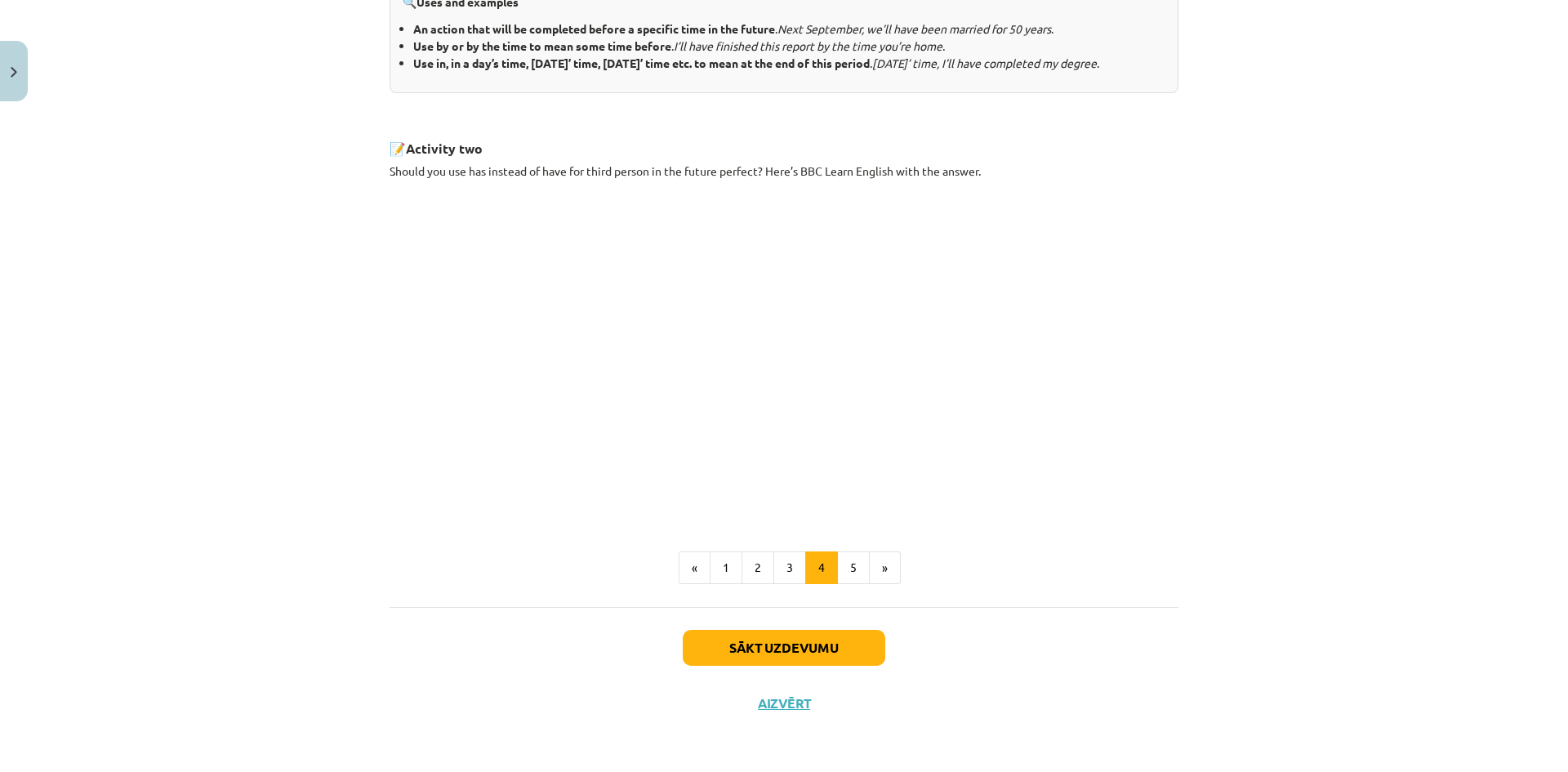
click at [793, 692] on div "Sākt uzdevumu Aizvērt" at bounding box center [784, 664] width 789 height 114
click at [795, 705] on button "Aizvērt" at bounding box center [784, 703] width 62 height 16
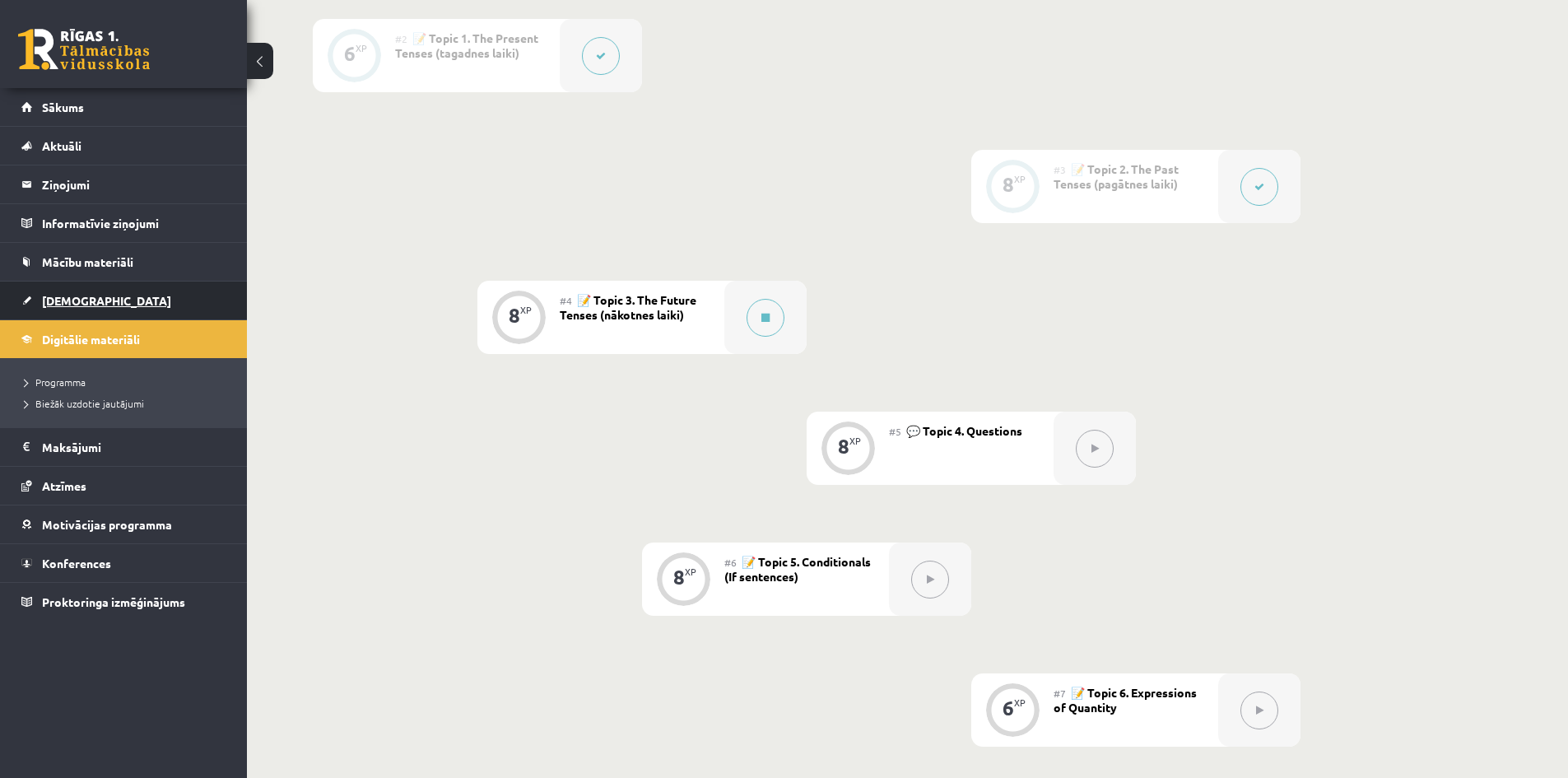
click at [83, 289] on link "[DEMOGRAPHIC_DATA]" at bounding box center [124, 300] width 205 height 38
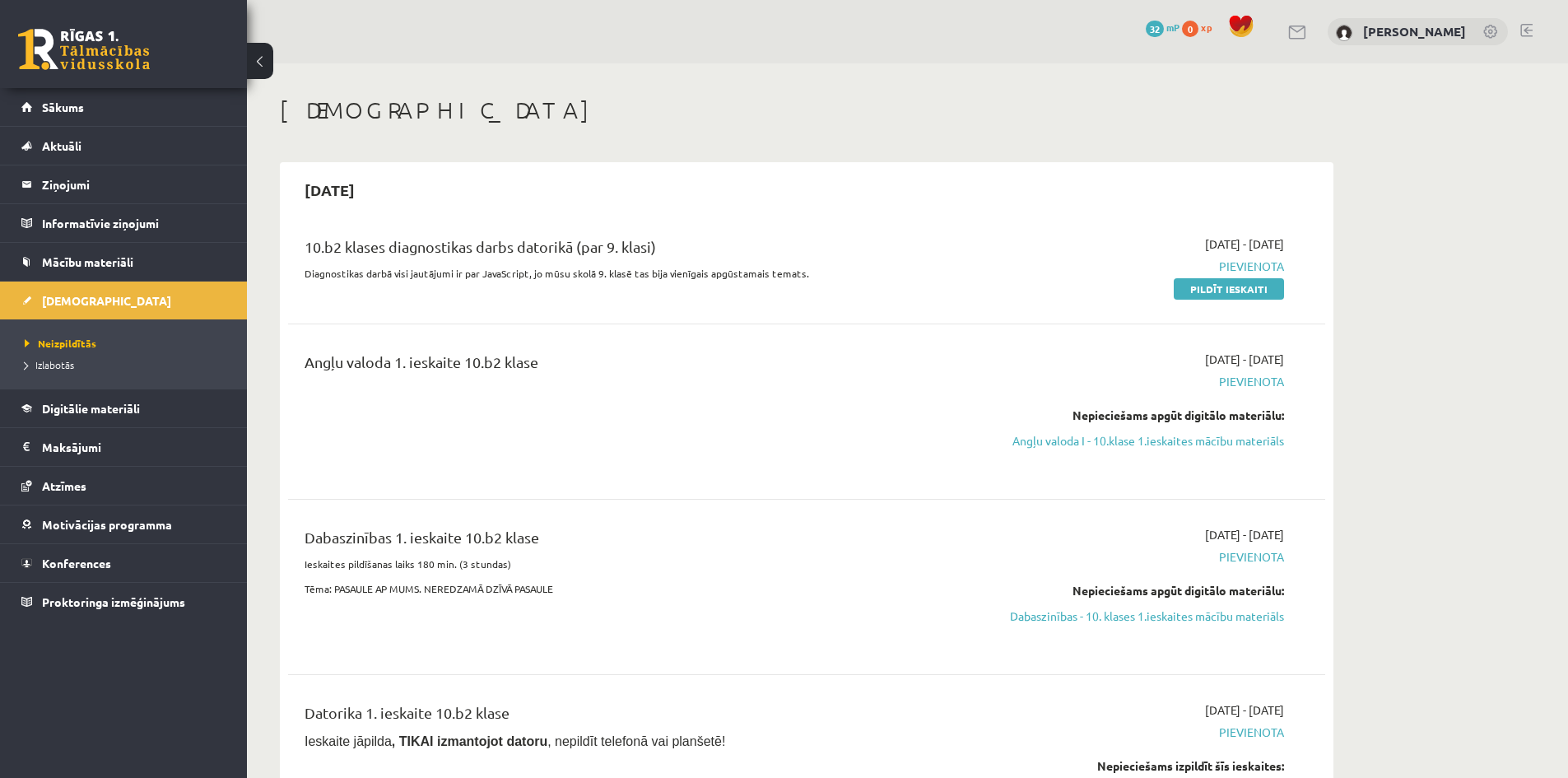
click at [530, 241] on div "10.b2 klases diagnostikas darbs datorikā (par 9. klasi)" at bounding box center [627, 250] width 645 height 30
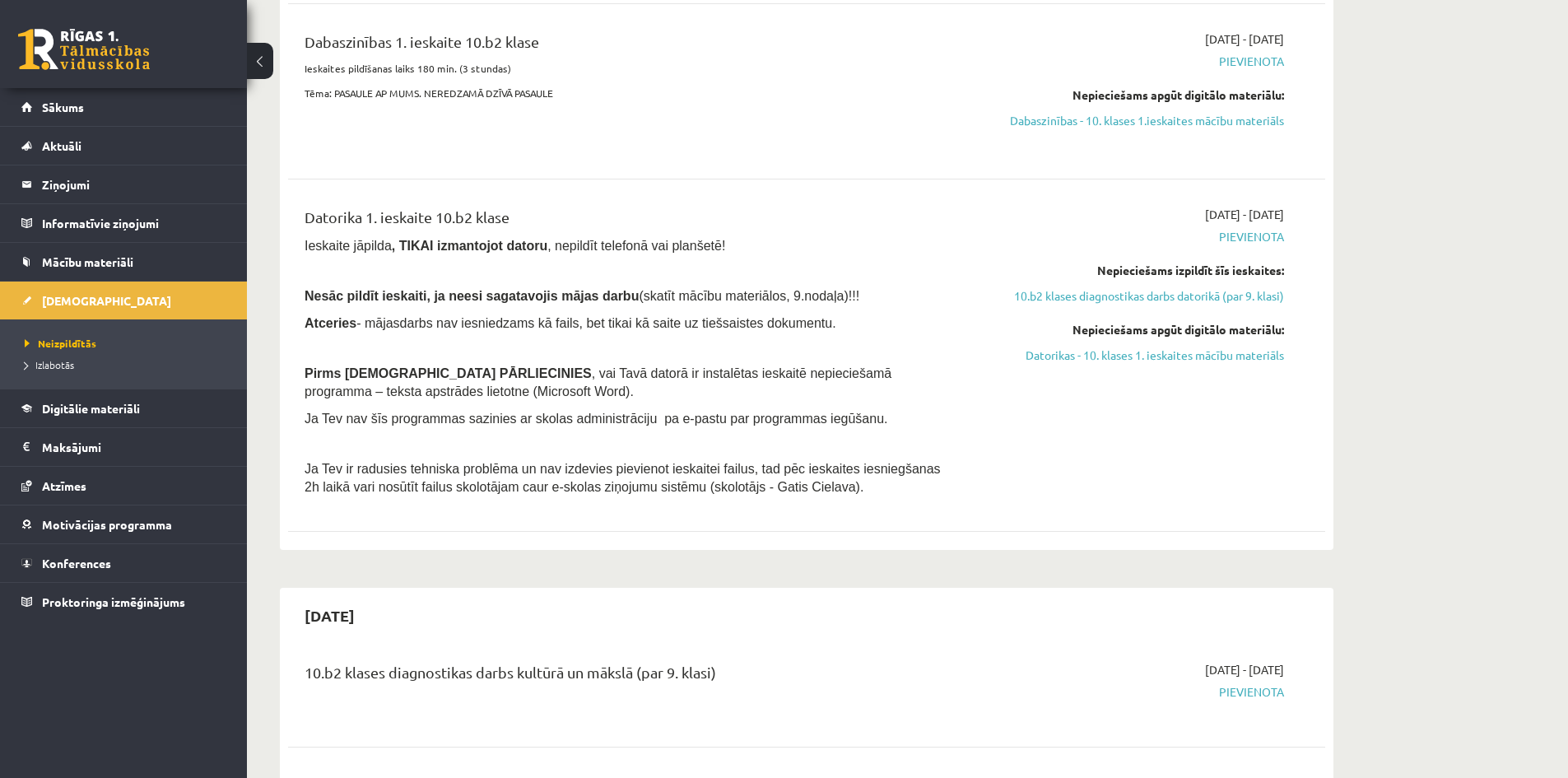
scroll to position [494, 0]
